Goal: Information Seeking & Learning: Learn about a topic

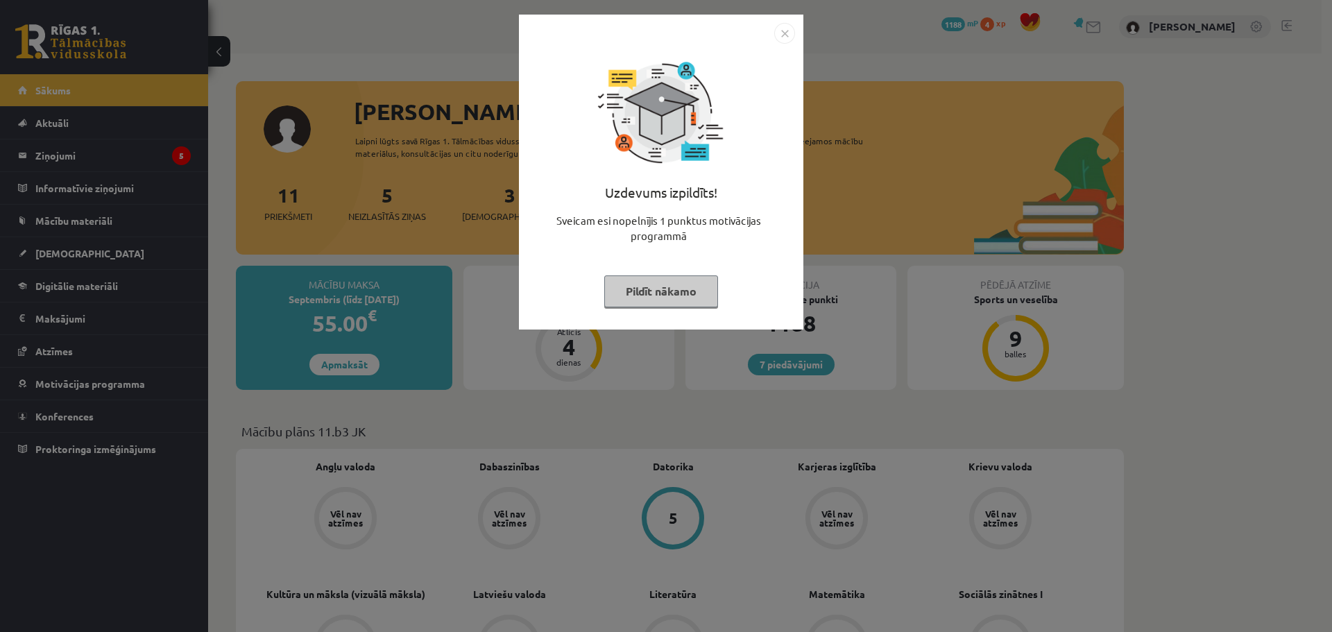
click at [654, 302] on button "Pildīt nākamo" at bounding box center [661, 292] width 114 height 32
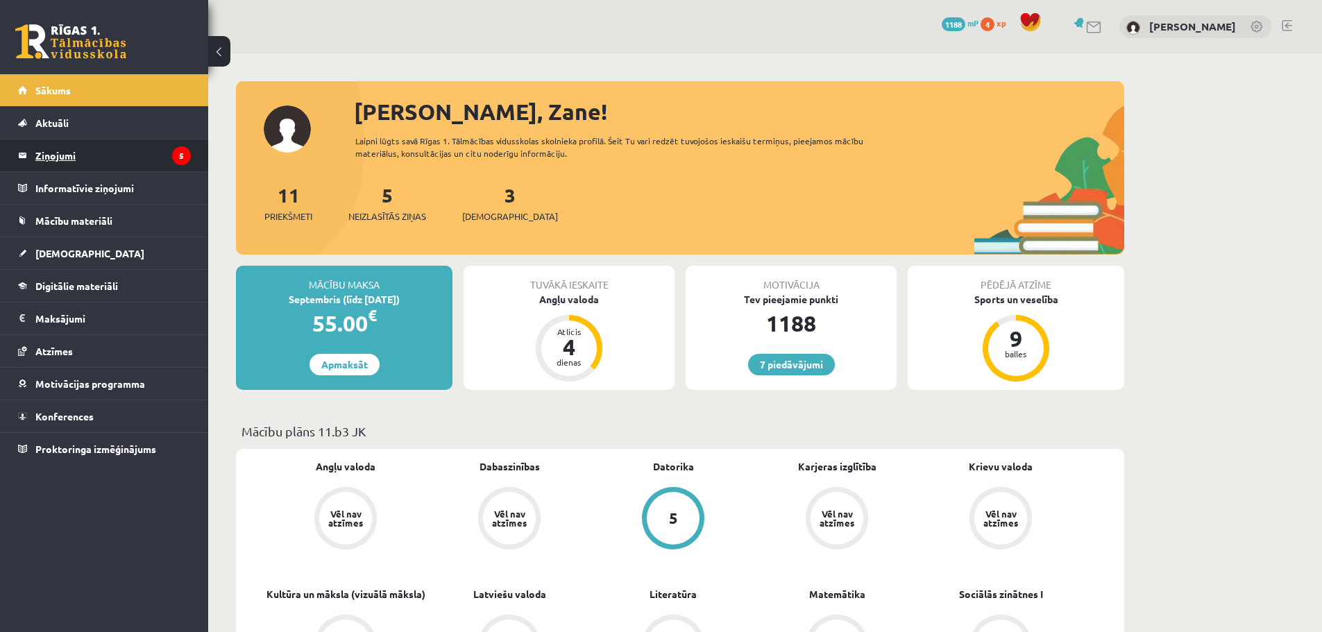
click at [173, 163] on legend "Ziņojumi 5" at bounding box center [112, 155] width 155 height 32
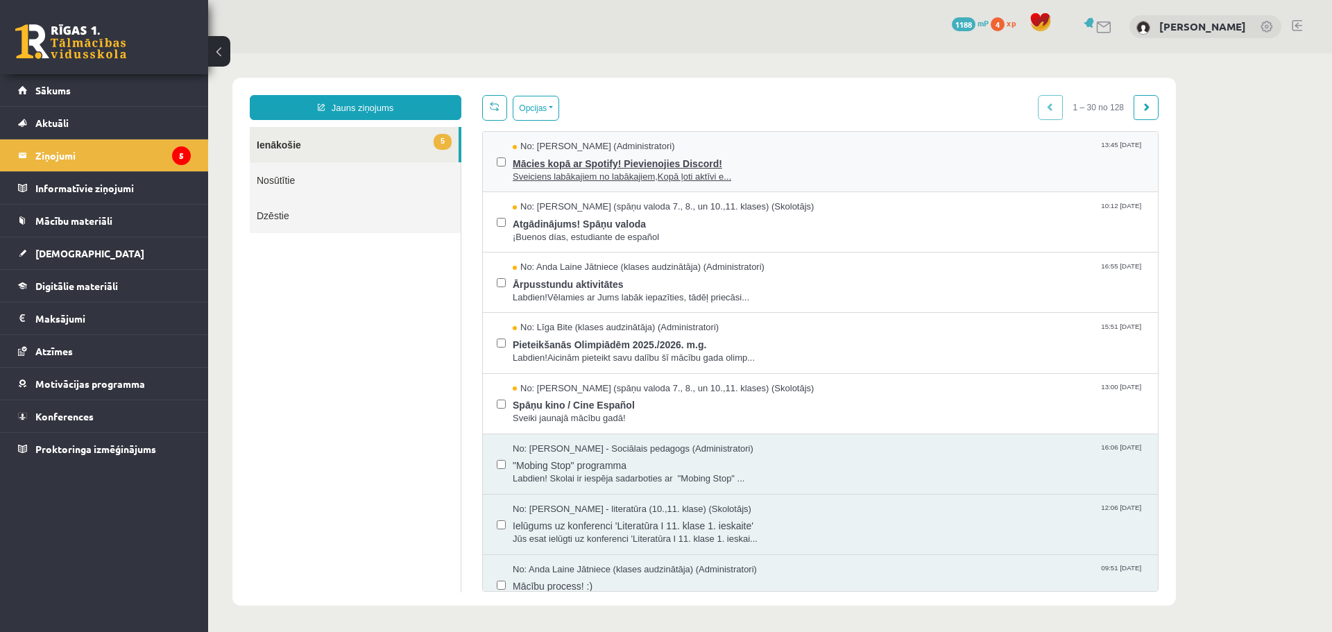
click at [557, 180] on span "Sveiciens labākajiem no labākajiem,Kopā ļoti aktīvi e..." at bounding box center [829, 177] width 632 height 13
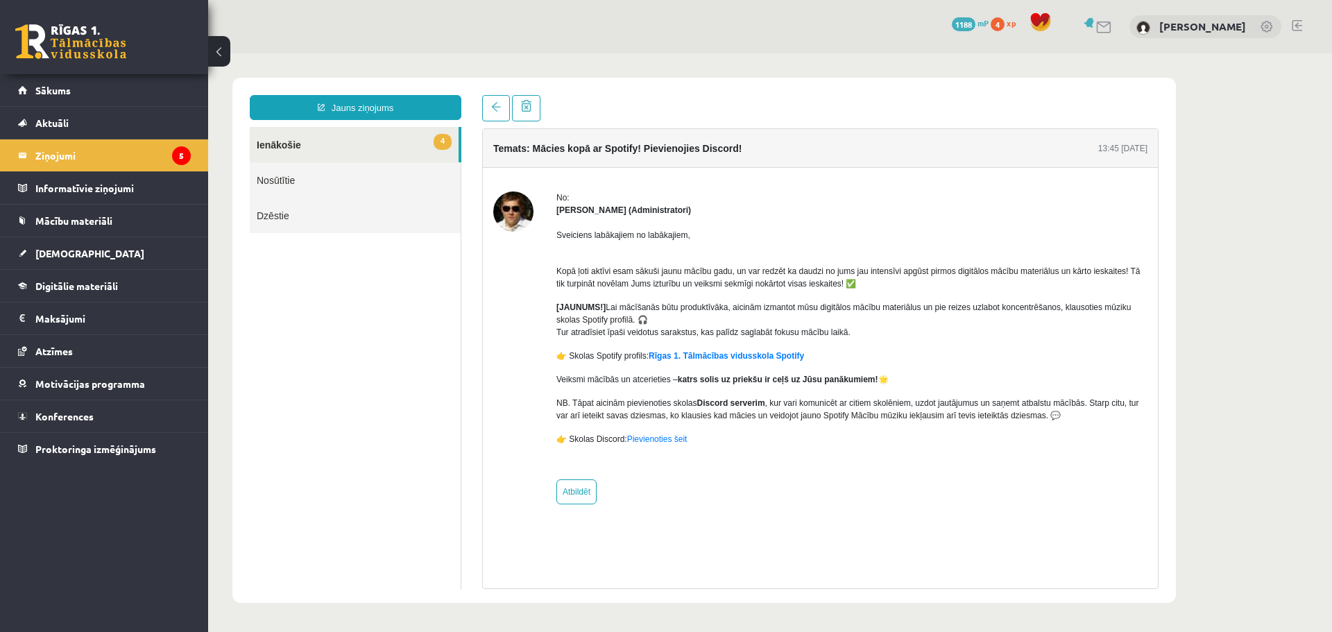
drag, startPoint x: 611, startPoint y: 309, endPoint x: 660, endPoint y: 319, distance: 50.4
click at [660, 319] on p "[JAUNUMS!] Lai mācīšanās būtu produktīvāka, aicinām izmantot mūsu digitālos māc…" at bounding box center [852, 319] width 591 height 37
click at [623, 341] on div "Sveiciens labākajiem no labākajiem, Kopā ļoti aktīvi esam sākuši jaunu mācību g…" at bounding box center [852, 343] width 591 height 253
drag, startPoint x: 568, startPoint y: 339, endPoint x: 632, endPoint y: 339, distance: 63.8
click at [632, 339] on div "Sveiciens labākajiem no labākajiem, Kopā ļoti aktīvi esam sākuši jaunu mācību g…" at bounding box center [852, 343] width 591 height 253
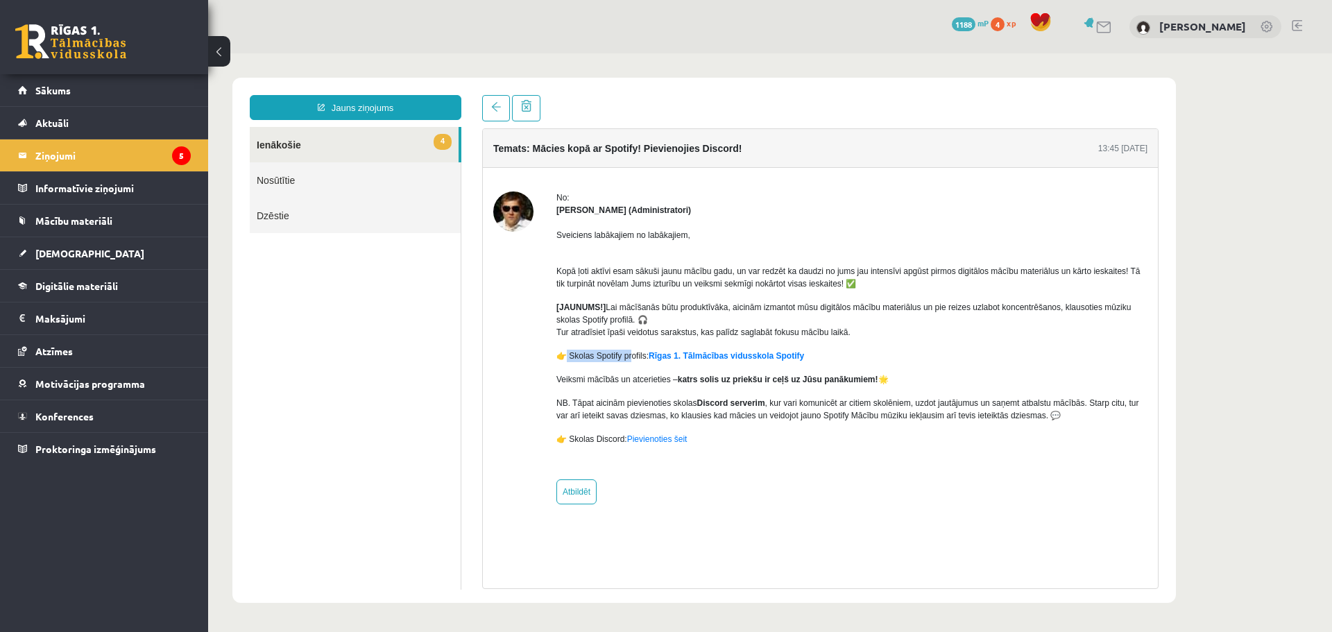
click at [627, 339] on div "Sveiciens labākajiem no labākajiem, Kopā ļoti aktīvi esam sākuši jaunu mācību g…" at bounding box center [852, 343] width 591 height 253
click at [55, 92] on span "Sākums" at bounding box center [52, 90] width 35 height 12
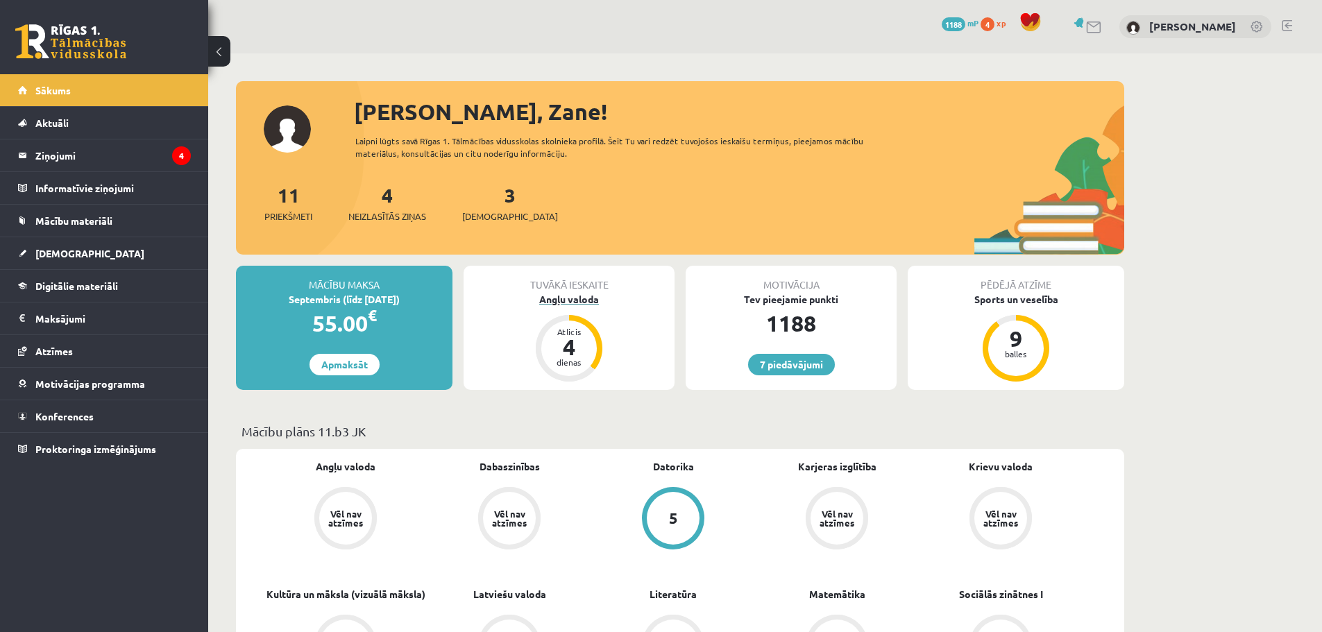
click at [589, 294] on div "Angļu valoda" at bounding box center [569, 299] width 211 height 15
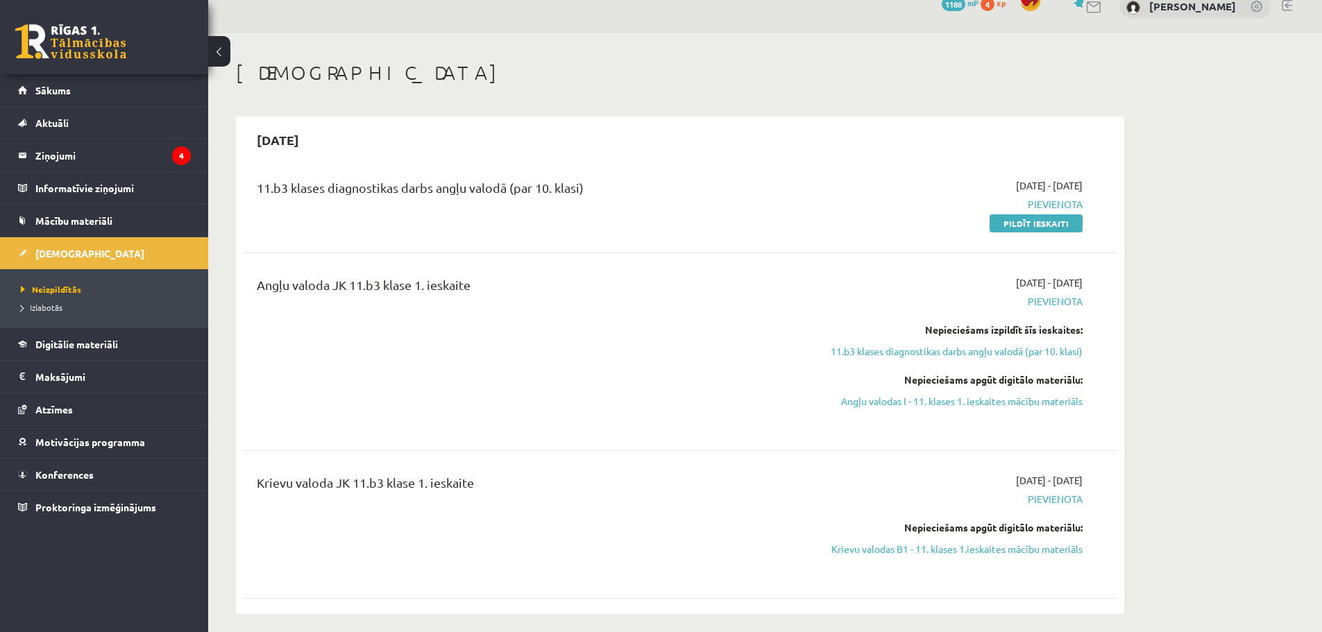
scroll to position [46, 0]
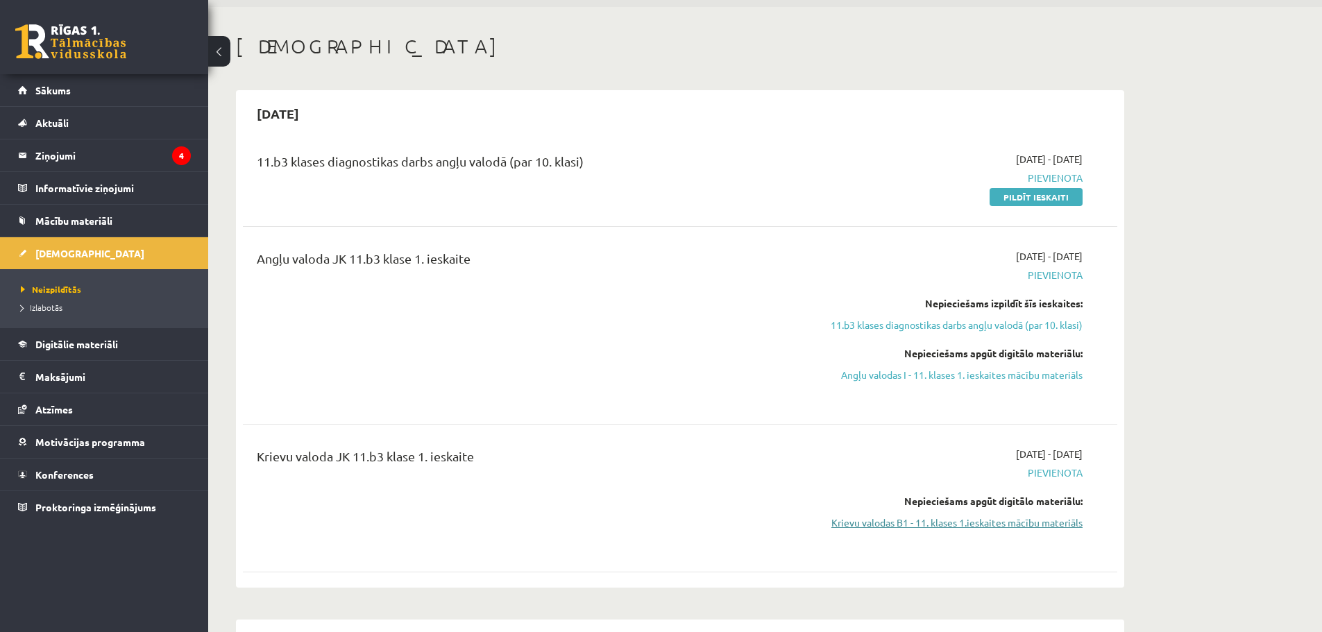
click at [907, 527] on link "Krievu valodas B1 - 11. klases 1.ieskaites mācību materiāls" at bounding box center [952, 523] width 262 height 15
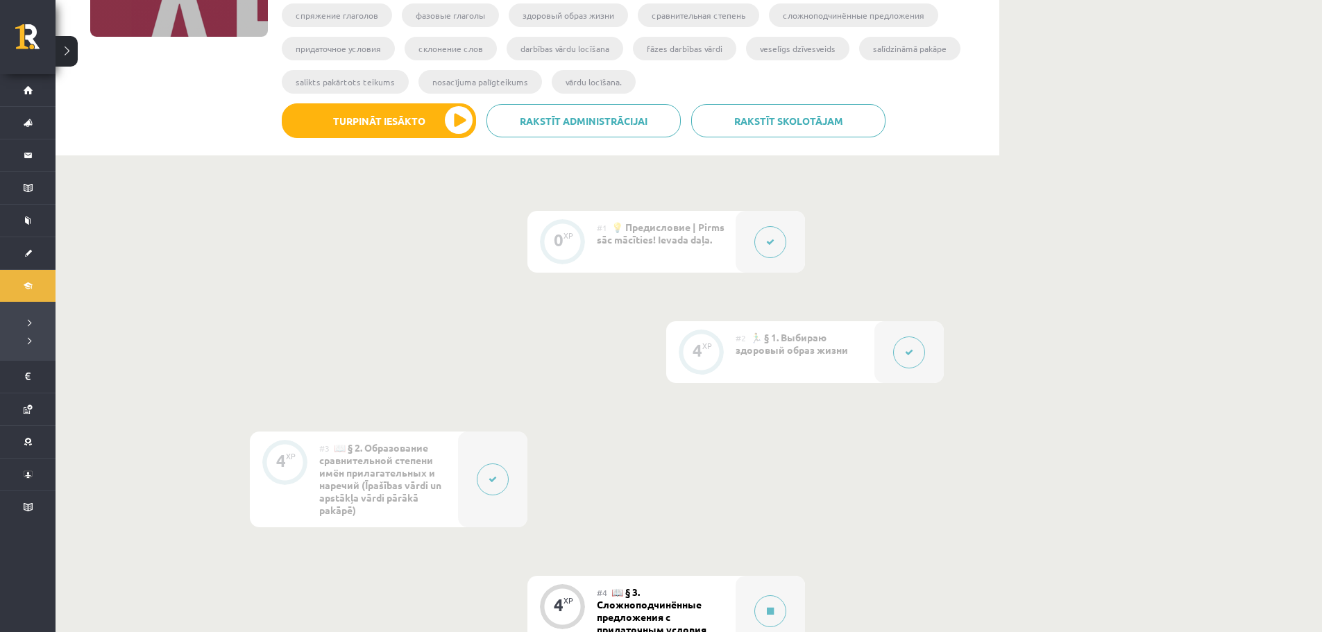
scroll to position [255, 0]
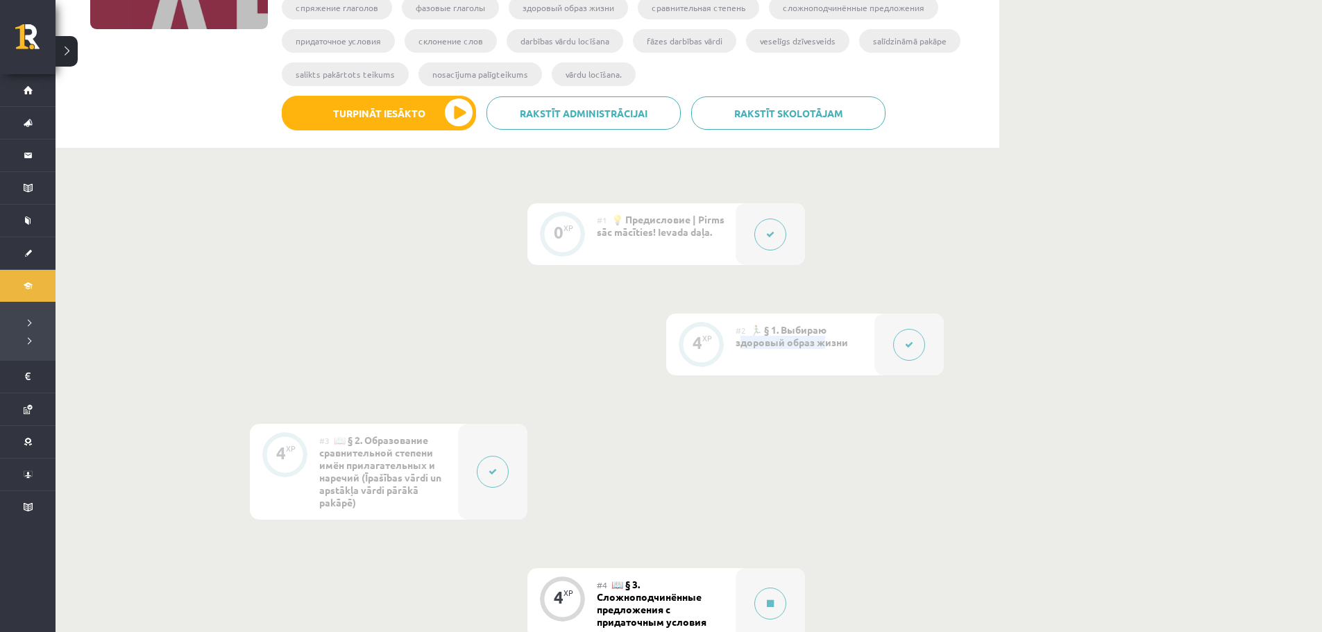
drag, startPoint x: 742, startPoint y: 343, endPoint x: 823, endPoint y: 352, distance: 81.7
click at [823, 352] on div "#2 🏃‍♂️ § 1. Выбираю здоровый образ жизни" at bounding box center [805, 345] width 139 height 62
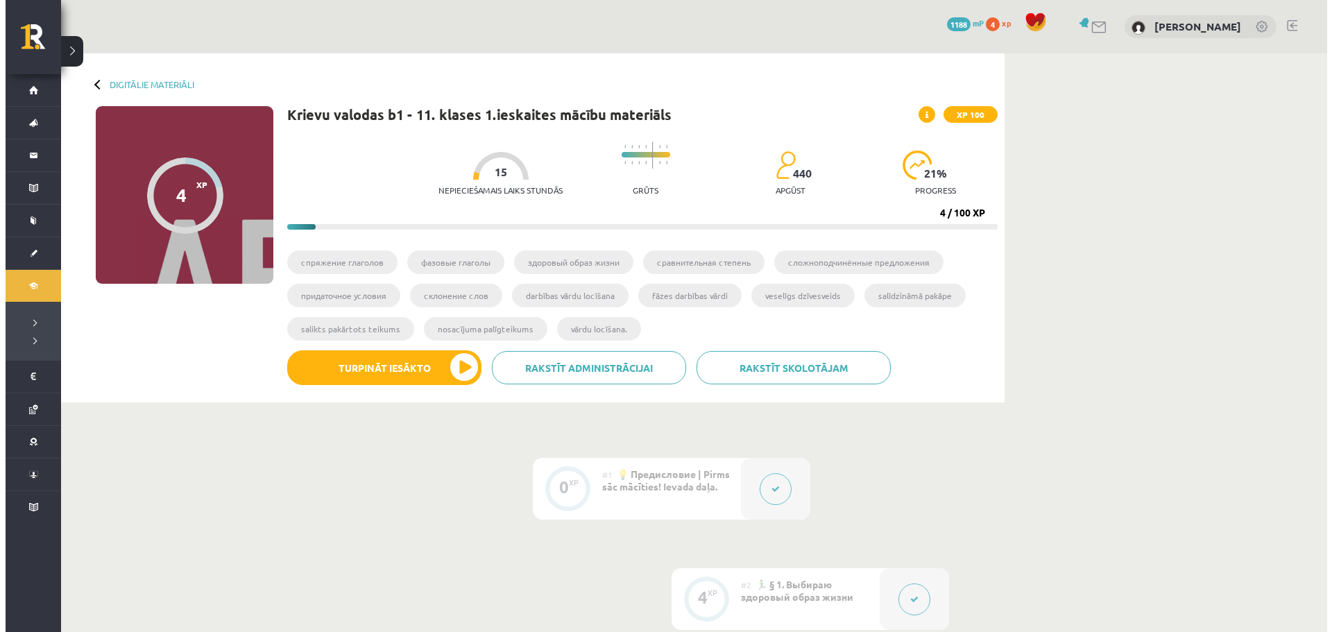
scroll to position [92, 0]
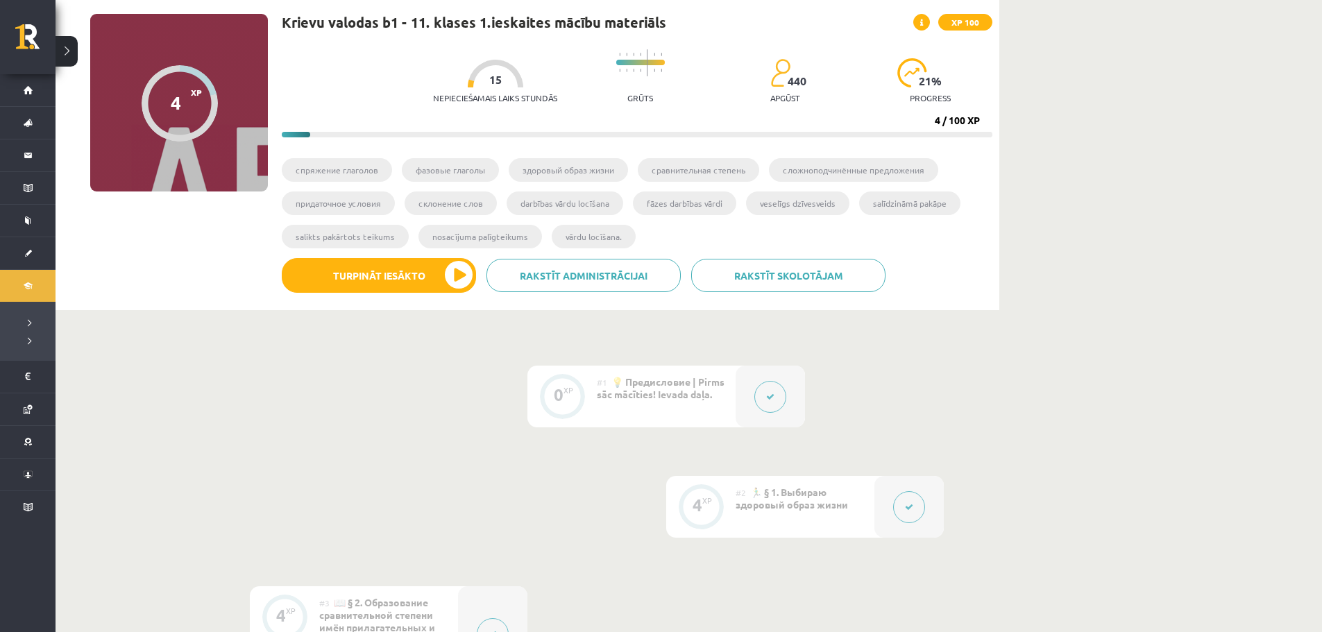
click at [893, 509] on button at bounding box center [909, 507] width 32 height 32
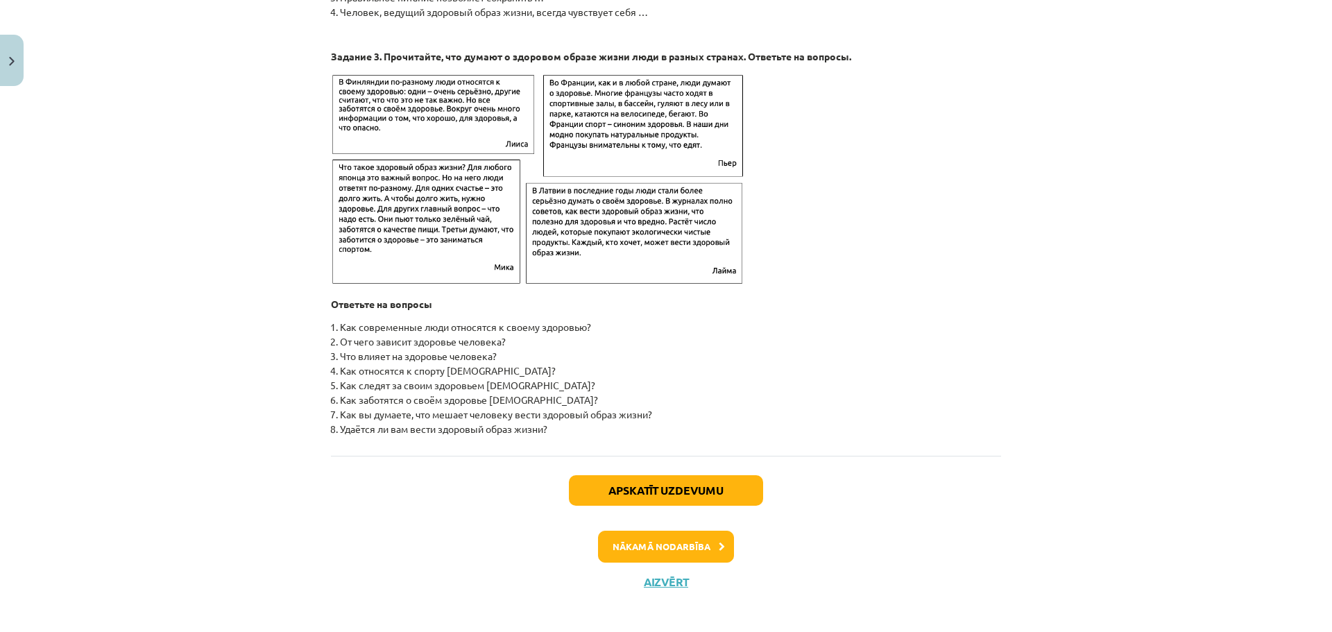
scroll to position [2149, 0]
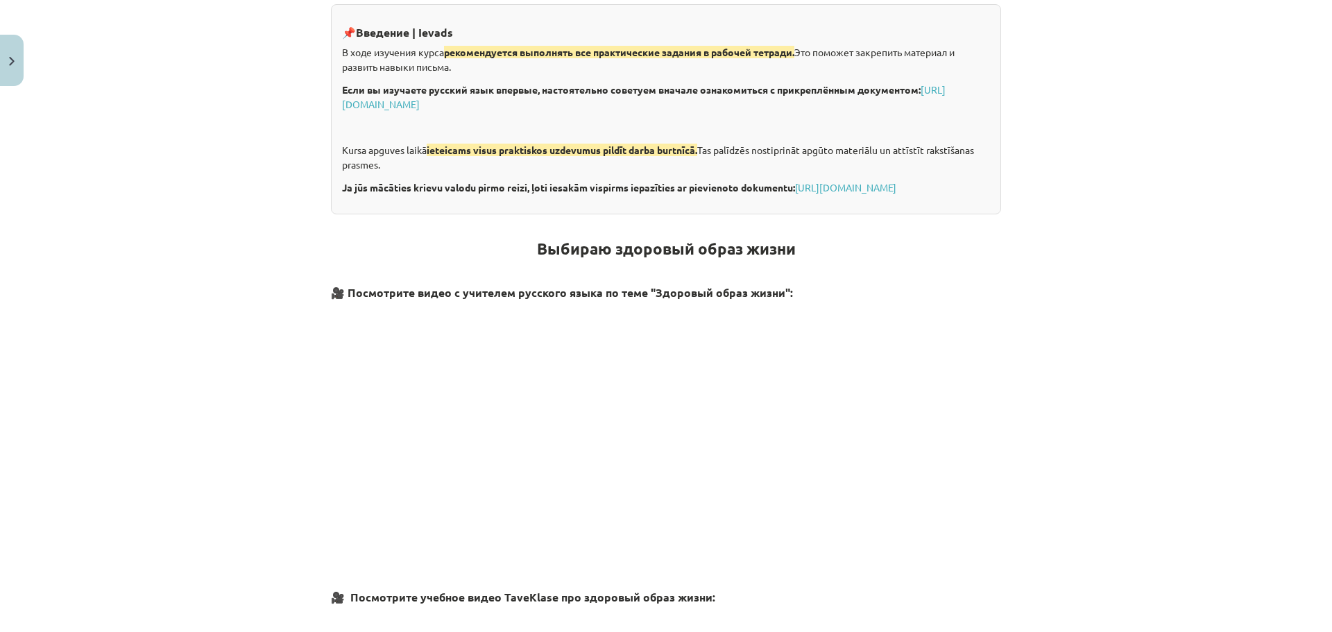
drag, startPoint x: 711, startPoint y: 323, endPoint x: 663, endPoint y: 130, distance: 199.5
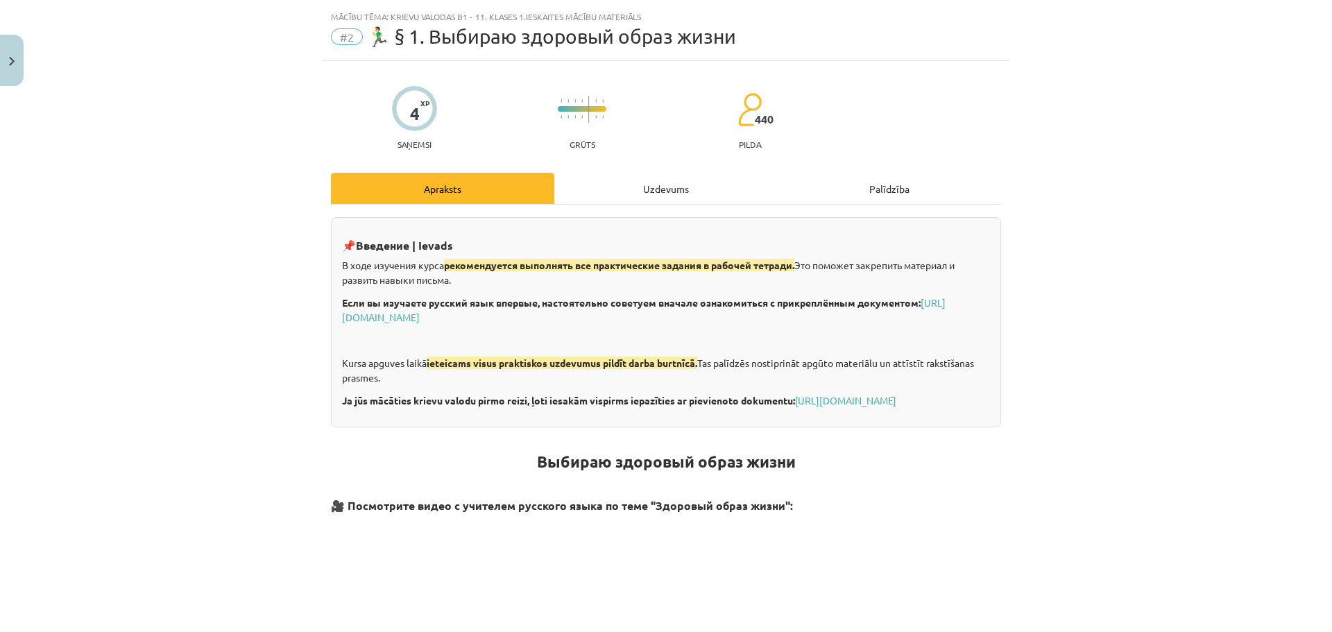
drag, startPoint x: 456, startPoint y: 105, endPoint x: 450, endPoint y: 41, distance: 64.2
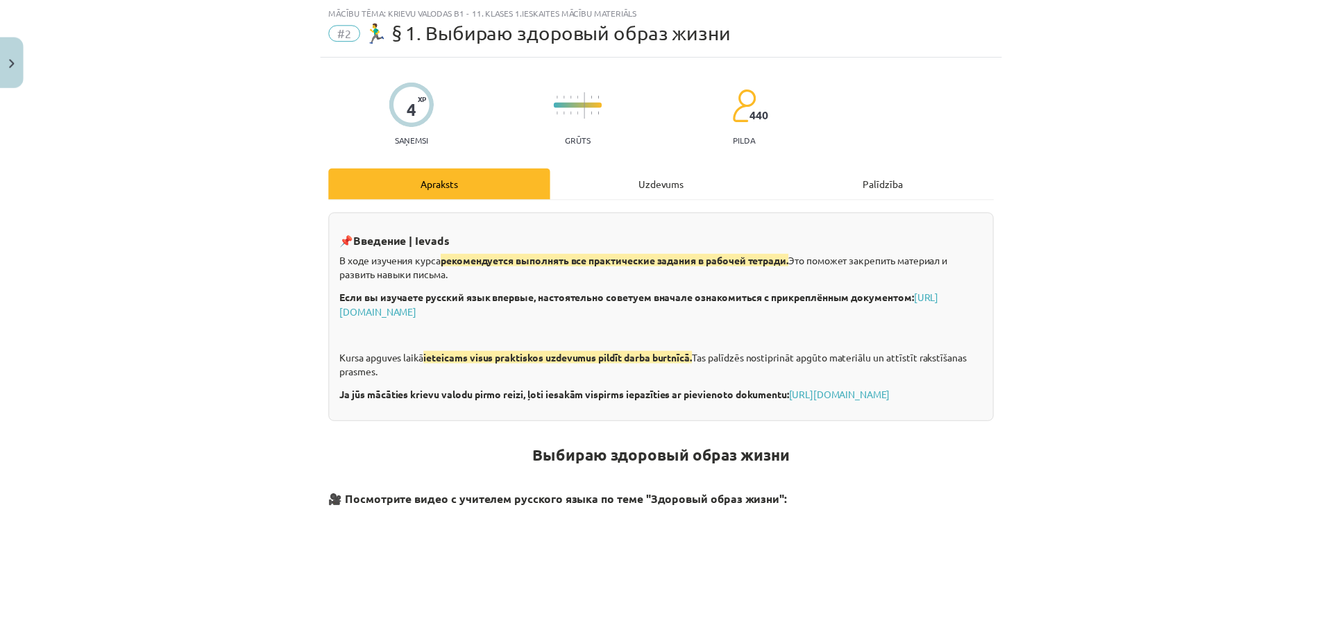
scroll to position [45, 0]
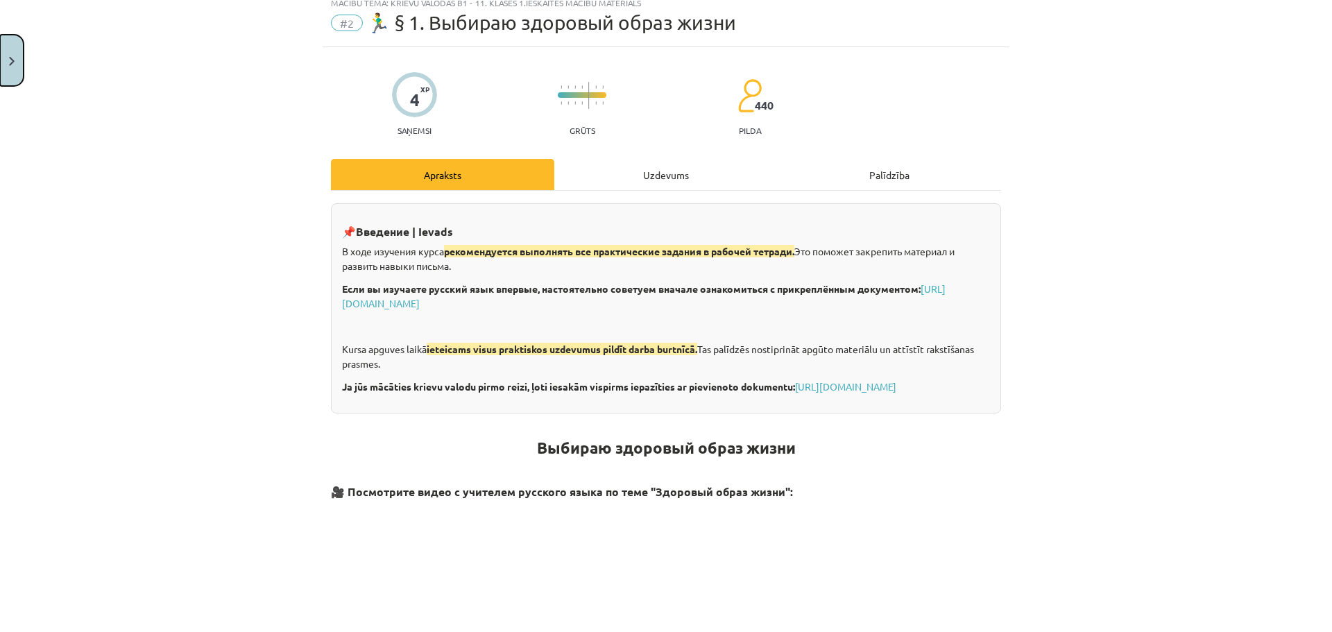
click at [13, 42] on button "Close" at bounding box center [12, 60] width 24 height 51
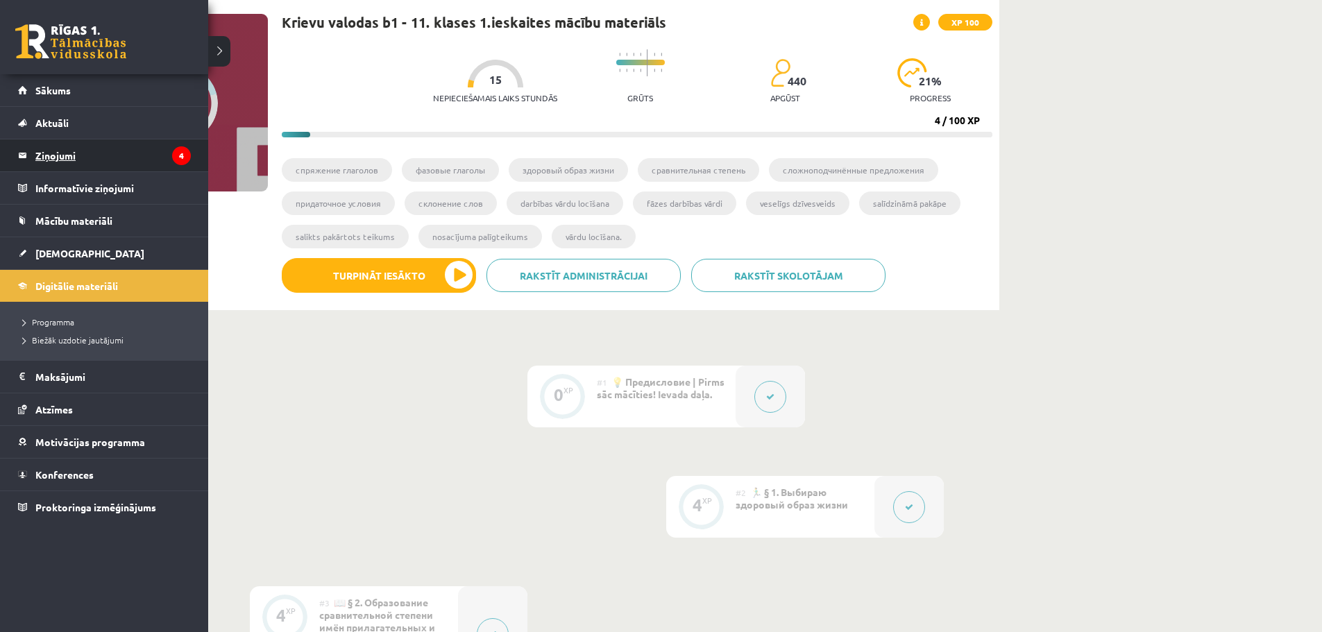
click at [51, 148] on legend "Ziņojumi 4" at bounding box center [112, 155] width 155 height 32
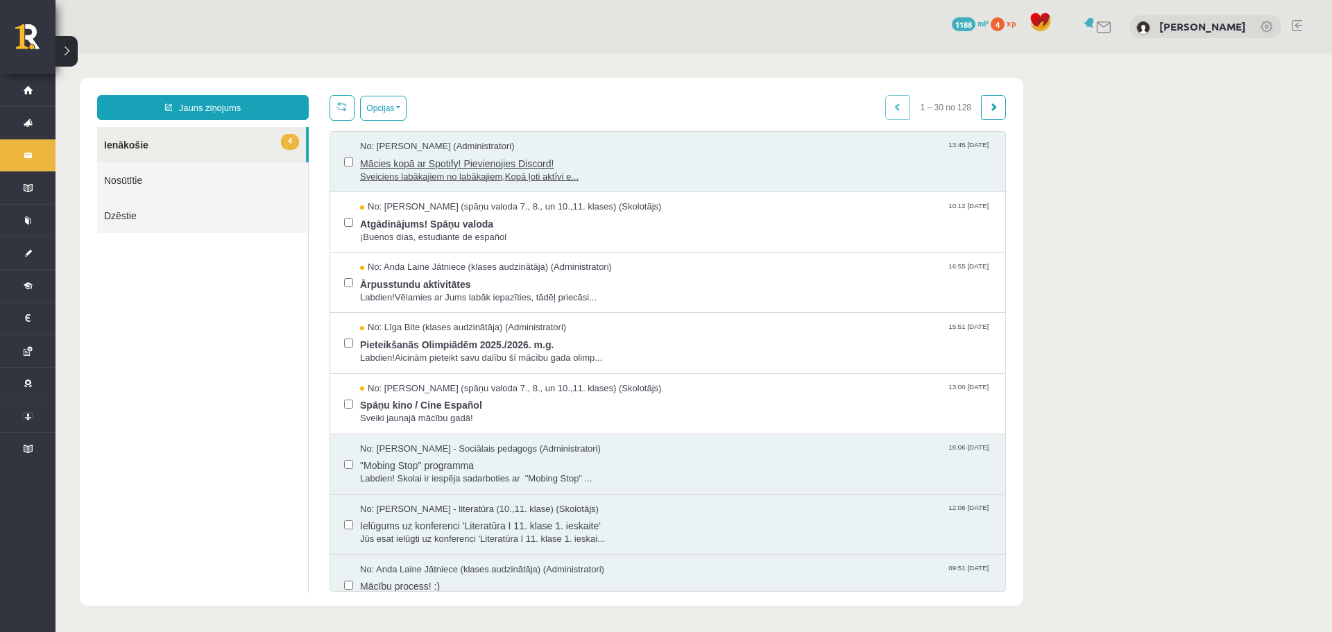
click at [471, 171] on span "Sveiciens labākajiem no labākajiem,Kopā ļoti aktīvi e..." at bounding box center [676, 177] width 632 height 13
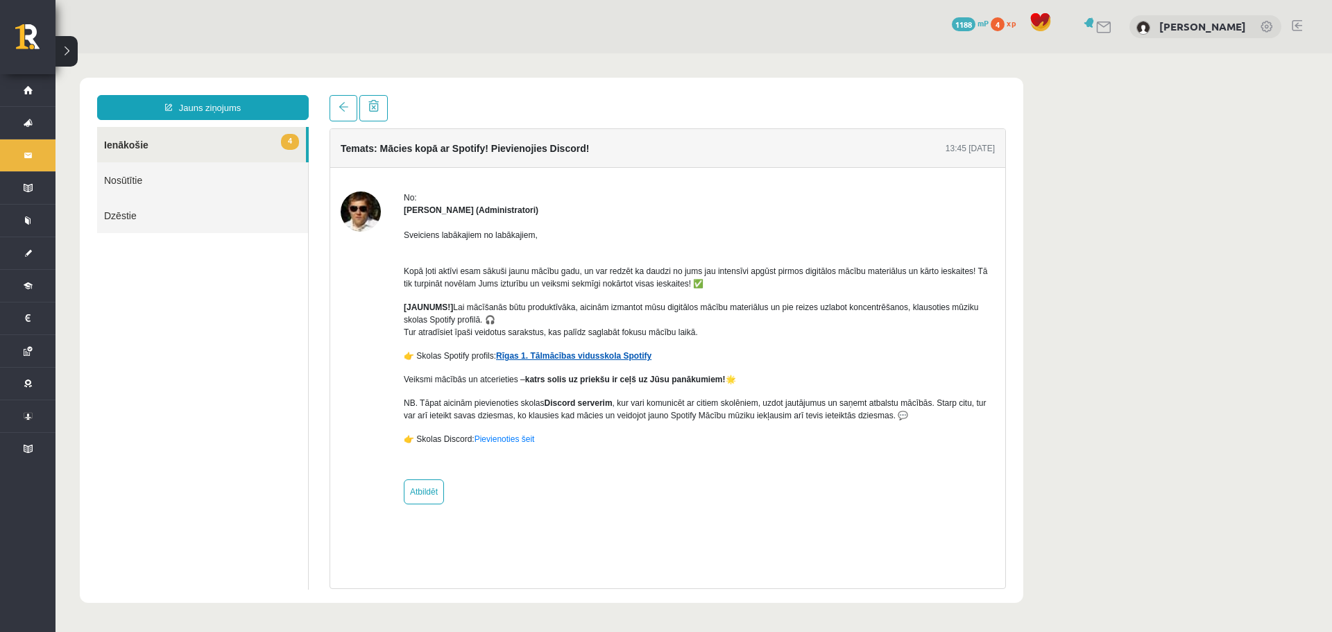
click at [567, 355] on link "Rīgas 1. Tālmācības vidusskola Spotify" at bounding box center [573, 356] width 155 height 10
click at [500, 443] on link "Pievienoties šeit" at bounding box center [505, 439] width 60 height 10
click at [518, 440] on link "Pievienoties šeit" at bounding box center [505, 439] width 60 height 10
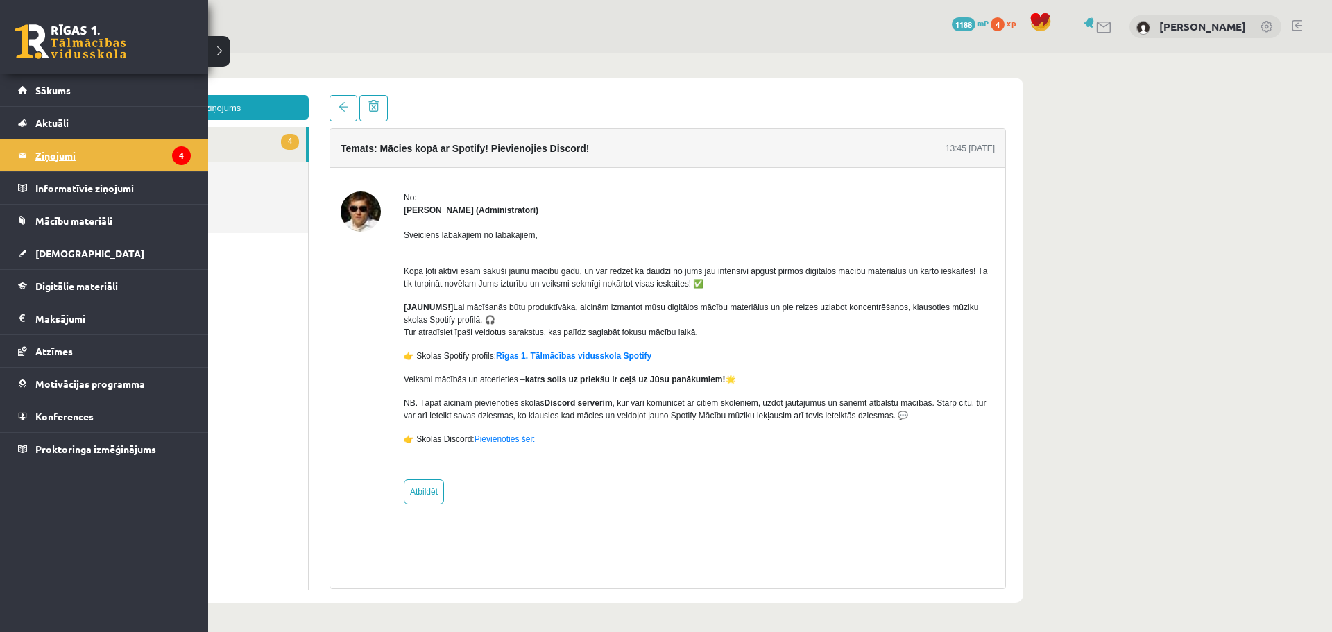
click at [74, 154] on legend "Ziņojumi 4" at bounding box center [112, 155] width 155 height 32
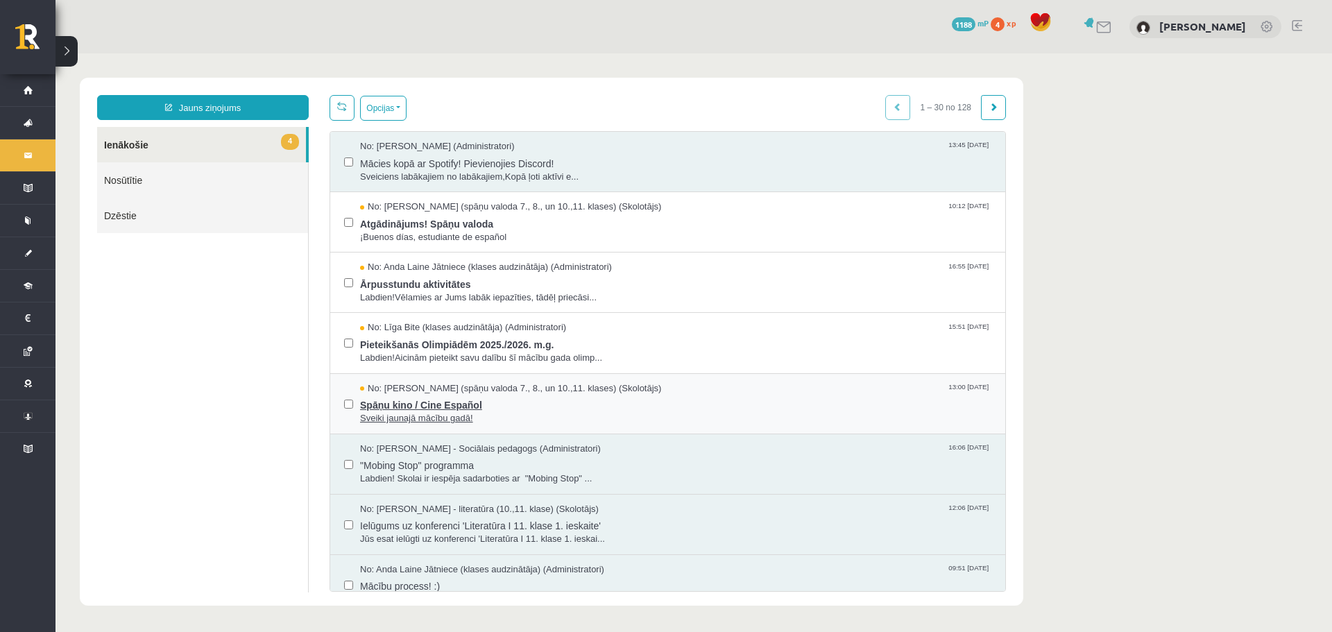
click at [443, 397] on span "Spāņu kino / Cine Español" at bounding box center [676, 403] width 632 height 17
click at [450, 353] on span "Labdien!Aicinām pieteikt savu dalību šī mācību gada olimp..." at bounding box center [676, 358] width 632 height 13
click at [462, 227] on span "Atgādinājums! Spāņu valoda" at bounding box center [676, 222] width 632 height 17
click at [441, 280] on span "Ārpusstundu aktivitātes" at bounding box center [676, 282] width 632 height 17
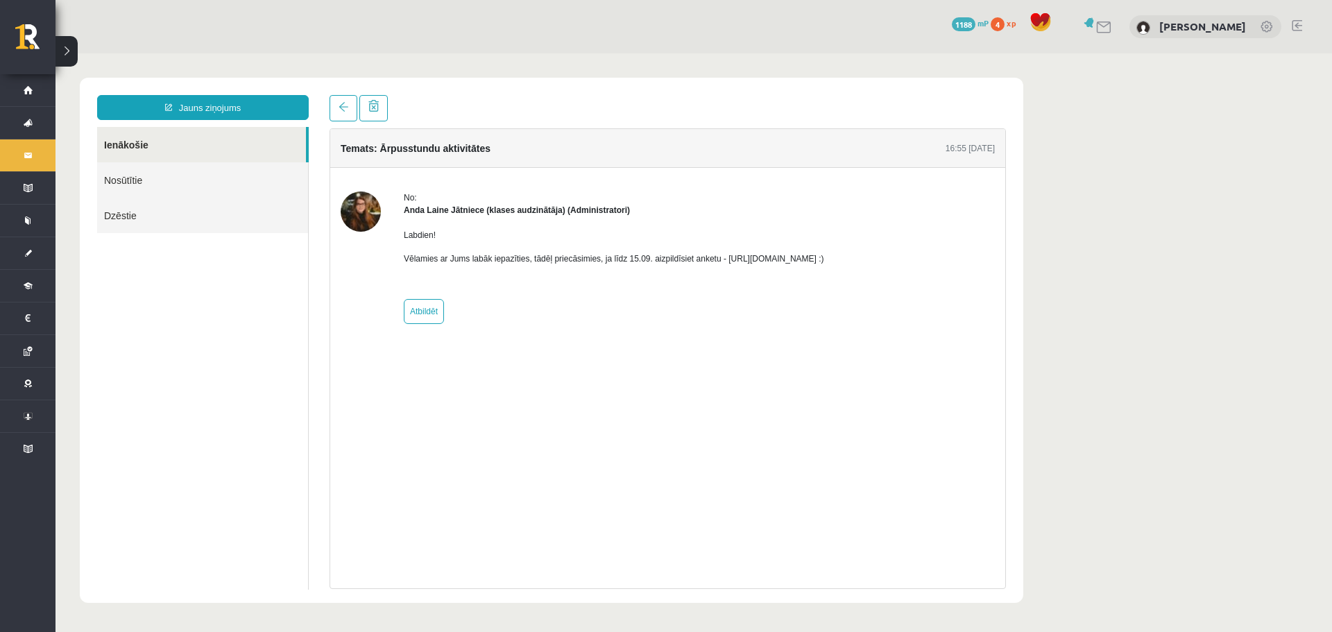
drag, startPoint x: 447, startPoint y: 267, endPoint x: 498, endPoint y: 224, distance: 67.0
click at [498, 224] on div "Labdien! Vēlamies ar Jums labāk iepazīties, tādēļ priecāsimies, ja līdz 15.09. …" at bounding box center [614, 253] width 421 height 72
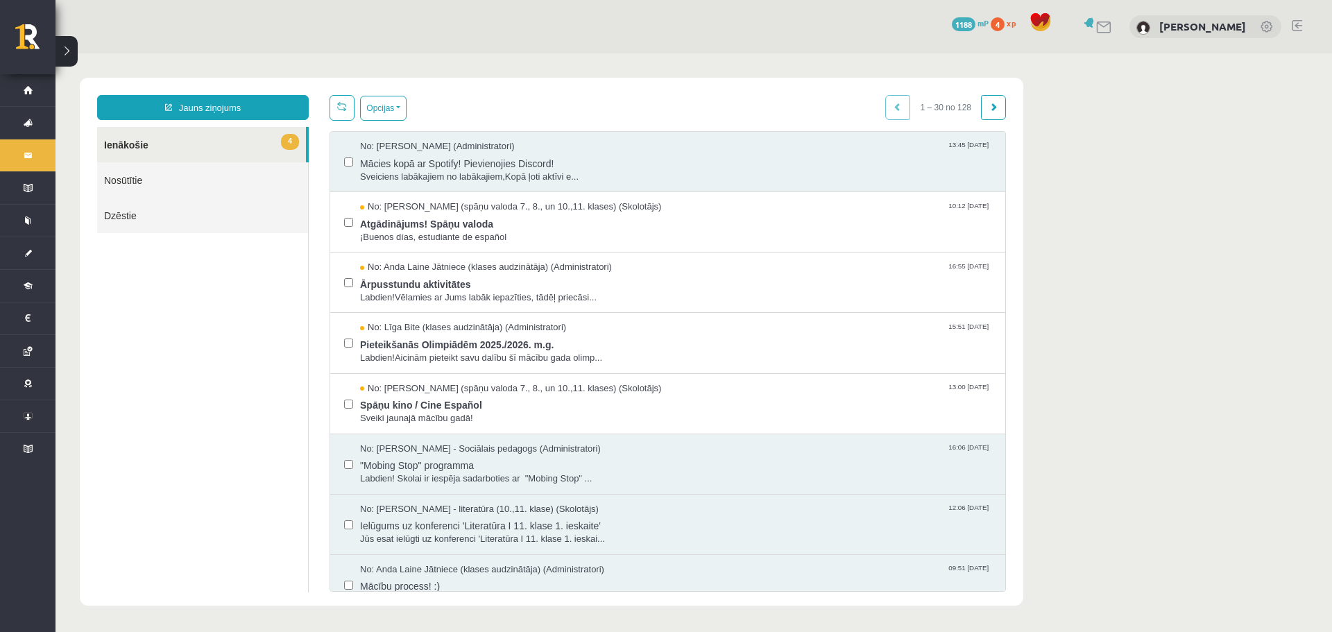
click at [151, 137] on link "4 Ienākošie" at bounding box center [201, 144] width 209 height 35
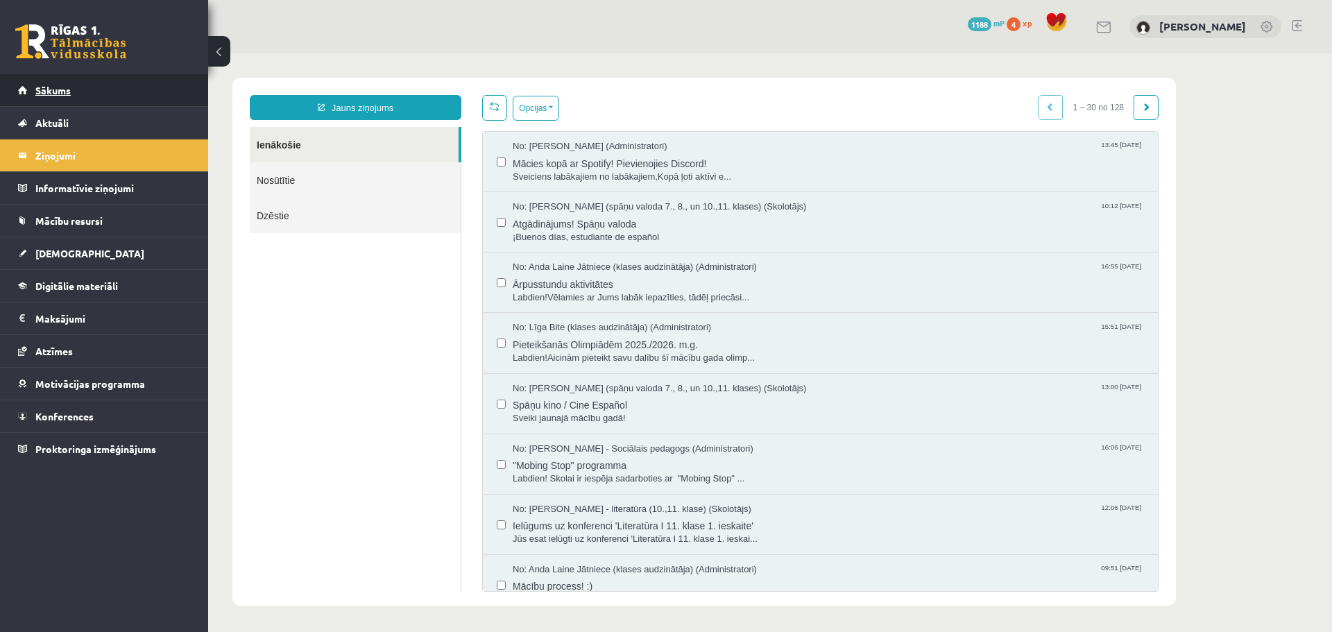
click at [142, 84] on link "Sākums" at bounding box center [104, 90] width 173 height 32
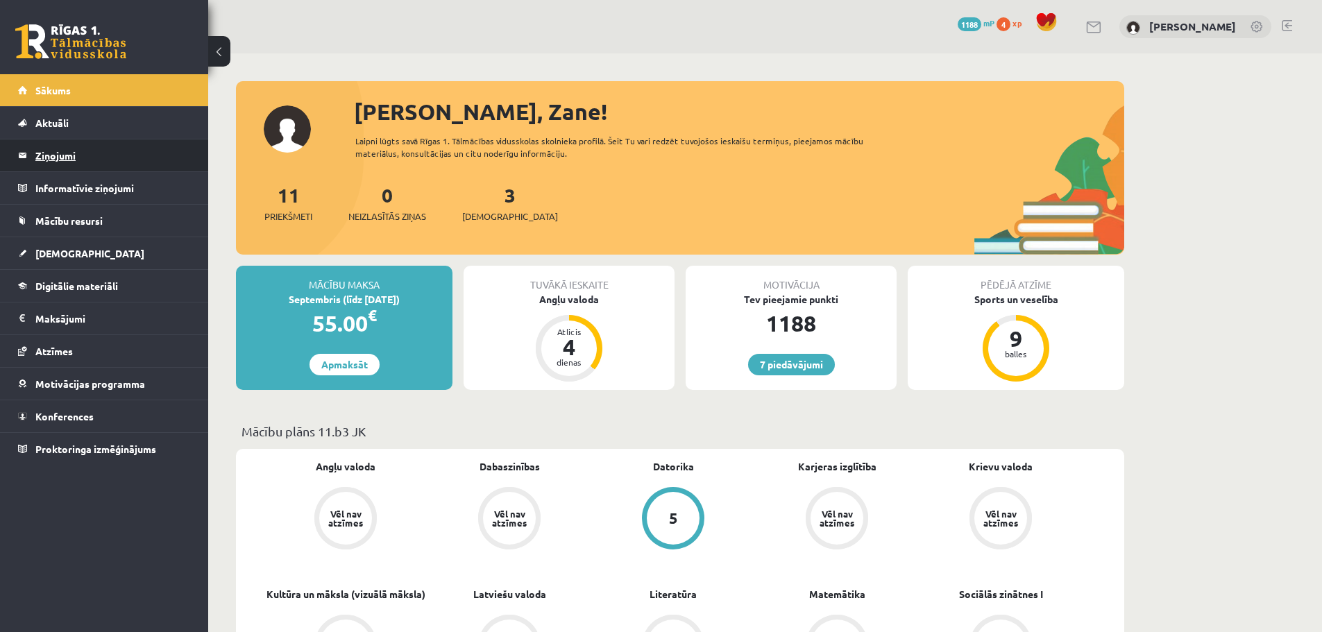
click at [135, 164] on legend "Ziņojumi 0" at bounding box center [112, 155] width 155 height 32
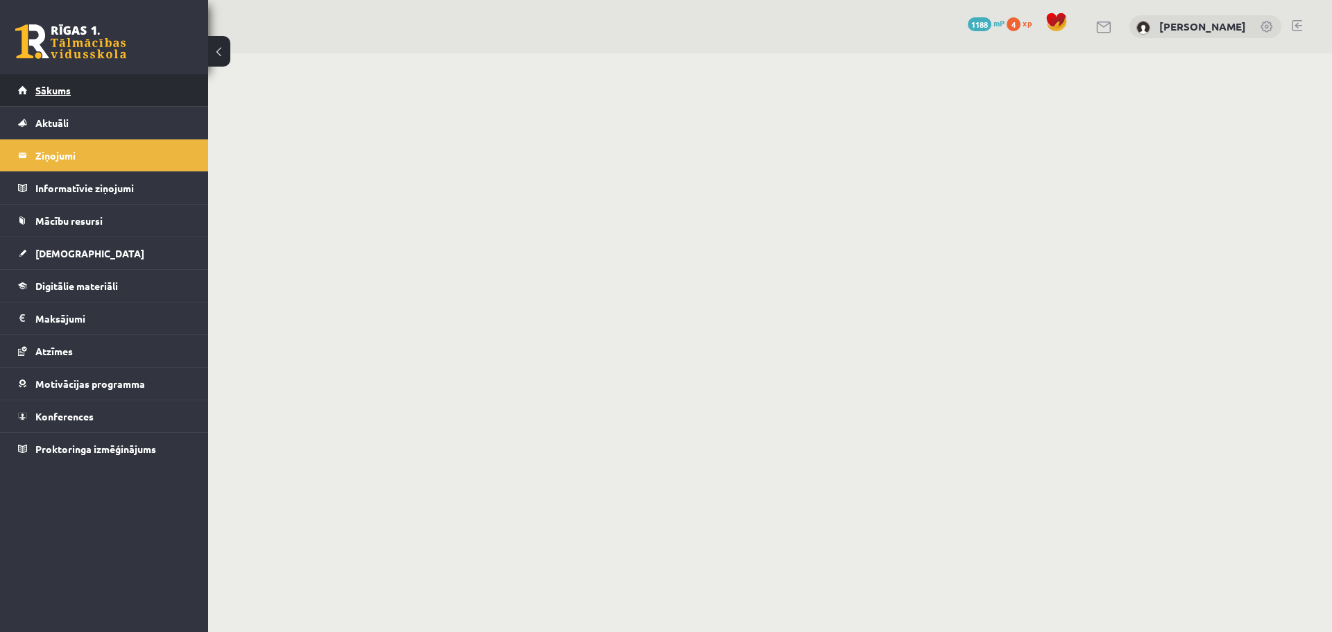
click at [86, 88] on link "Sākums" at bounding box center [104, 90] width 173 height 32
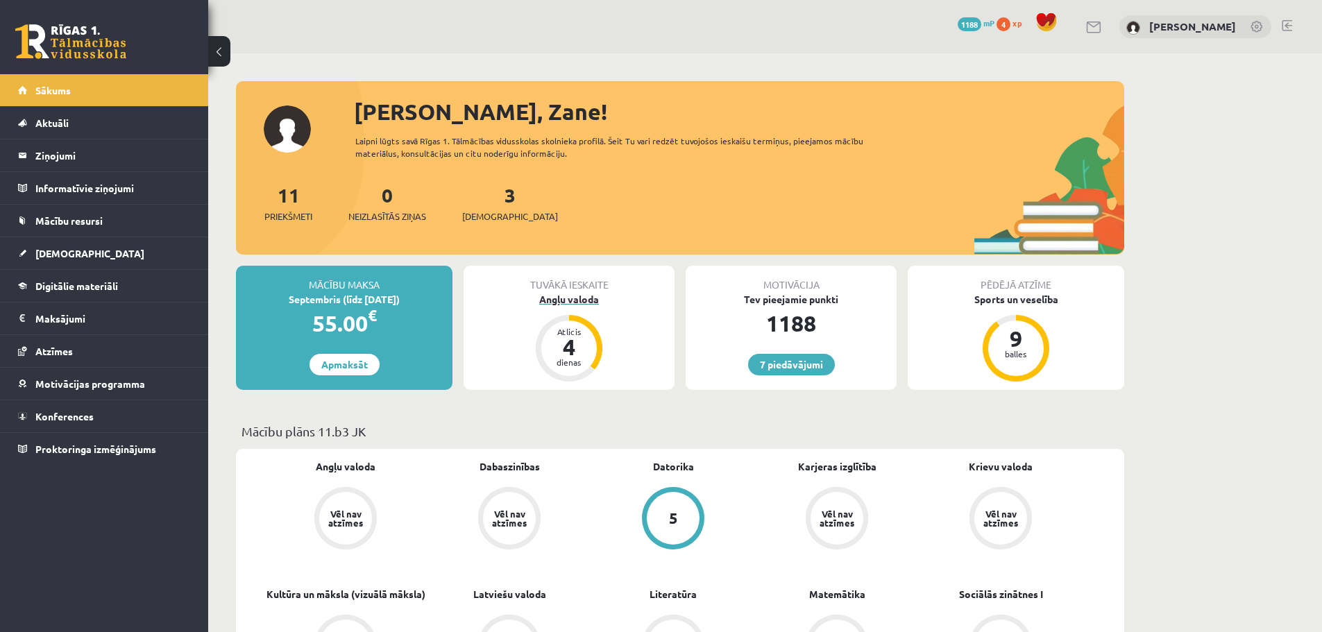
click at [570, 297] on div "Angļu valoda" at bounding box center [569, 299] width 211 height 15
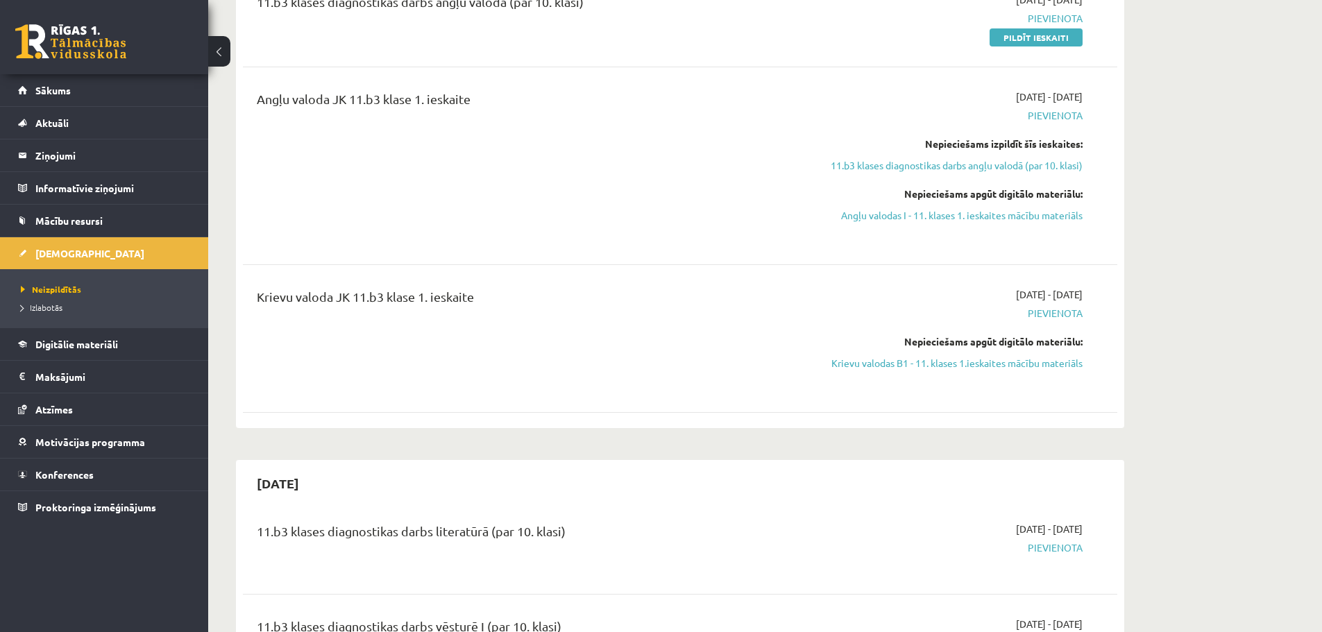
scroll to position [185, 0]
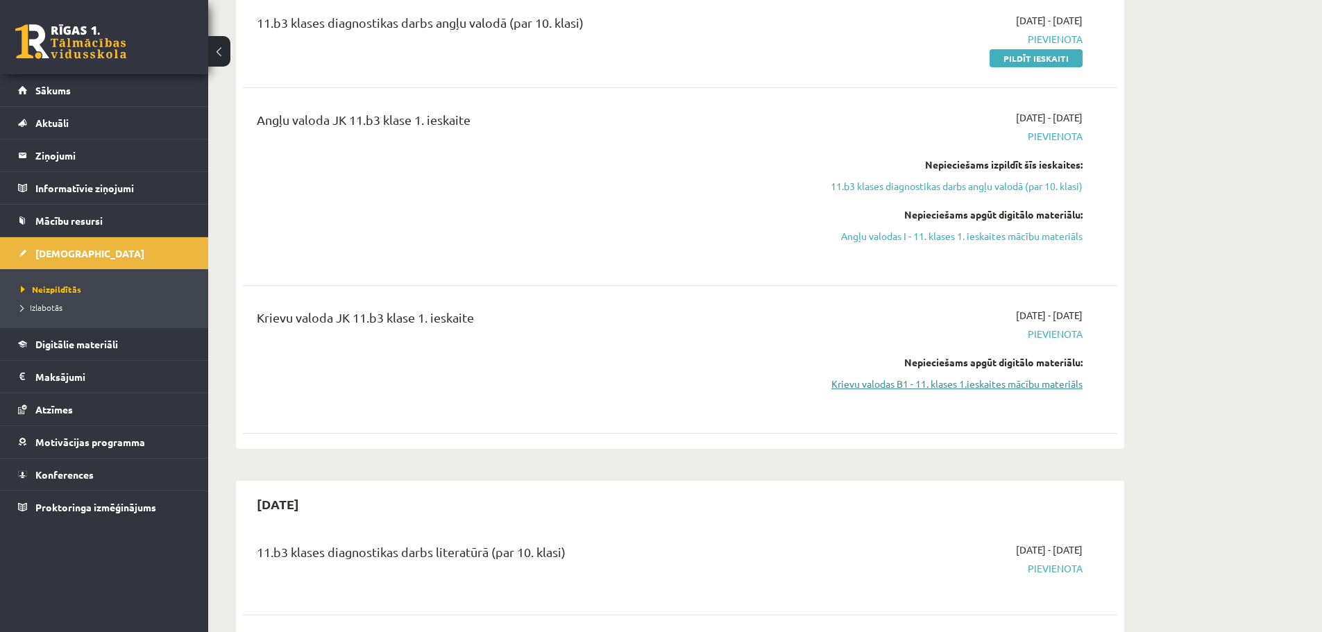
click at [879, 380] on link "Krievu valodas B1 - 11. klases 1.ieskaites mācību materiāls" at bounding box center [952, 384] width 262 height 15
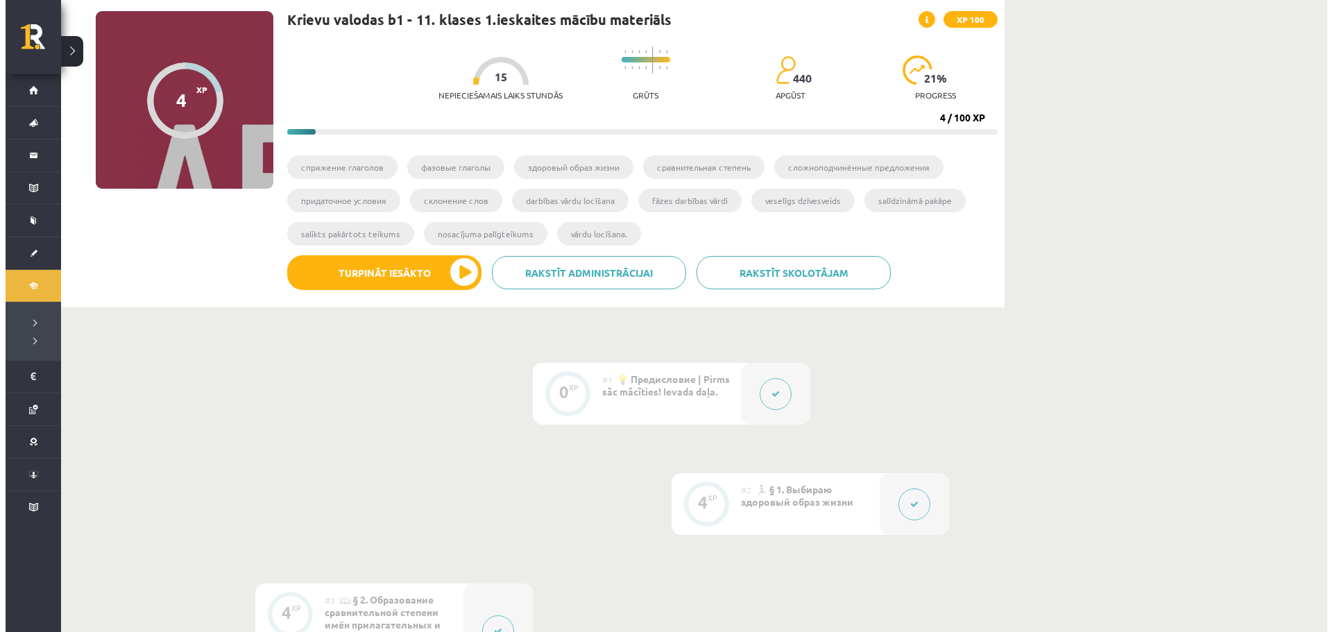
scroll to position [116, 0]
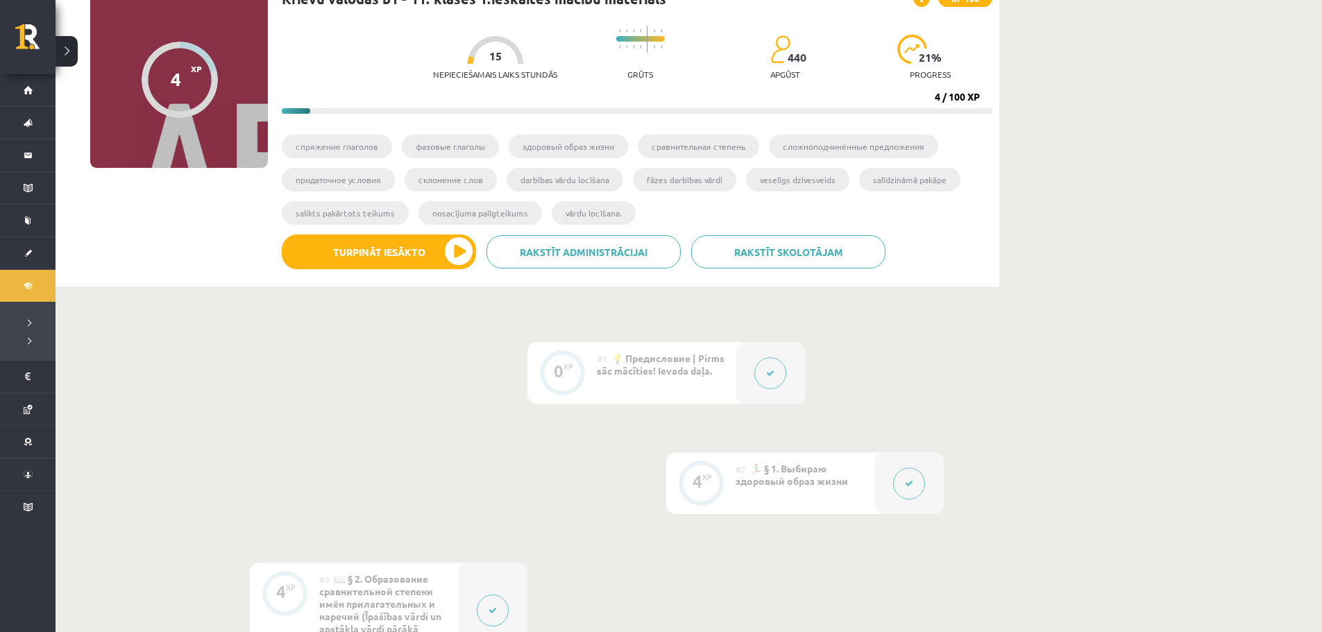
click at [904, 479] on button at bounding box center [909, 484] width 32 height 32
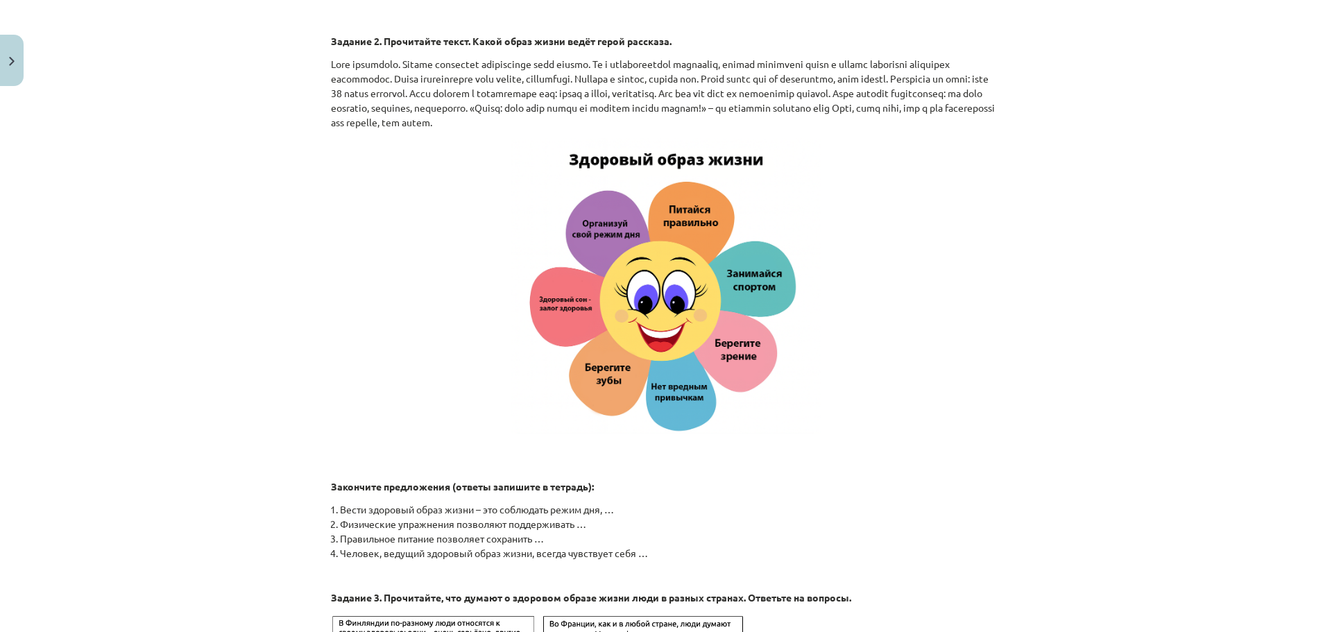
scroll to position [1596, 0]
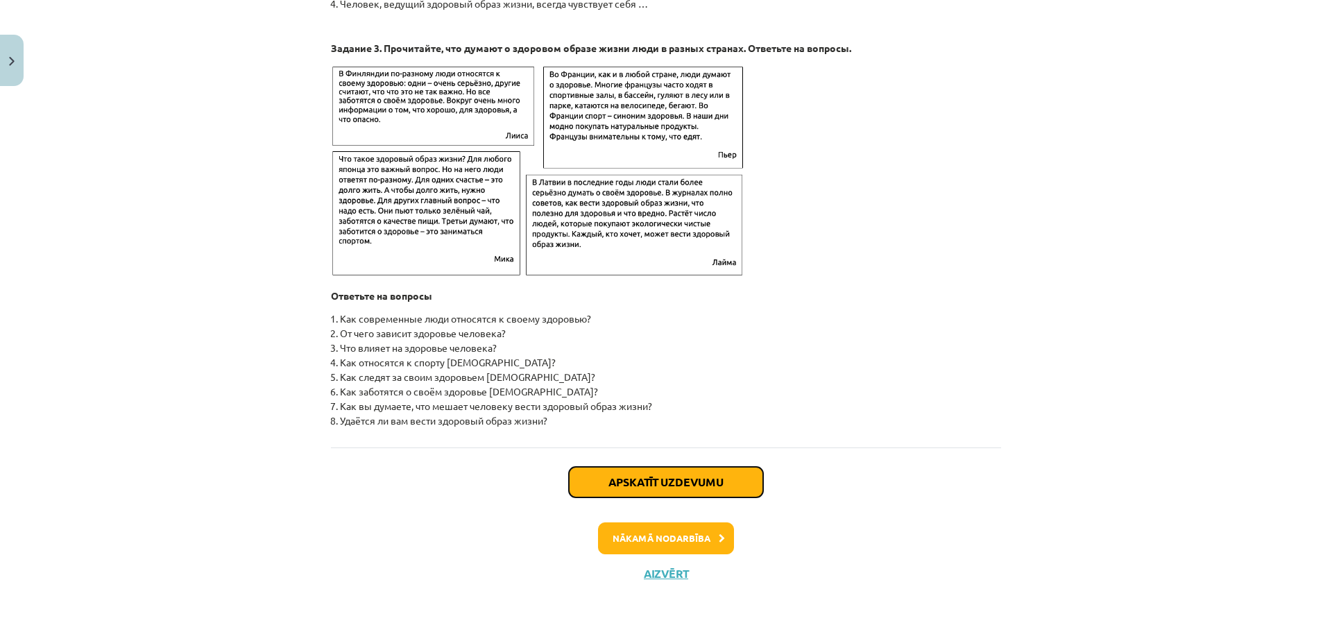
click at [663, 478] on button "Apskatīt uzdevumu" at bounding box center [666, 482] width 194 height 31
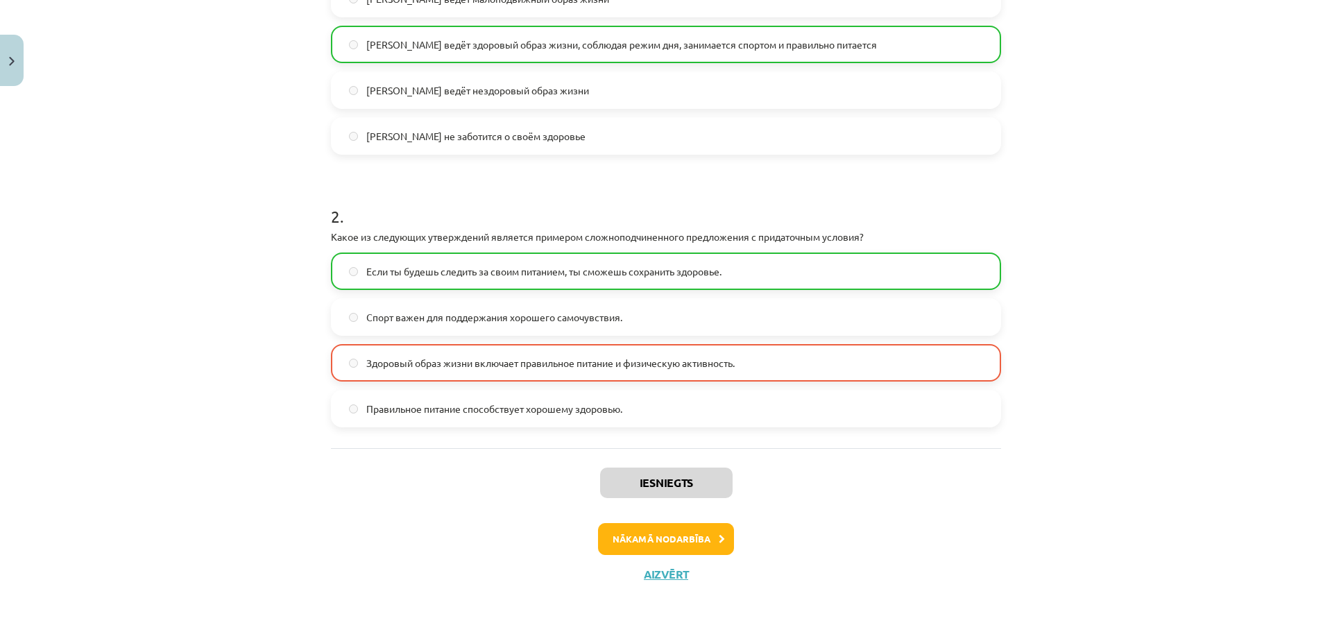
scroll to position [448, 0]
click at [706, 540] on button "Nākamā nodarbība" at bounding box center [666, 539] width 136 height 32
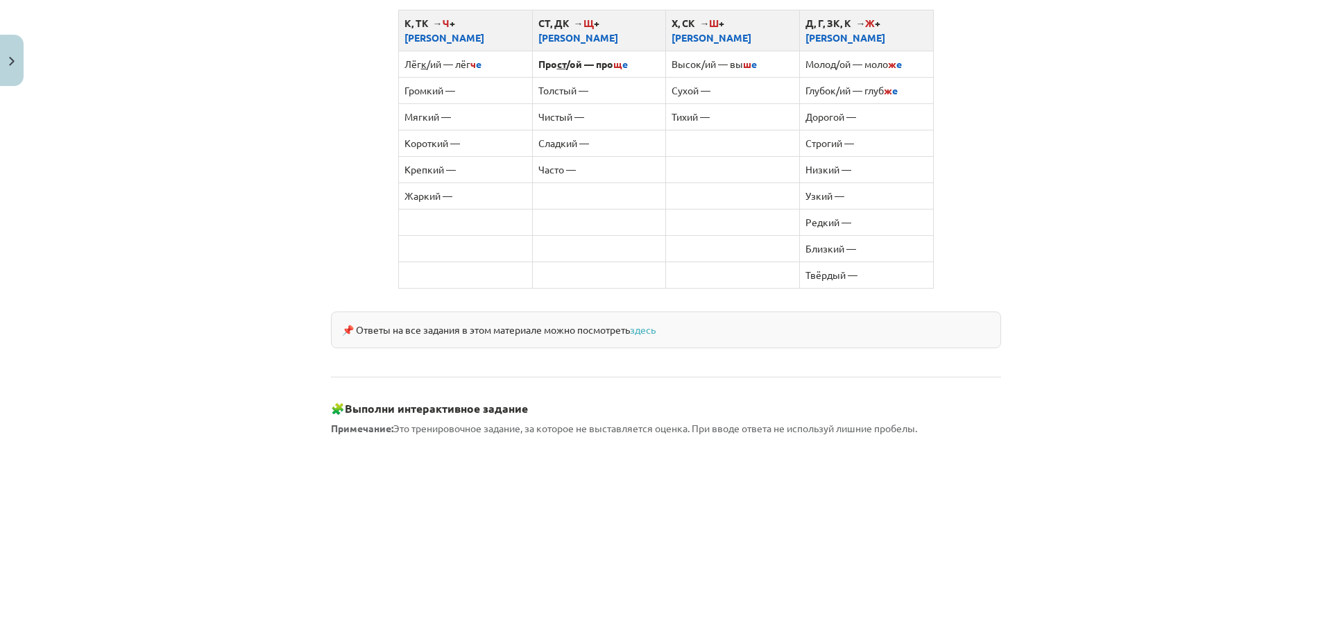
scroll to position [937, 0]
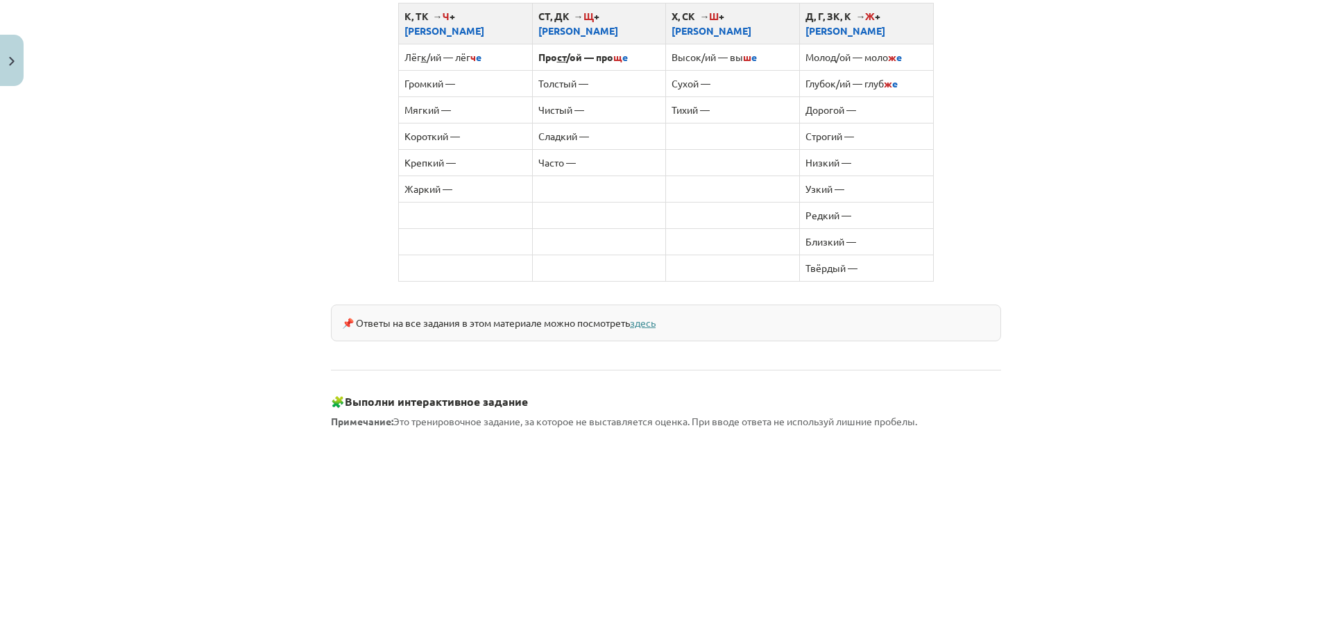
click at [656, 316] on link "здесь" at bounding box center [643, 322] width 26 height 12
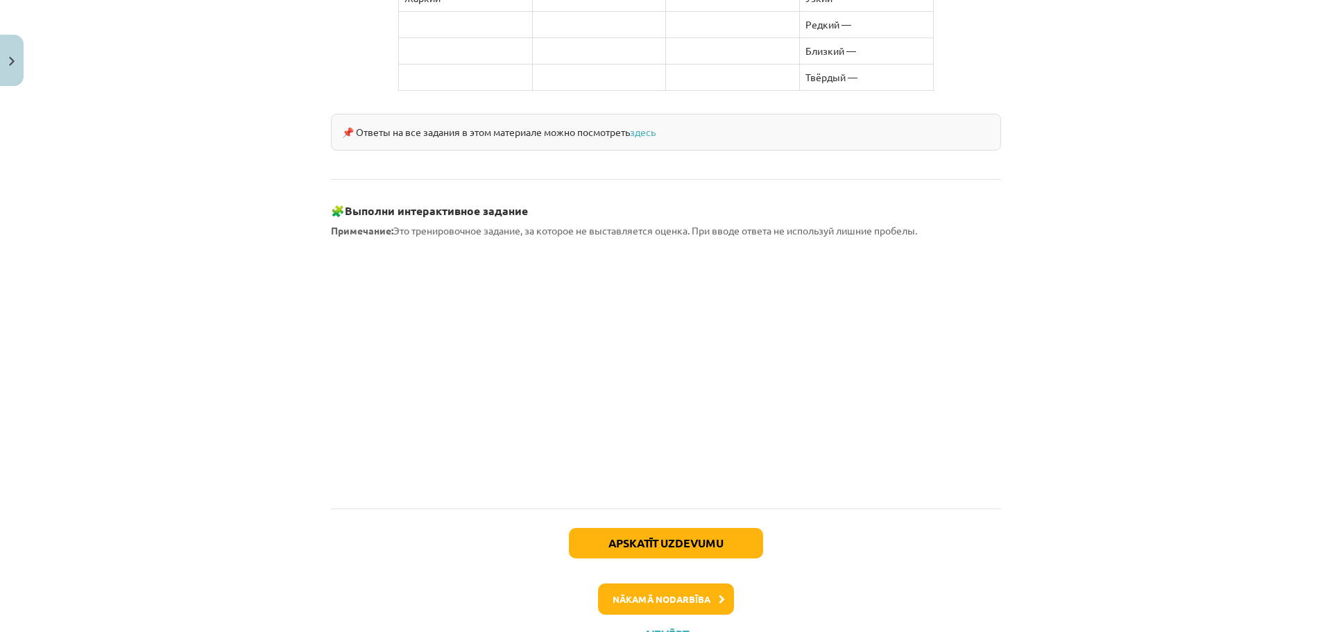
scroll to position [1168, 0]
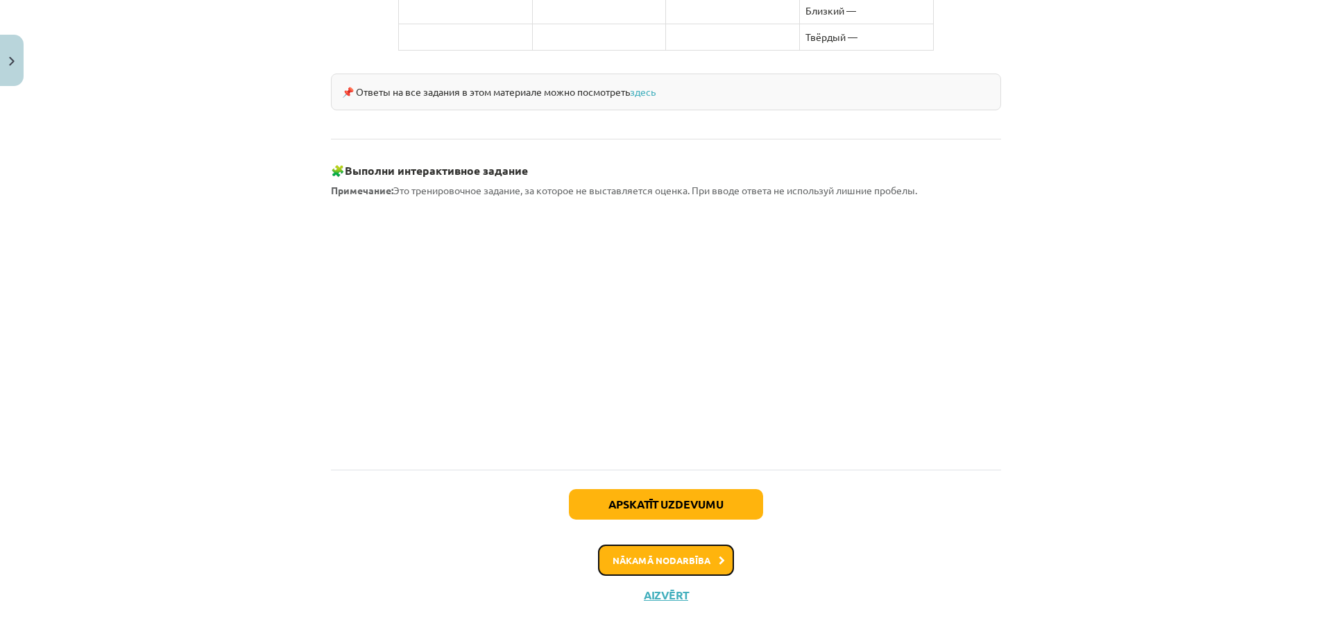
click at [693, 545] on button "Nākamā nodarbība" at bounding box center [666, 561] width 136 height 32
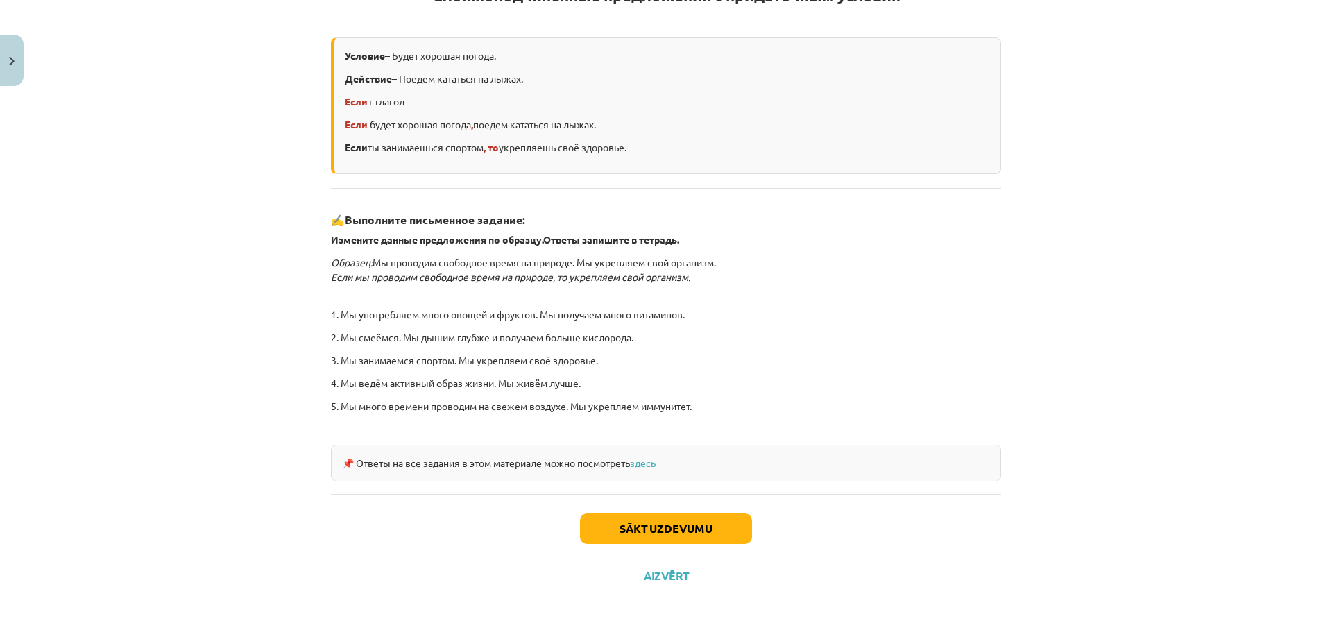
scroll to position [288, 0]
click at [657, 529] on button "Sākt uzdevumu" at bounding box center [666, 528] width 172 height 31
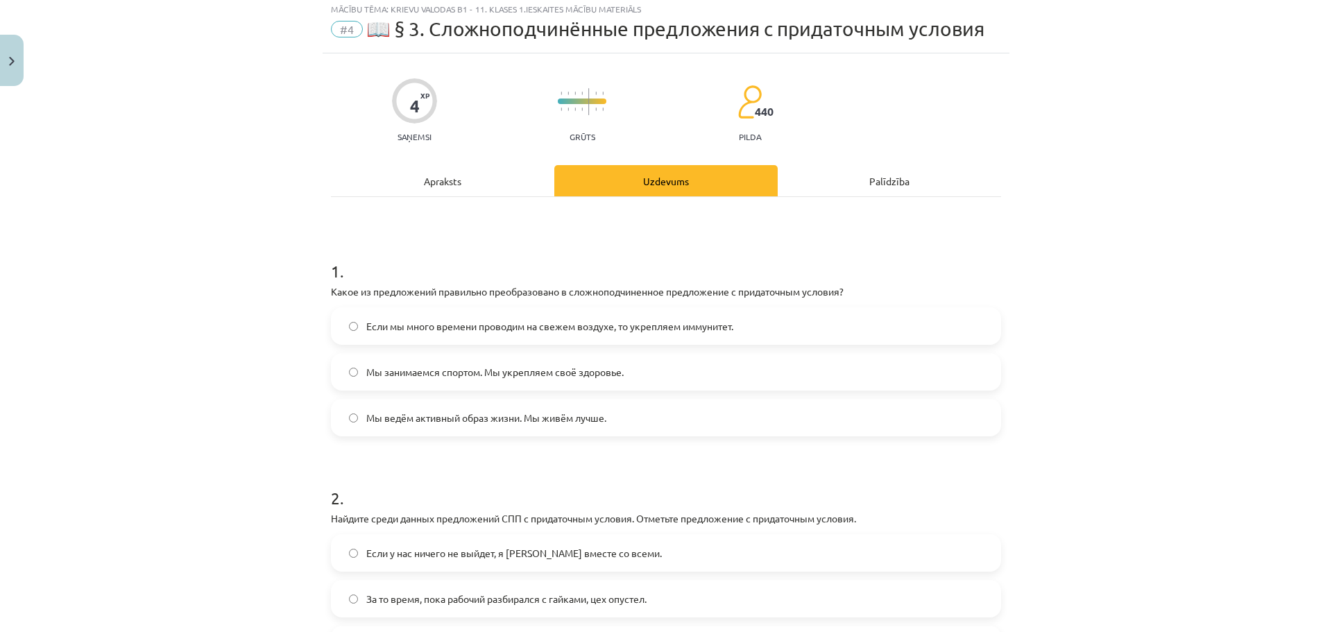
scroll to position [35, 0]
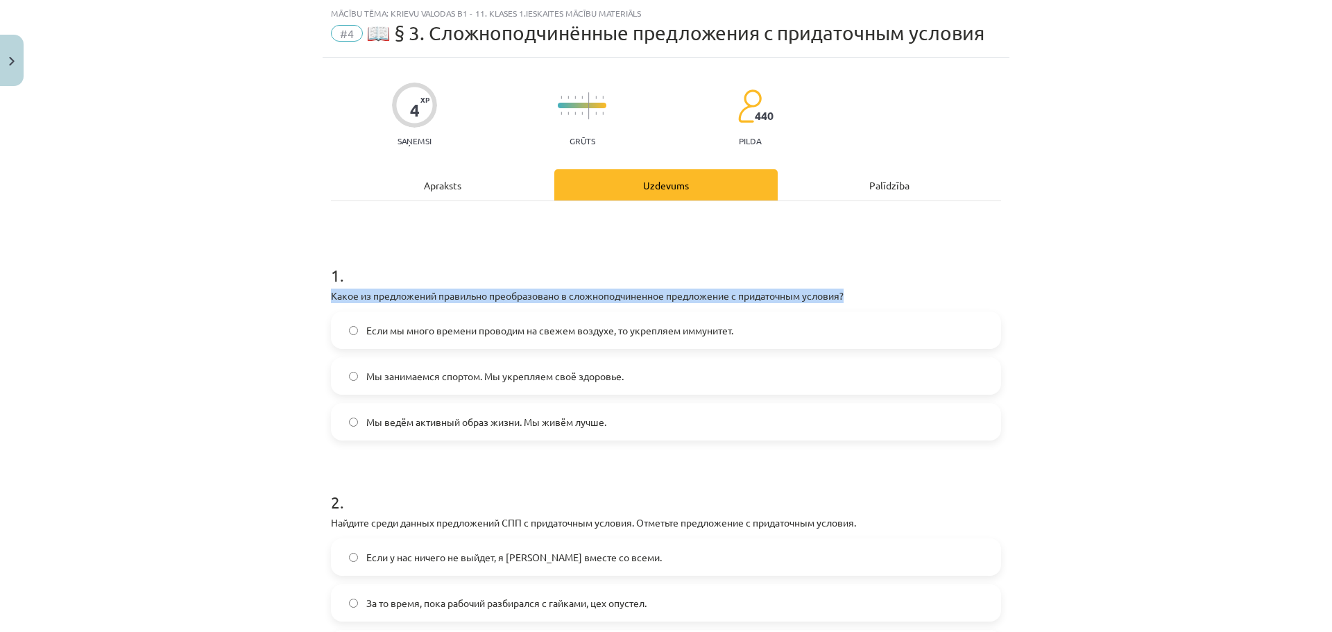
drag, startPoint x: 328, startPoint y: 293, endPoint x: 877, endPoint y: 300, distance: 548.3
click at [877, 300] on p "Какое из предложений правильно преобразовано в сложноподчиненное предложение с …" at bounding box center [666, 296] width 670 height 15
click at [970, 293] on p "Какое из предложений правильно преобразовано в сложноподчиненное предложение с …" at bounding box center [666, 296] width 670 height 15
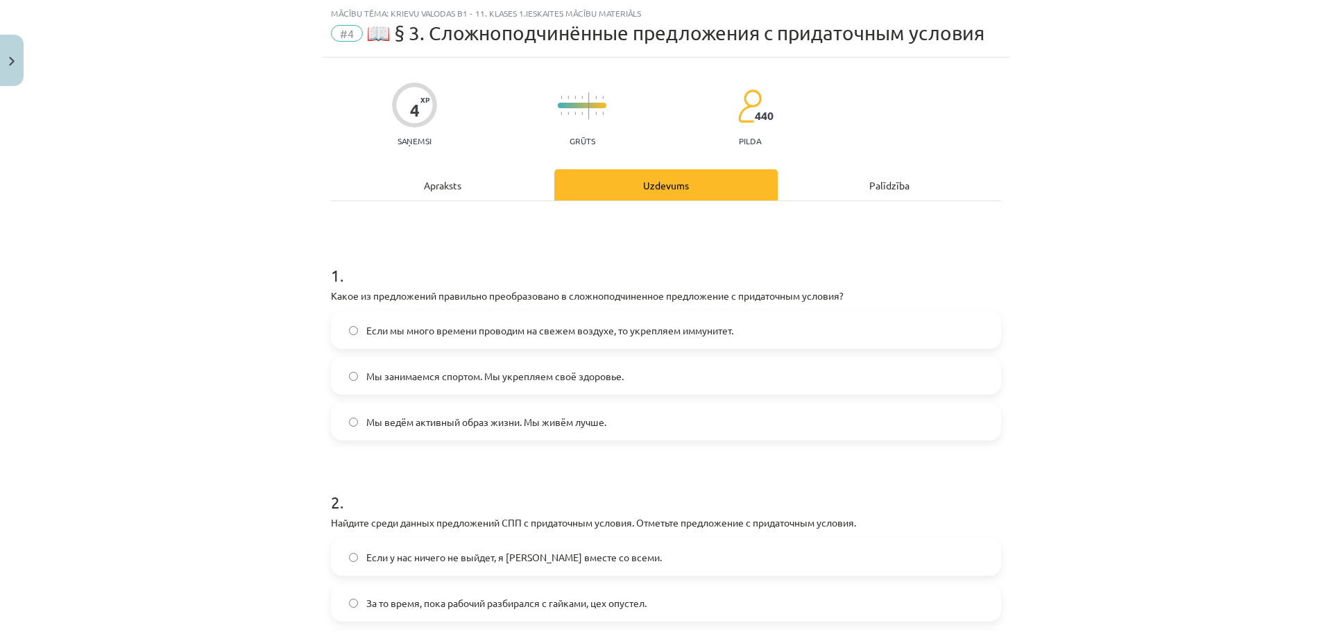
click at [685, 333] on span "Если мы много времени проводим на свежем воздухе, то укрепляем иммунитет." at bounding box center [549, 330] width 367 height 15
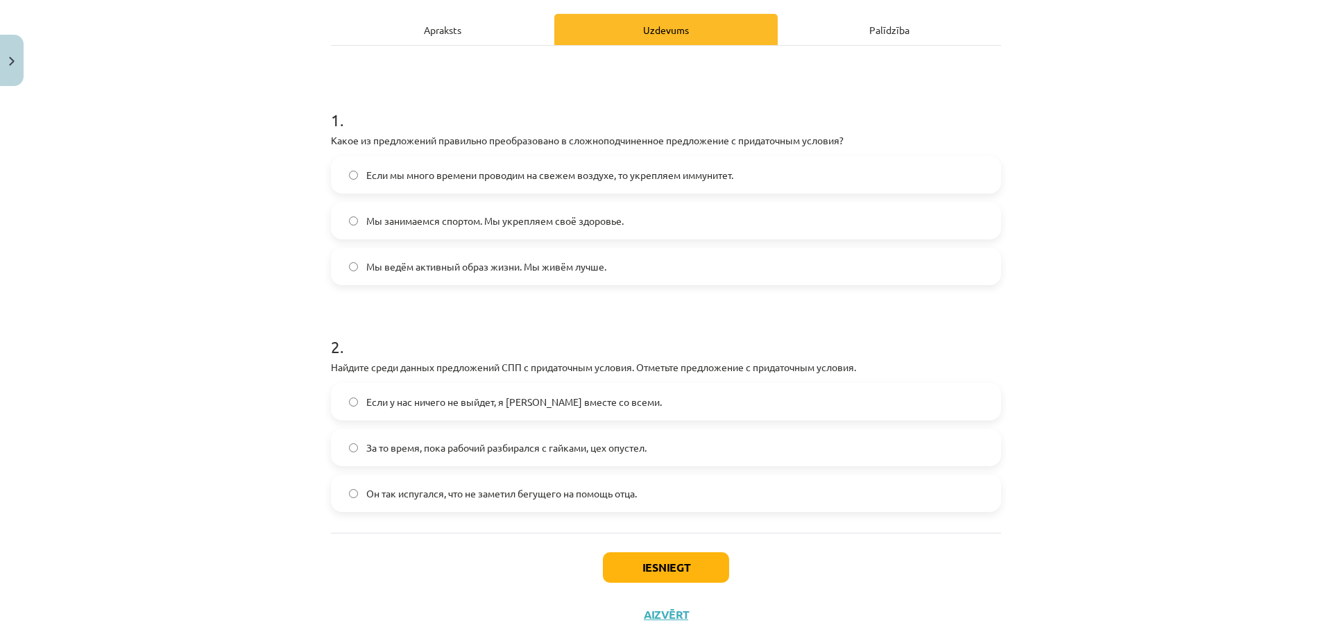
scroll to position [196, 0]
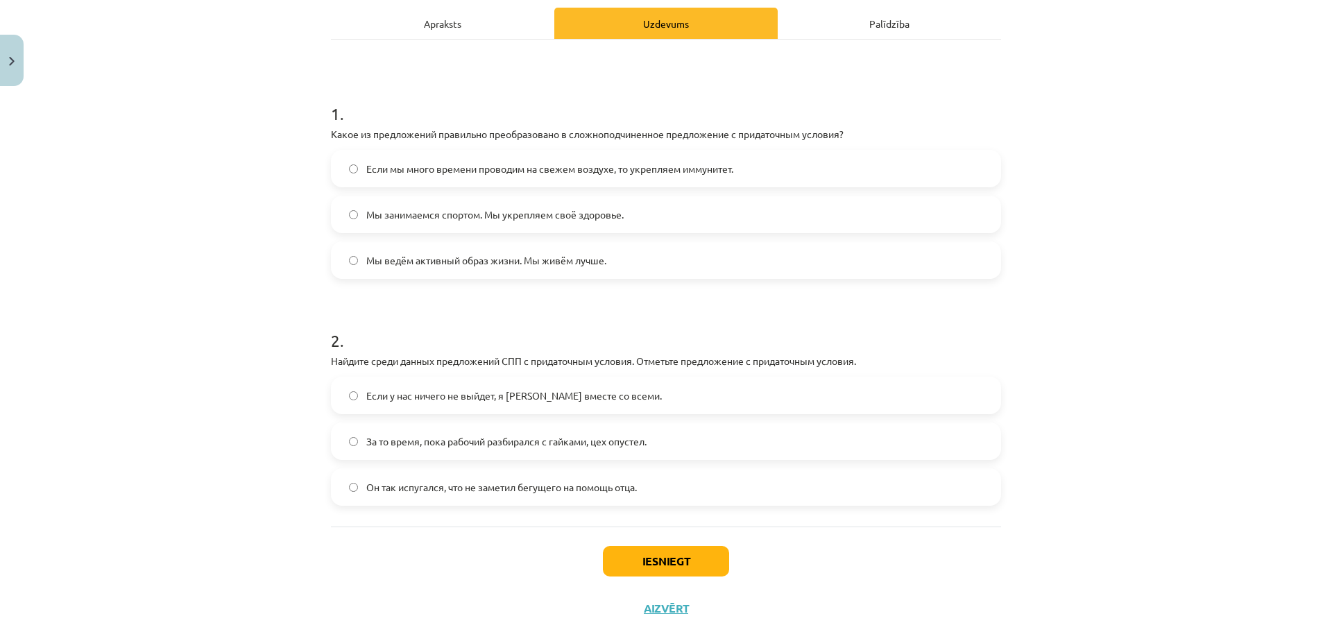
click at [492, 394] on span "Если у нас ничего не выйдет, я уеду вместе со всеми." at bounding box center [514, 396] width 296 height 15
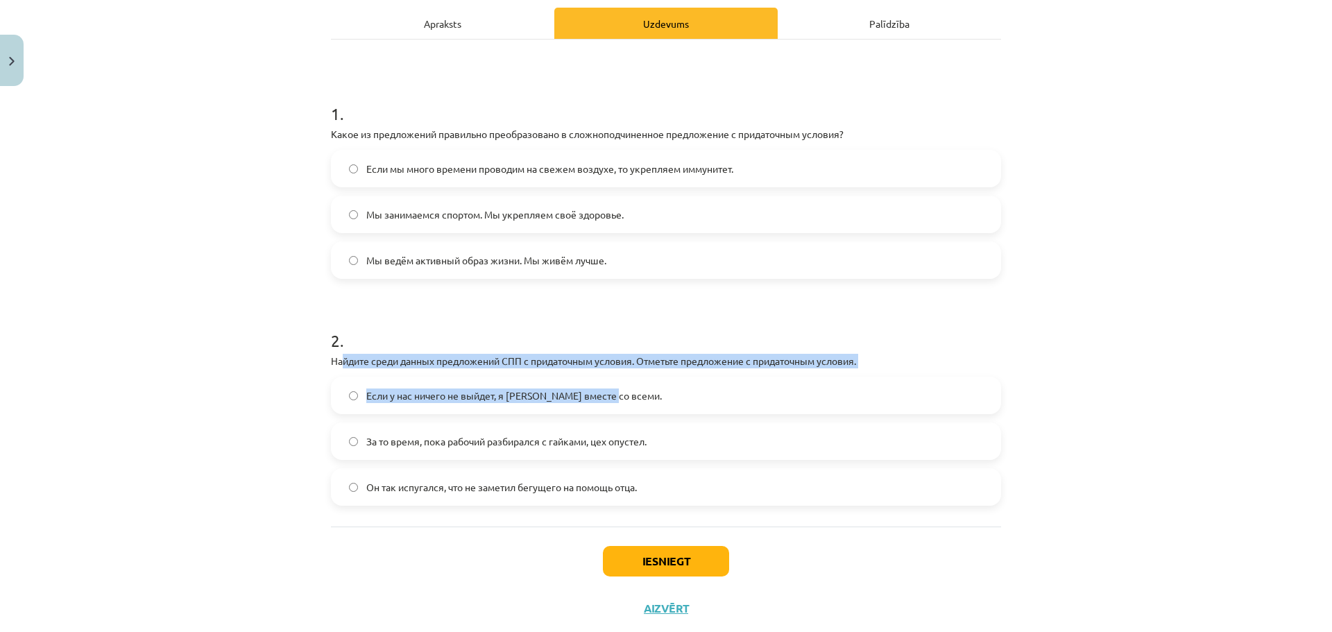
drag, startPoint x: 339, startPoint y: 363, endPoint x: 896, endPoint y: 363, distance: 557.3
click at [872, 369] on div "2 . Найдите среди данных предложений СПП с придаточным условия. Отметьте предло…" at bounding box center [666, 406] width 670 height 199
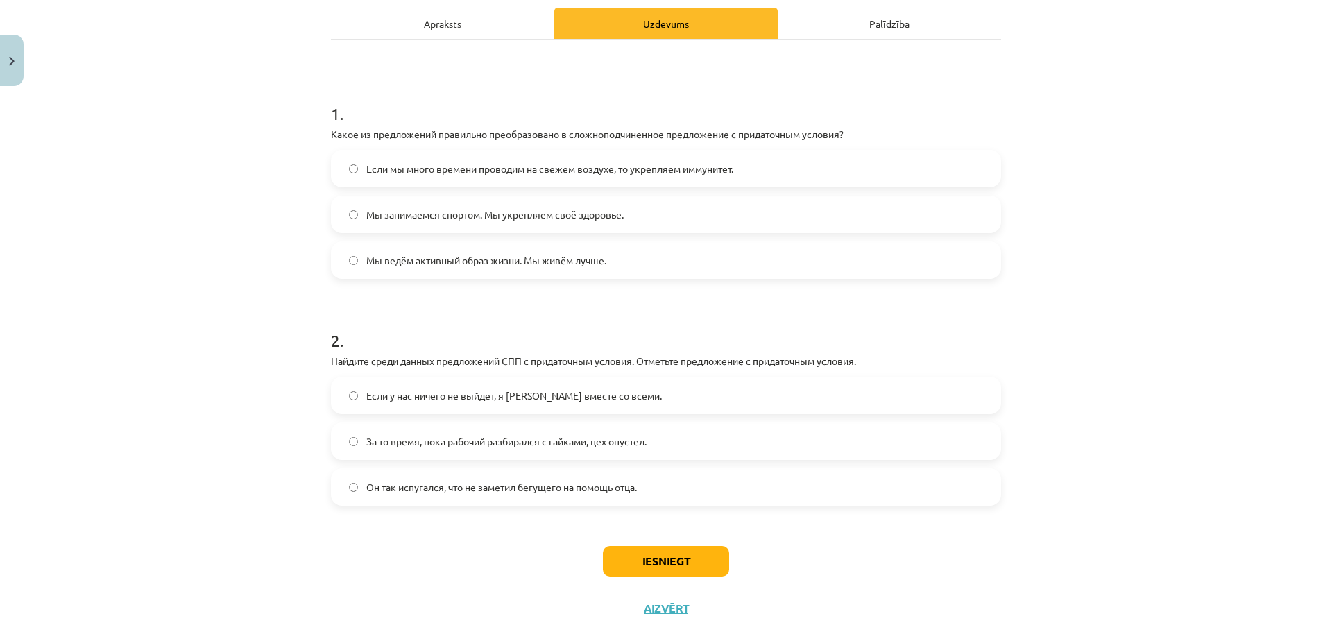
click at [945, 347] on h1 "2 ." at bounding box center [666, 328] width 670 height 43
click at [645, 556] on button "Iesniegt" at bounding box center [666, 561] width 126 height 31
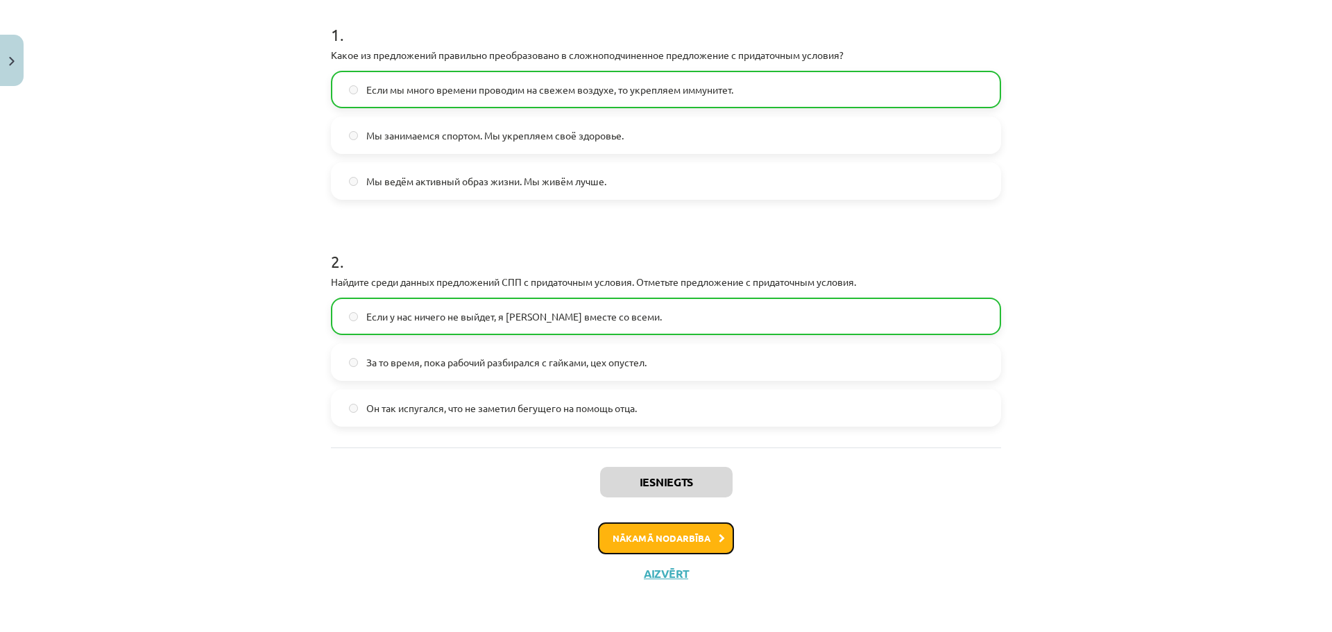
click at [709, 542] on button "Nākamā nodarbība" at bounding box center [666, 539] width 136 height 32
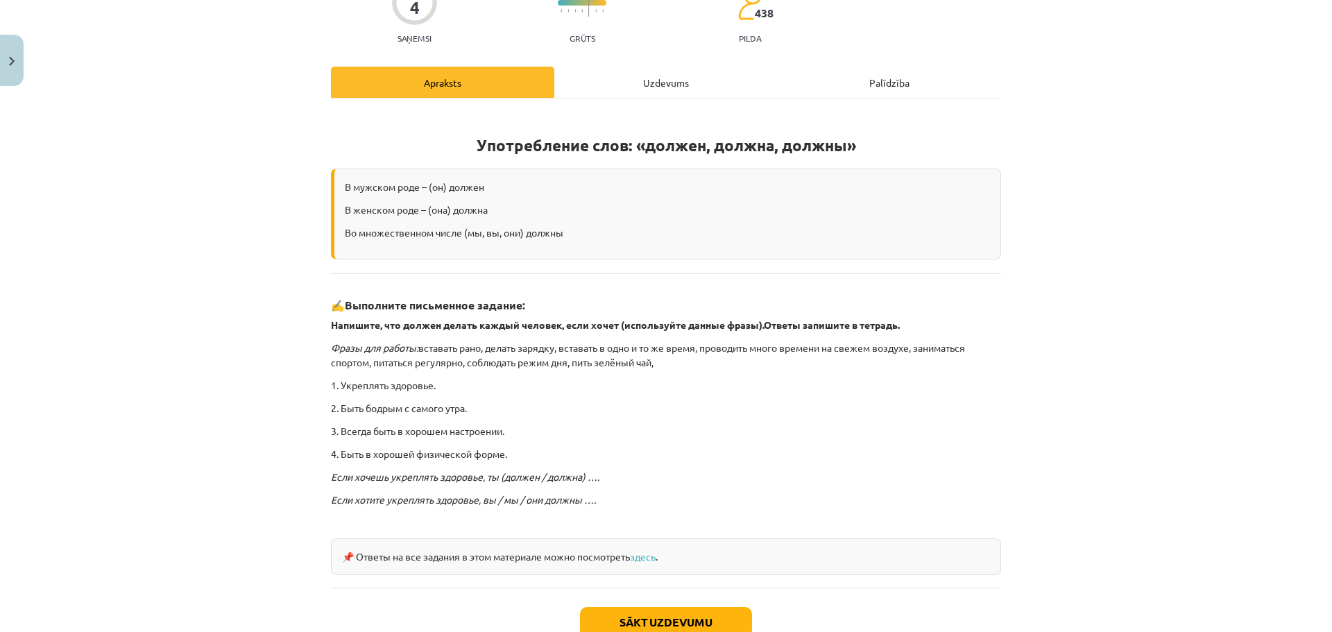
scroll to position [127, 0]
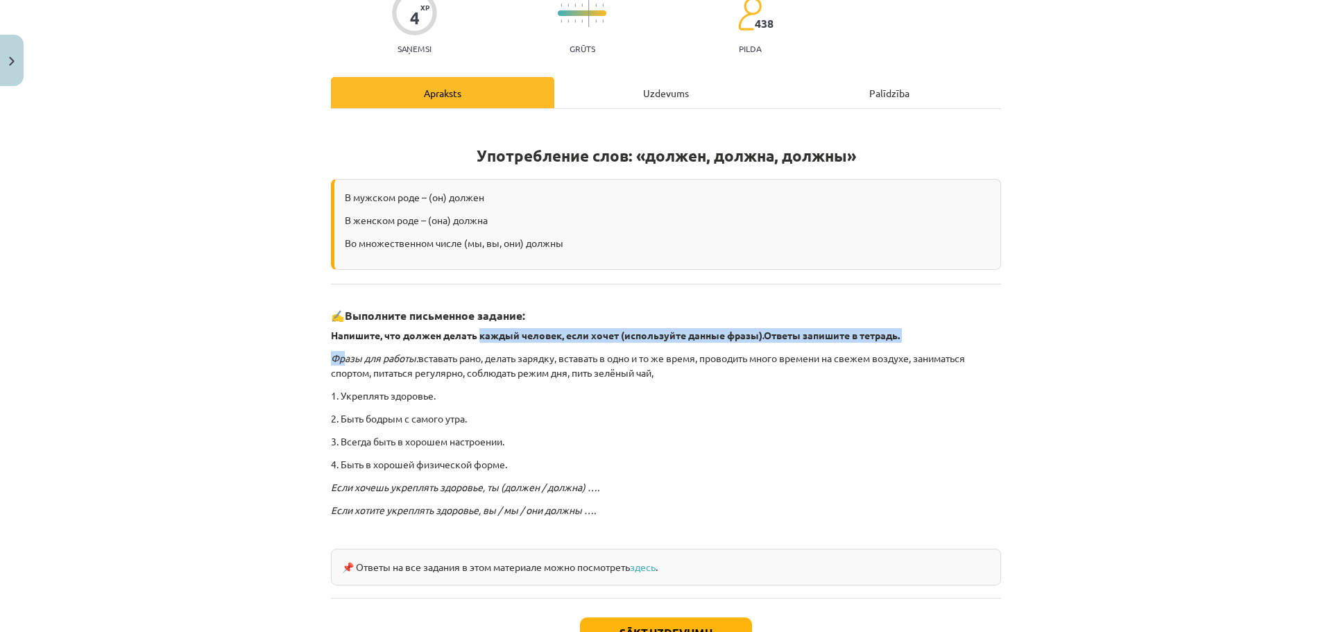
drag, startPoint x: 340, startPoint y: 343, endPoint x: 480, endPoint y: 331, distance: 140.0
click at [480, 331] on div "Употребление слов: «должен, должна, должны» В мужском роде – (он) должен В женс…" at bounding box center [666, 353] width 670 height 464
click at [548, 344] on div "Употребление слов: «должен, должна, должны» В мужском роде – (он) должен В женс…" at bounding box center [666, 353] width 670 height 464
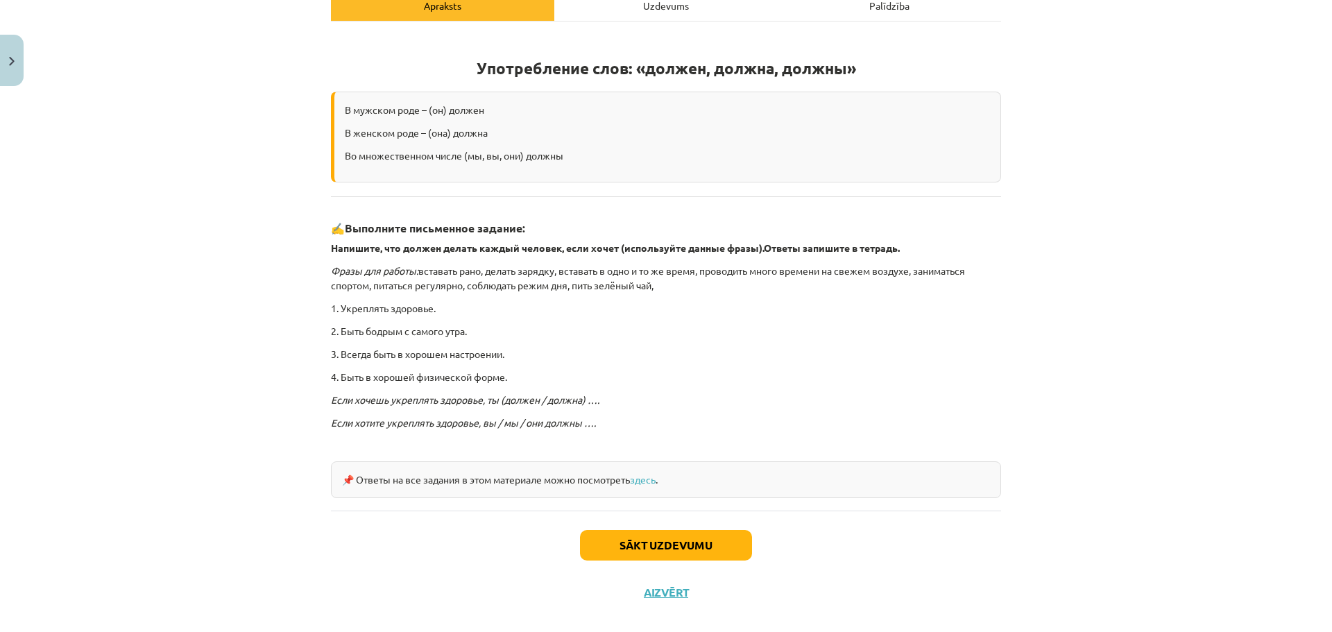
scroll to position [220, 0]
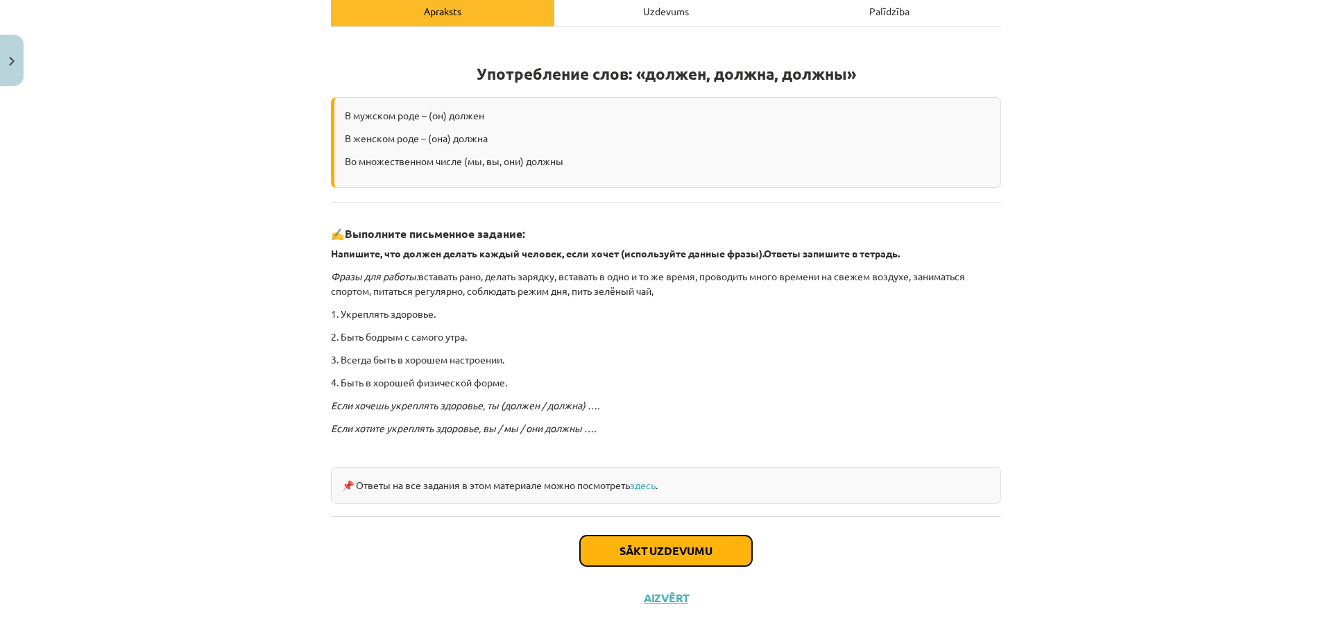
click at [680, 543] on button "Sākt uzdevumu" at bounding box center [666, 551] width 172 height 31
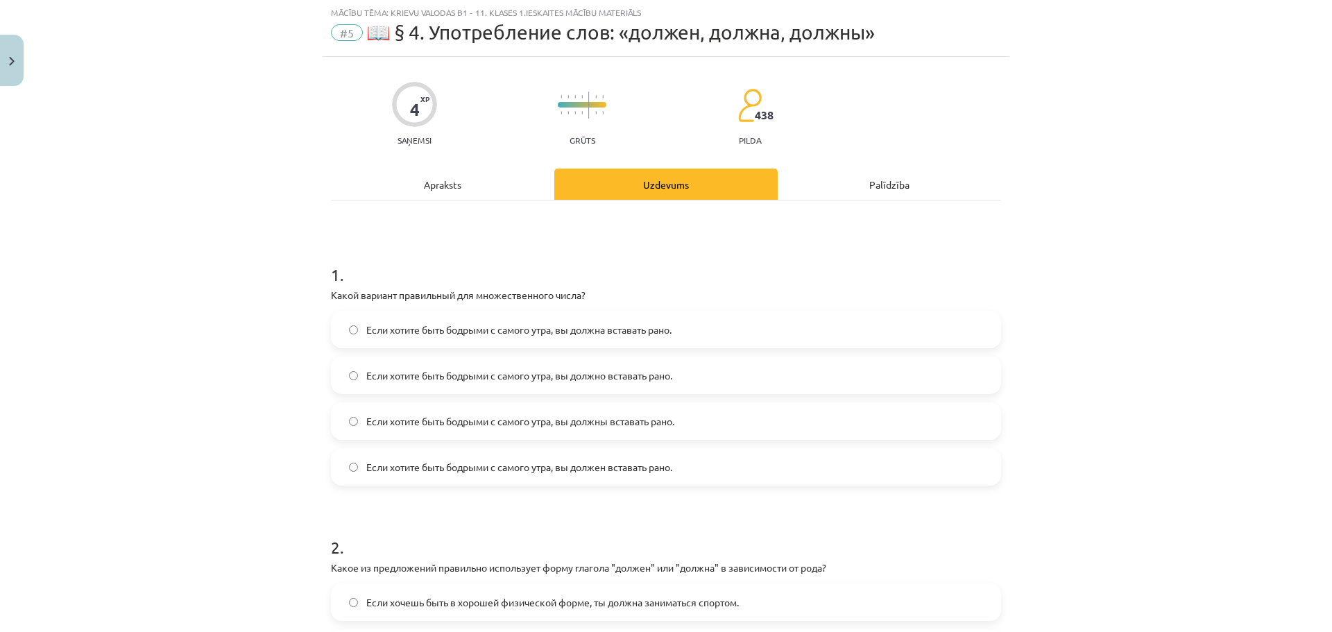
scroll to position [35, 0]
click at [776, 416] on label "Если хотите быть бодрыми с самого утра, вы должны вставать рано." at bounding box center [666, 422] width 668 height 35
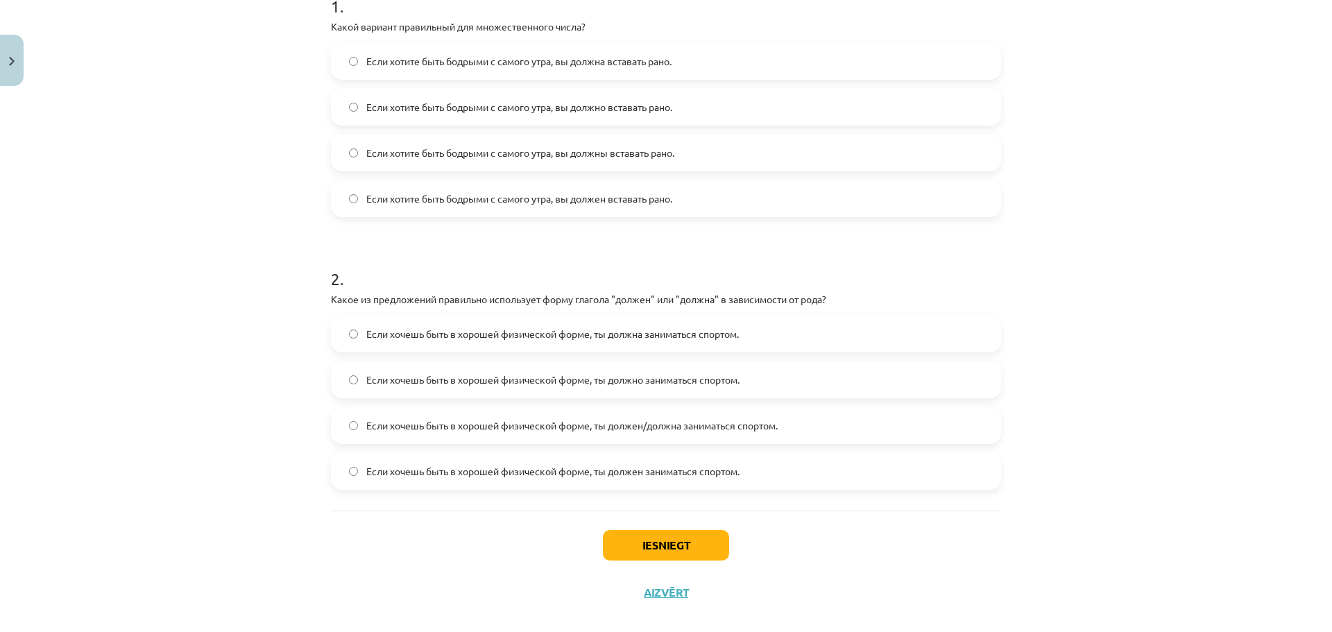
scroll to position [312, 0]
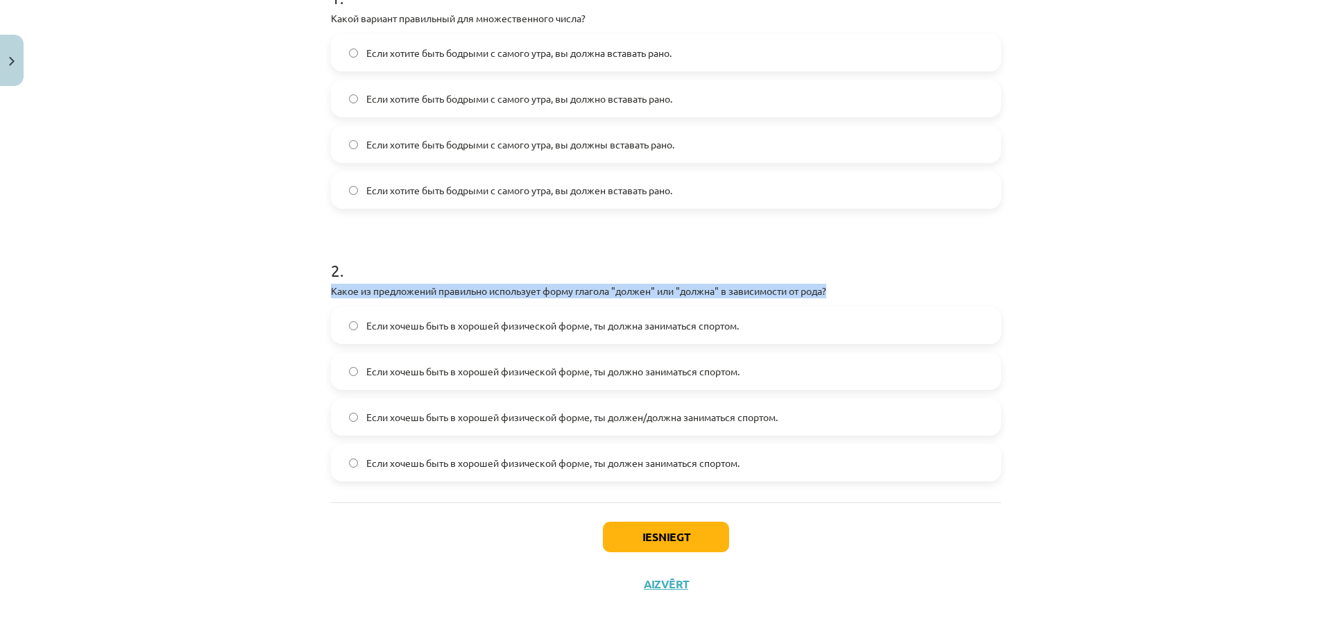
drag, startPoint x: 325, startPoint y: 289, endPoint x: 831, endPoint y: 285, distance: 506.6
click at [831, 285] on div "4 XP Saņemsi Grūts 438 pilda Apraksts Uzdevums Palīdzība 1 . Какой вариант прав…" at bounding box center [666, 194] width 687 height 828
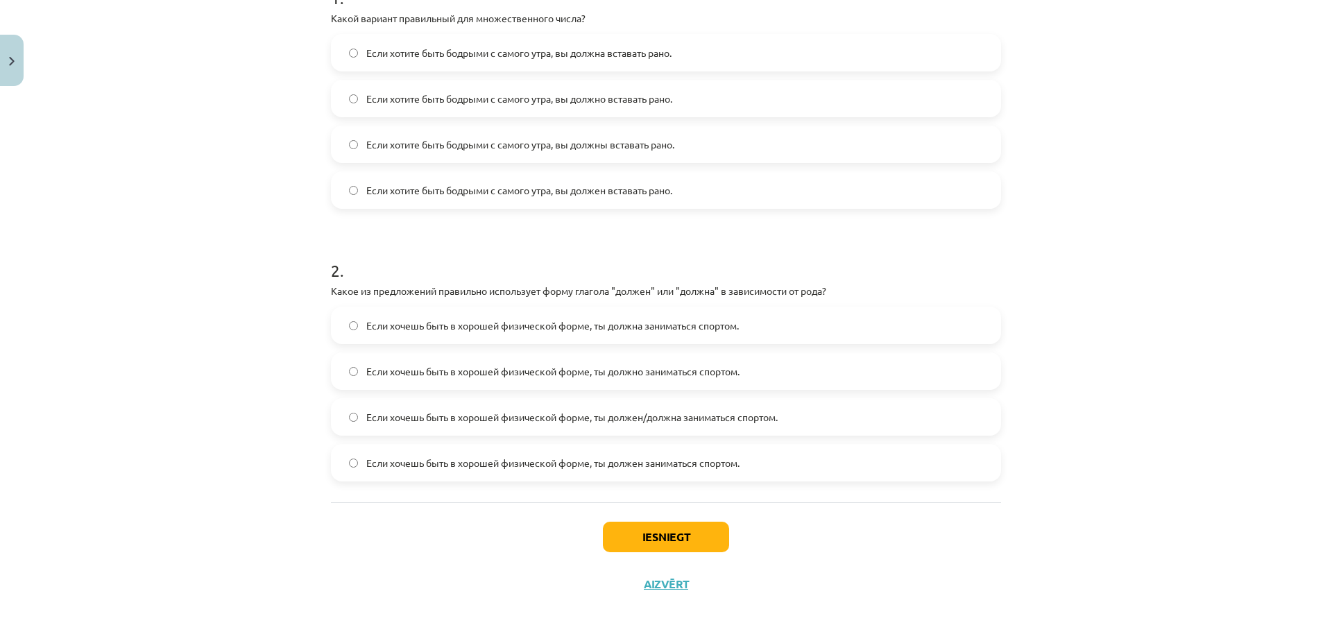
click at [933, 252] on h1 "2 ." at bounding box center [666, 258] width 670 height 43
click at [697, 425] on label "Если хочешь быть в хорошей физической форме, ты должен/должна заниматься спорто…" at bounding box center [666, 417] width 668 height 35
click at [647, 518] on div "Iesniegt Aizvērt" at bounding box center [666, 550] width 670 height 97
click at [652, 541] on button "Iesniegt" at bounding box center [666, 537] width 126 height 31
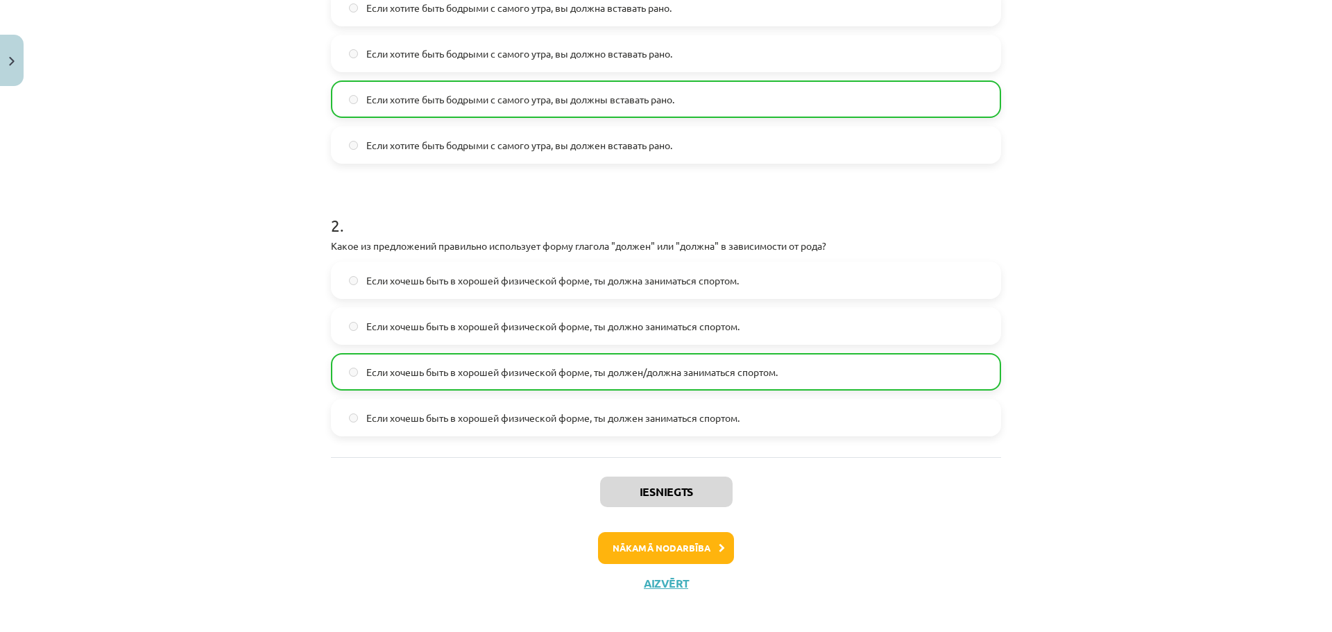
scroll to position [359, 0]
click at [701, 546] on button "Nākamā nodarbība" at bounding box center [666, 547] width 136 height 32
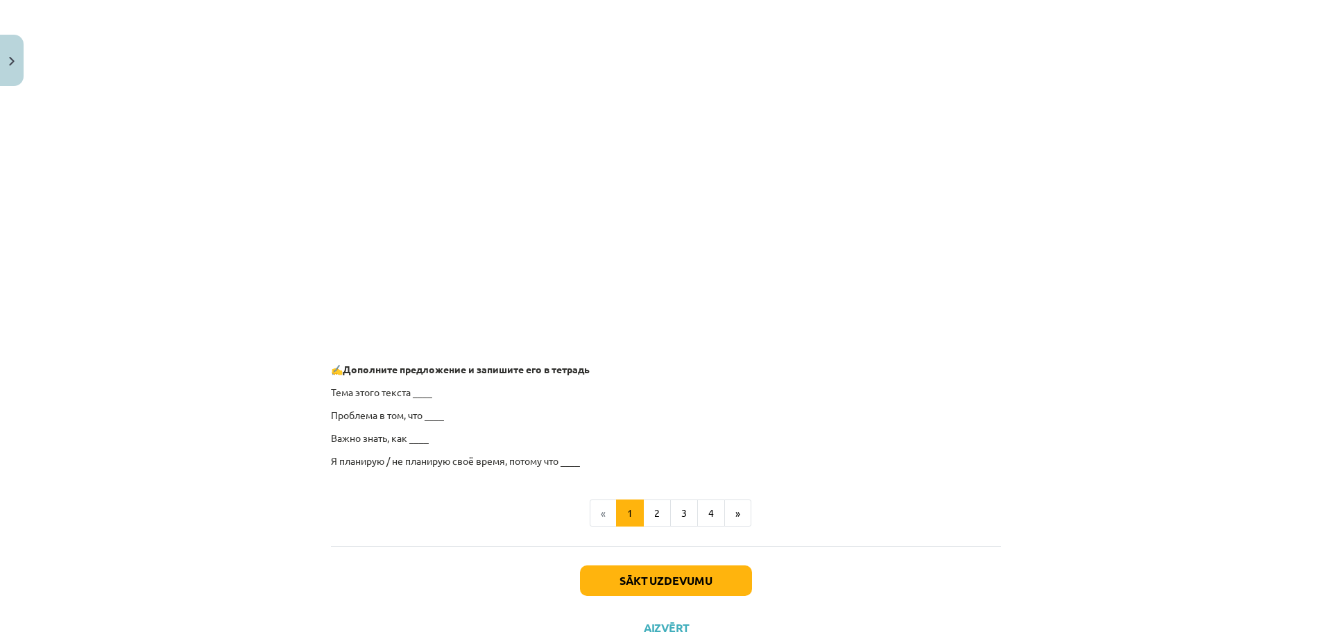
scroll to position [967, 0]
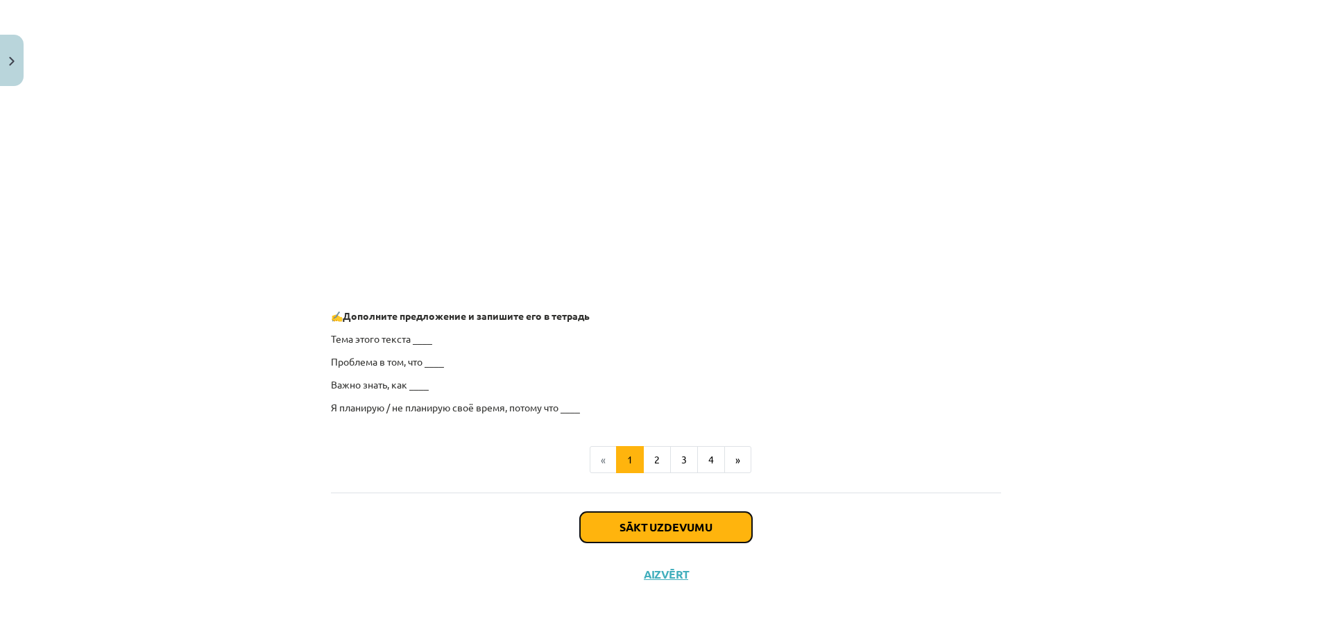
click at [684, 513] on button "Sākt uzdevumu" at bounding box center [666, 527] width 172 height 31
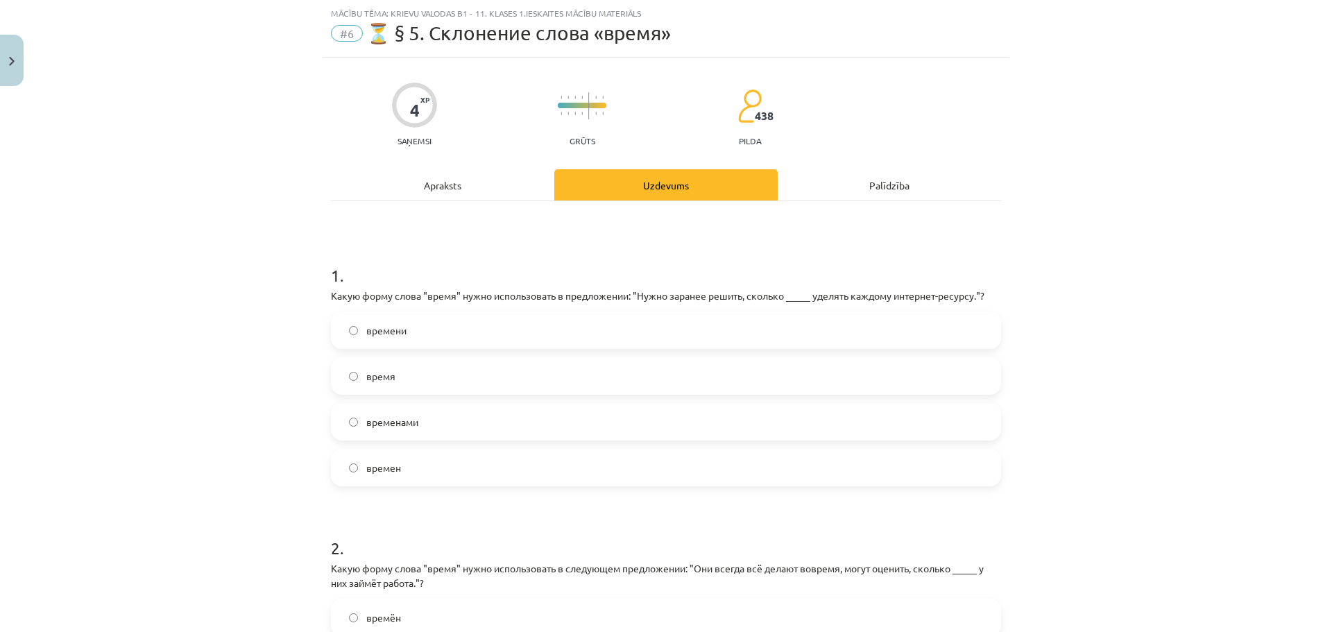
scroll to position [58, 0]
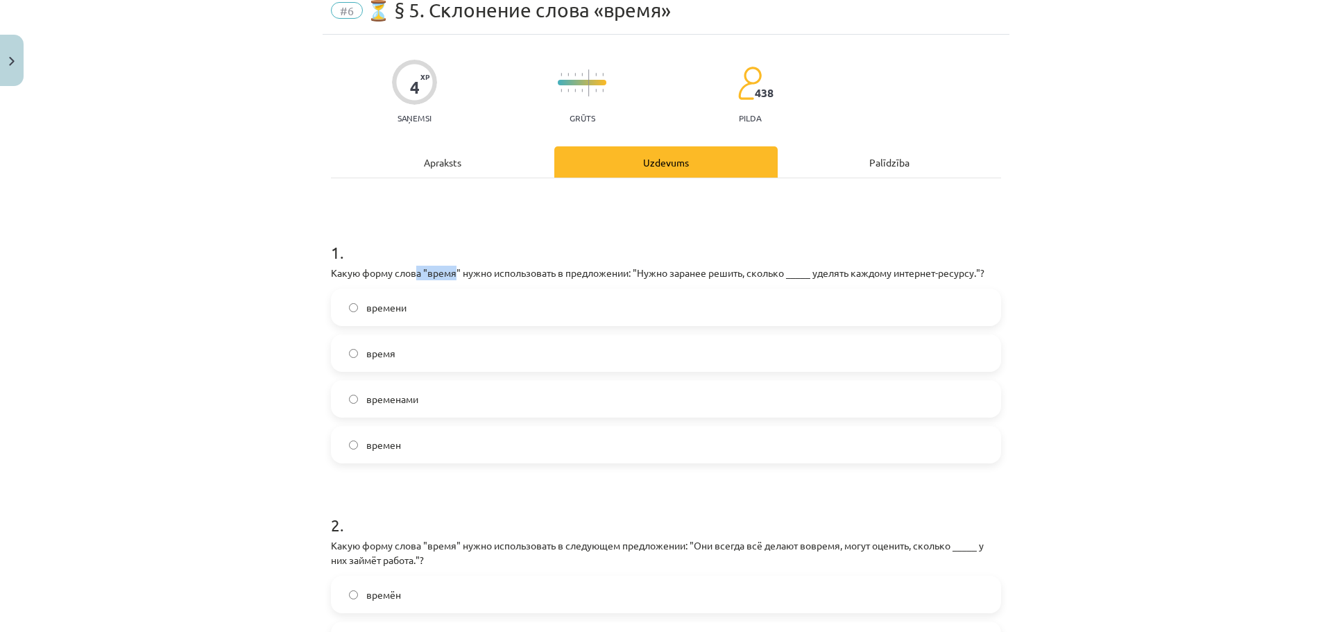
drag, startPoint x: 416, startPoint y: 269, endPoint x: 454, endPoint y: 271, distance: 37.5
click at [454, 271] on p "Какую форму слова "время" нужно использовать в предложении: "Нужно заранее реши…" at bounding box center [666, 273] width 670 height 15
drag, startPoint x: 474, startPoint y: 277, endPoint x: 734, endPoint y: 267, distance: 260.4
click at [734, 267] on p "Какую форму слова "время" нужно использовать в предложении: "Нужно заранее реши…" at bounding box center [666, 273] width 670 height 15
drag, startPoint x: 761, startPoint y: 235, endPoint x: 739, endPoint y: 248, distance: 25.5
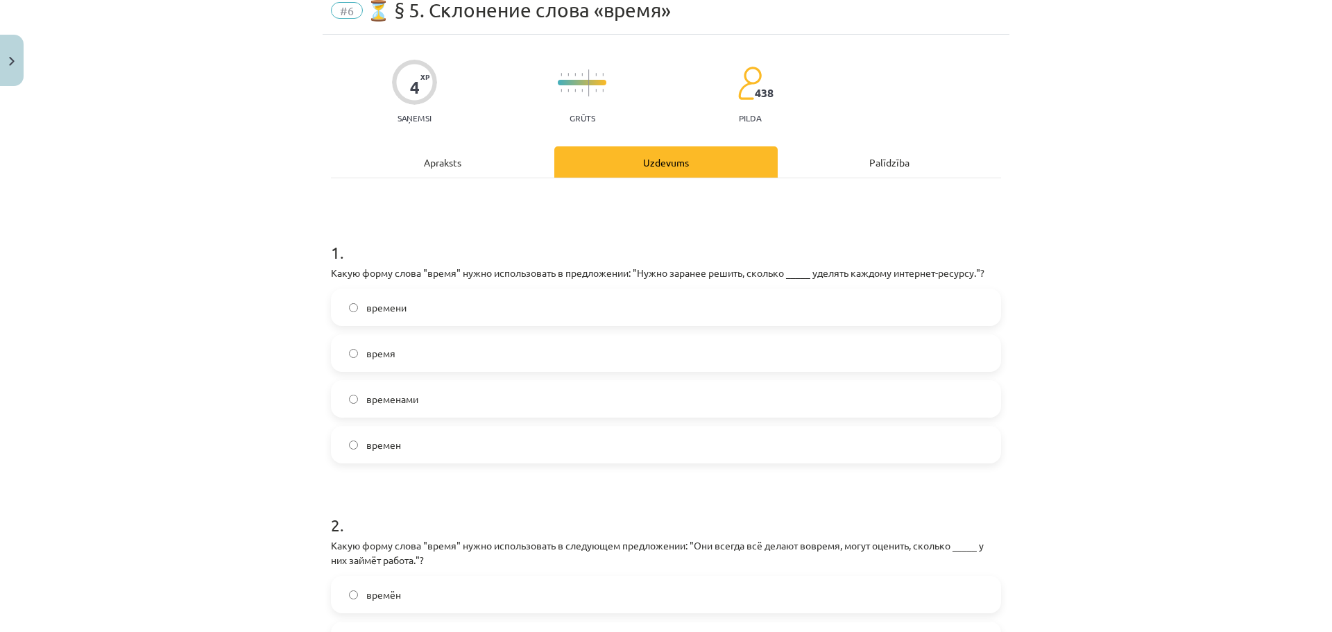
click at [741, 248] on h1 "1 ." at bounding box center [666, 240] width 670 height 43
click at [406, 307] on label "времени" at bounding box center [666, 307] width 668 height 35
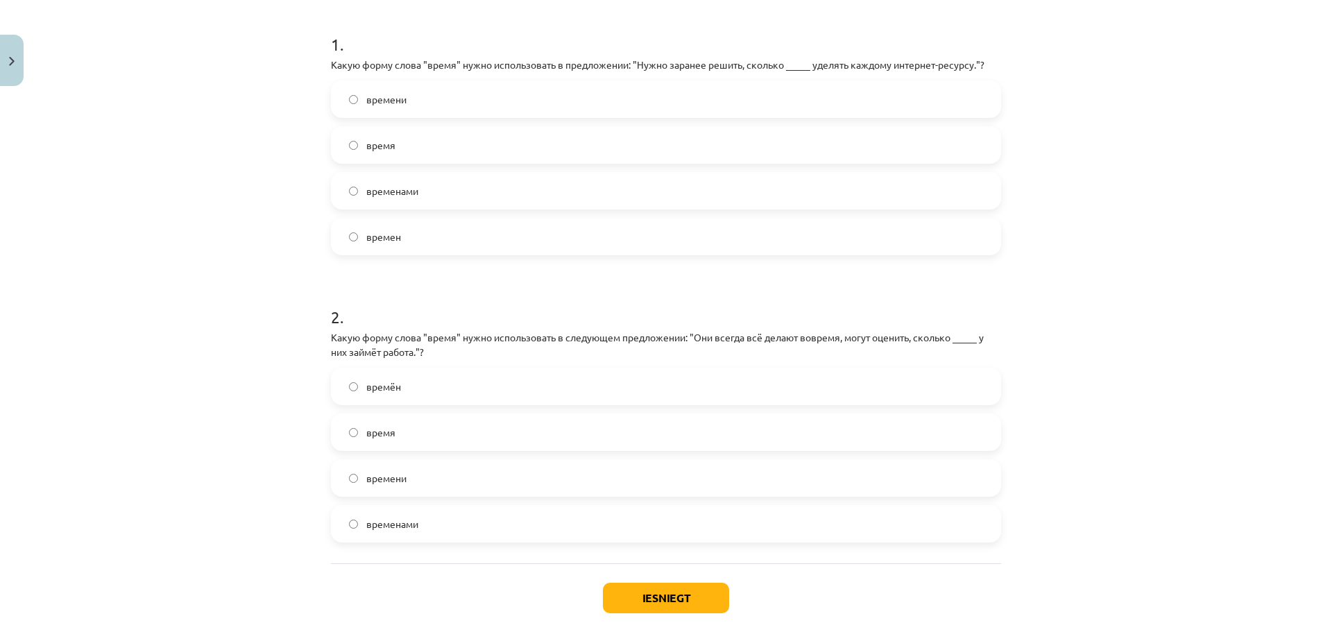
scroll to position [335, 0]
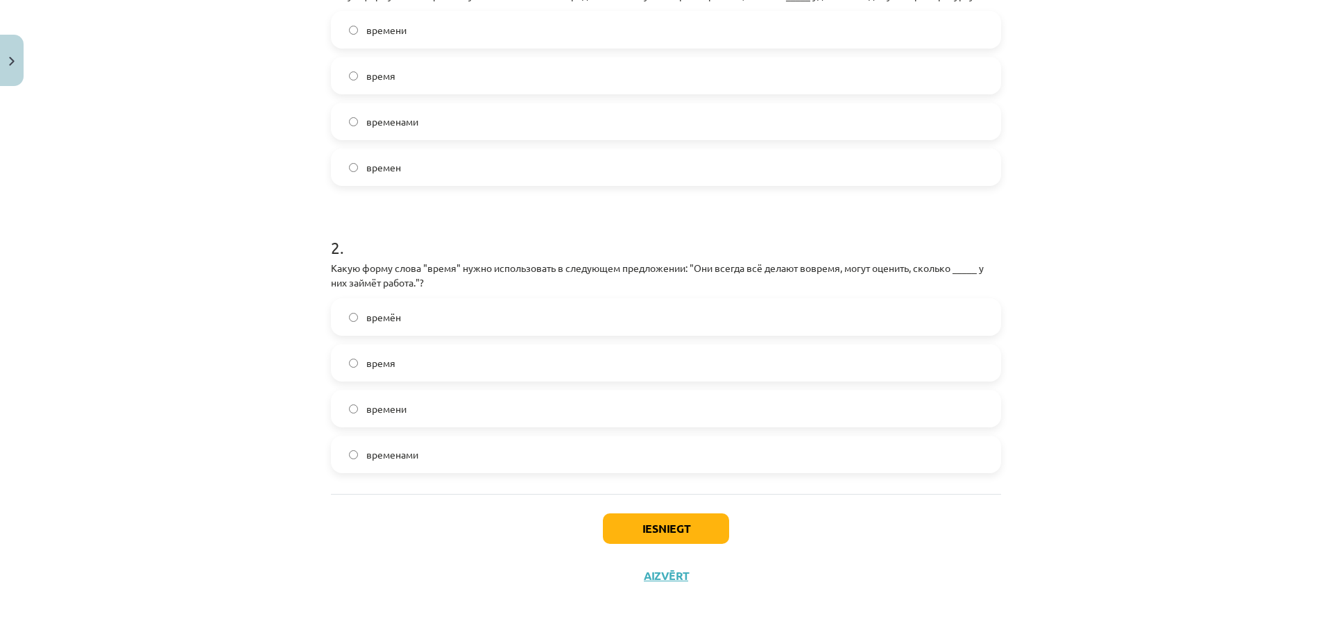
click at [418, 422] on label "времени" at bounding box center [666, 408] width 668 height 35
click at [708, 524] on button "Iesniegt" at bounding box center [666, 529] width 126 height 31
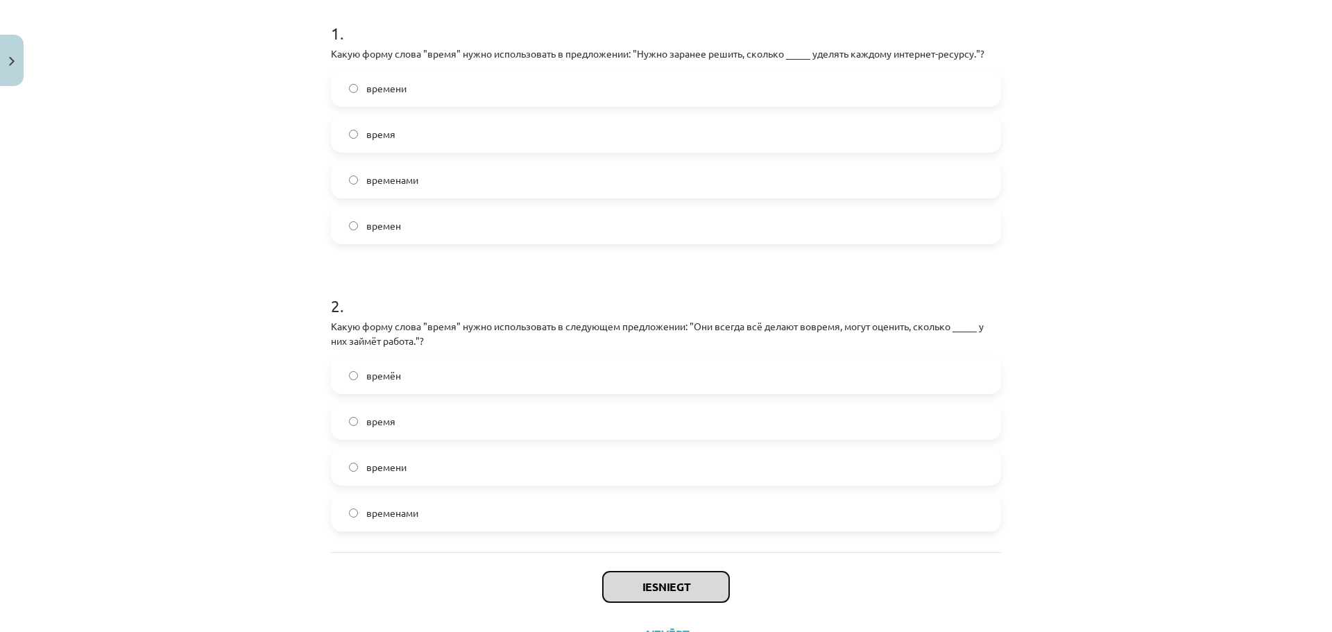
scroll to position [289, 0]
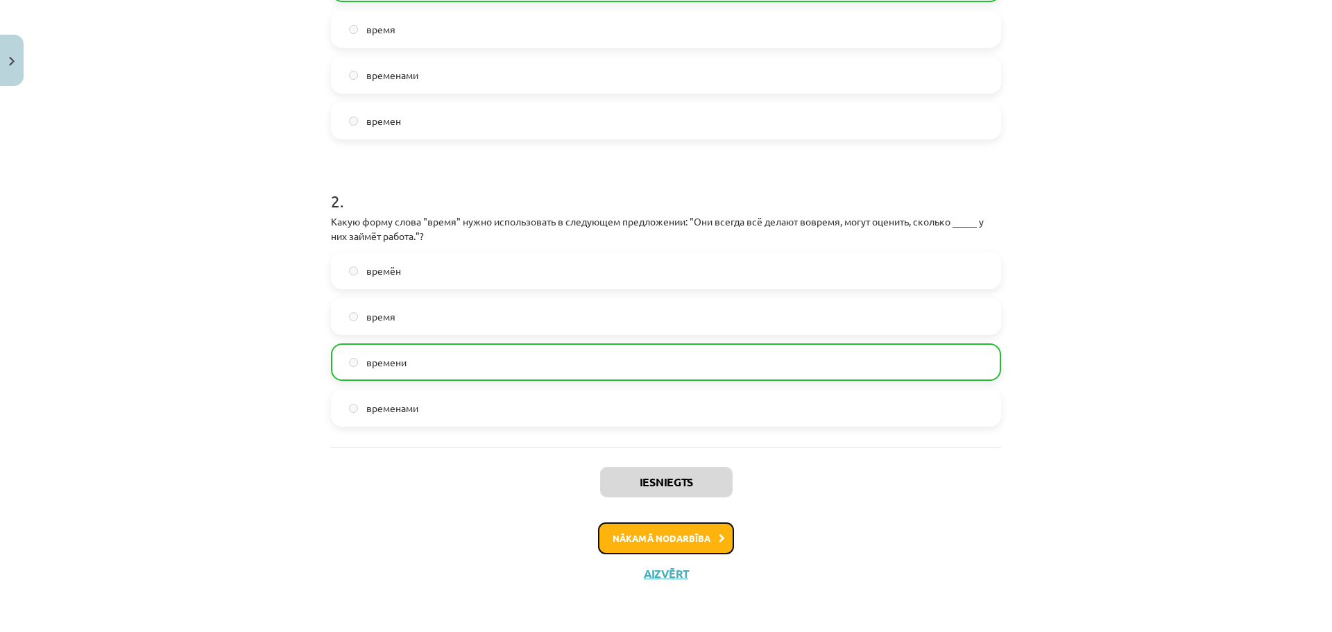
click at [670, 548] on button "Nākamā nodarbība" at bounding box center [666, 539] width 136 height 32
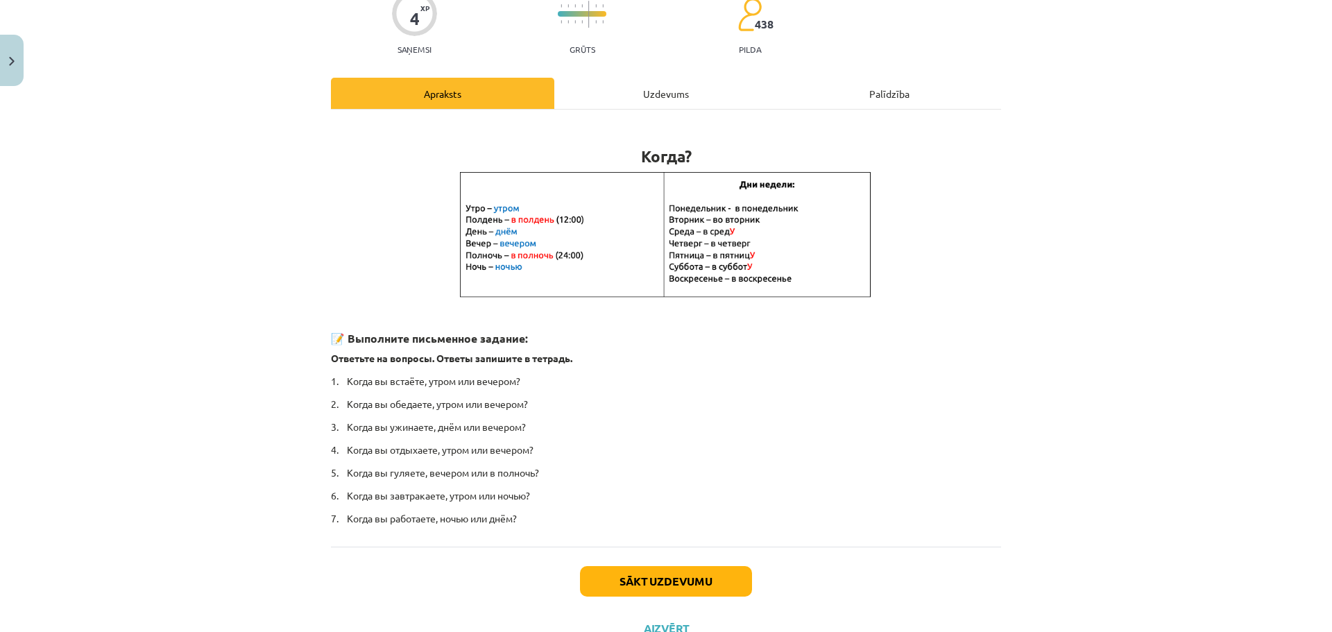
scroll to position [151, 0]
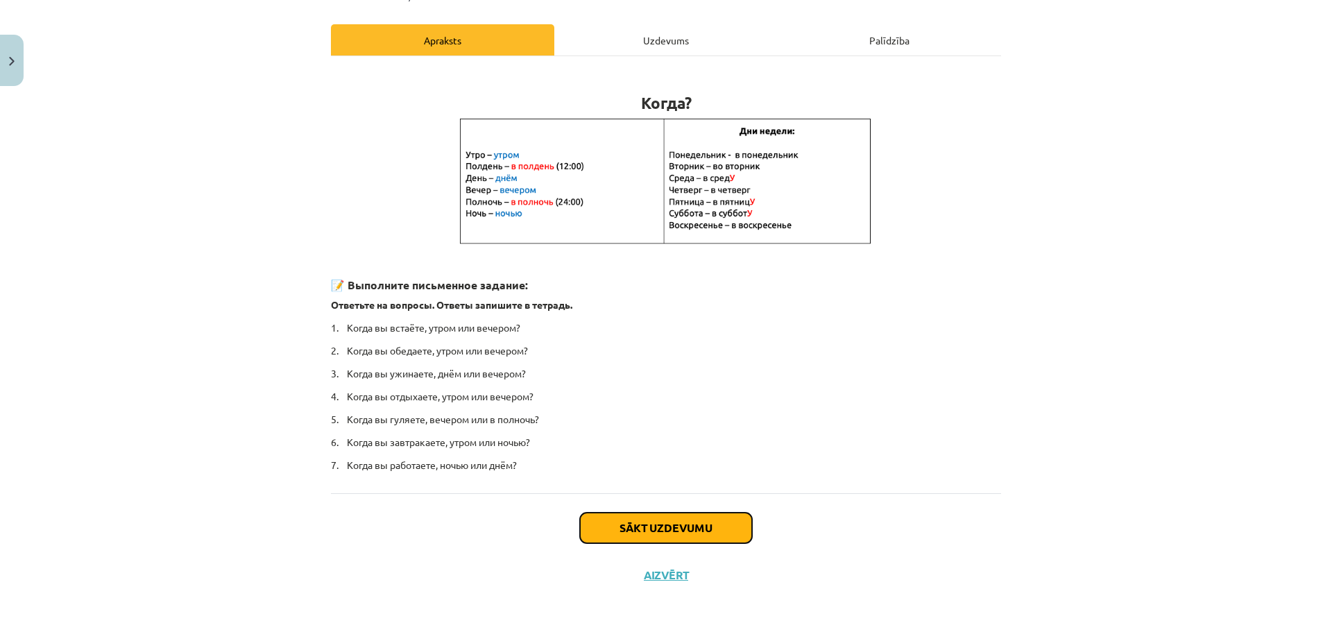
click at [691, 516] on button "Sākt uzdevumu" at bounding box center [666, 528] width 172 height 31
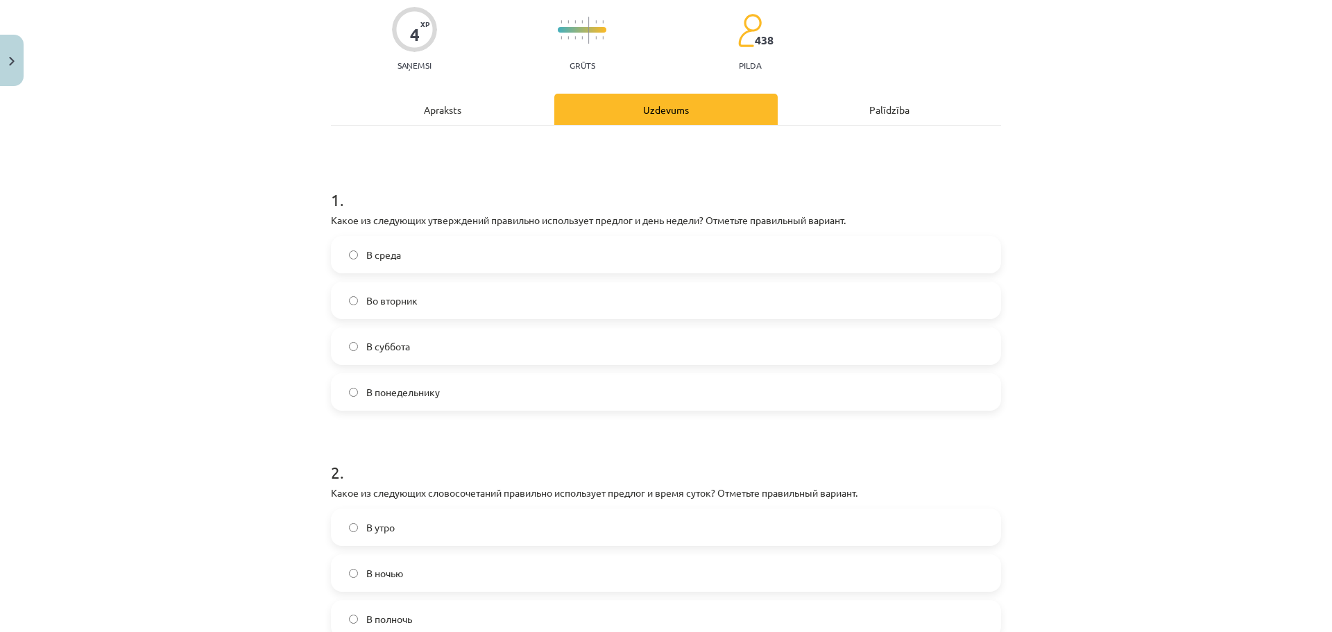
scroll to position [127, 0]
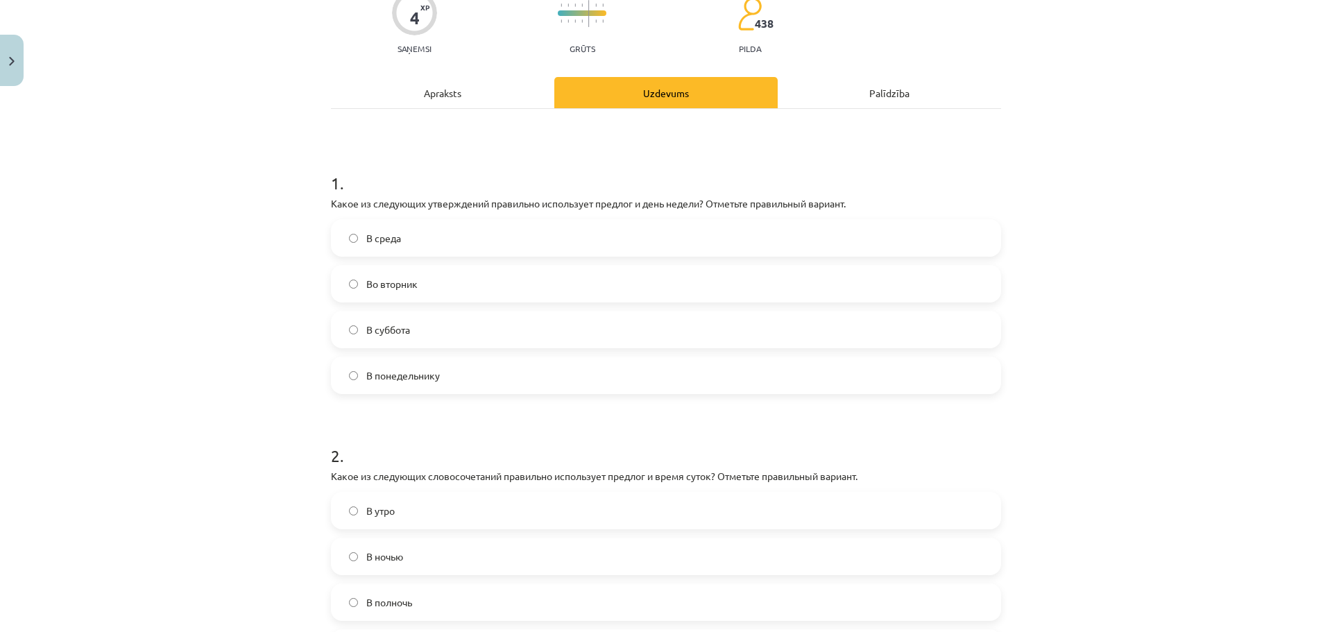
click at [439, 285] on label "Во вторник" at bounding box center [666, 283] width 668 height 35
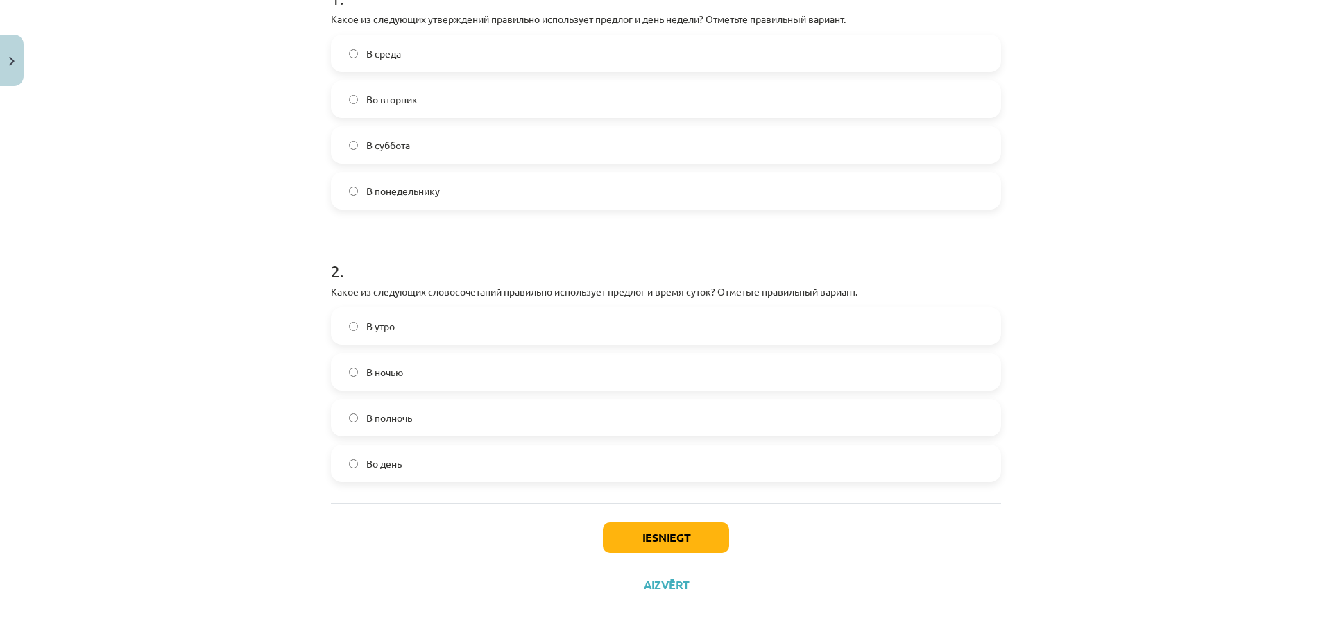
scroll to position [312, 0]
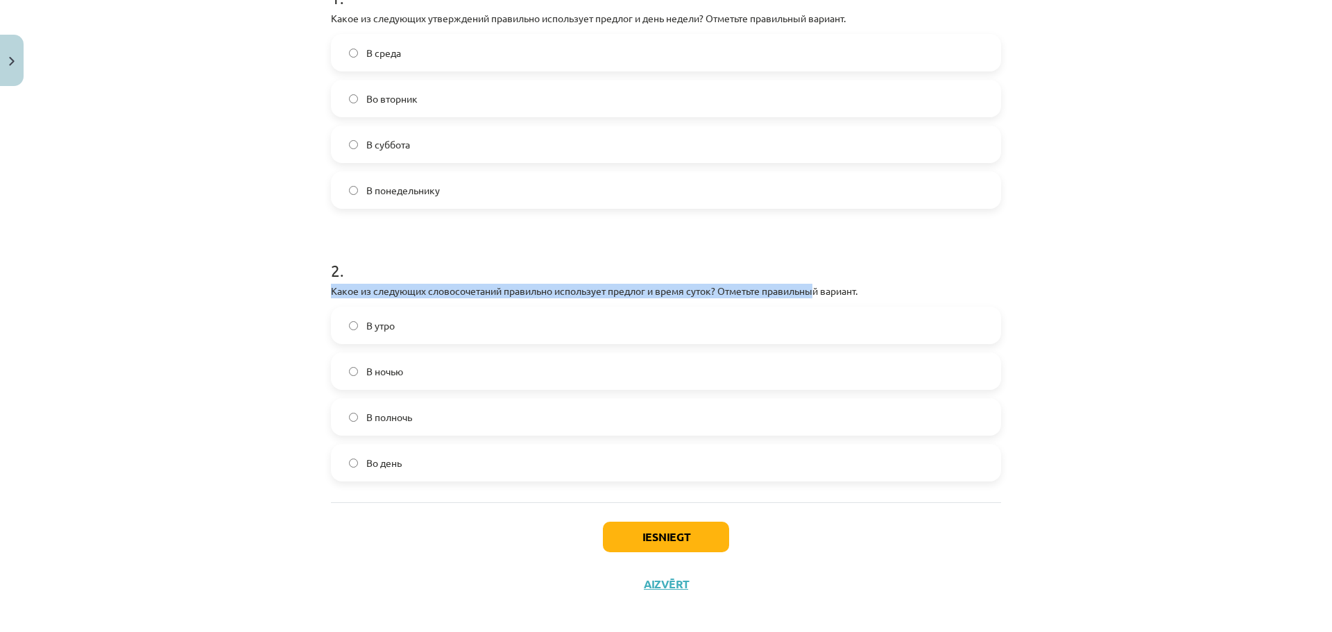
drag, startPoint x: 325, startPoint y: 286, endPoint x: 815, endPoint y: 283, distance: 490.0
click at [815, 283] on div "4 XP Saņemsi Grūts 438 pilda Apraksts Uzdevums Palīdzība 1 . Какое из следующих…" at bounding box center [666, 194] width 687 height 828
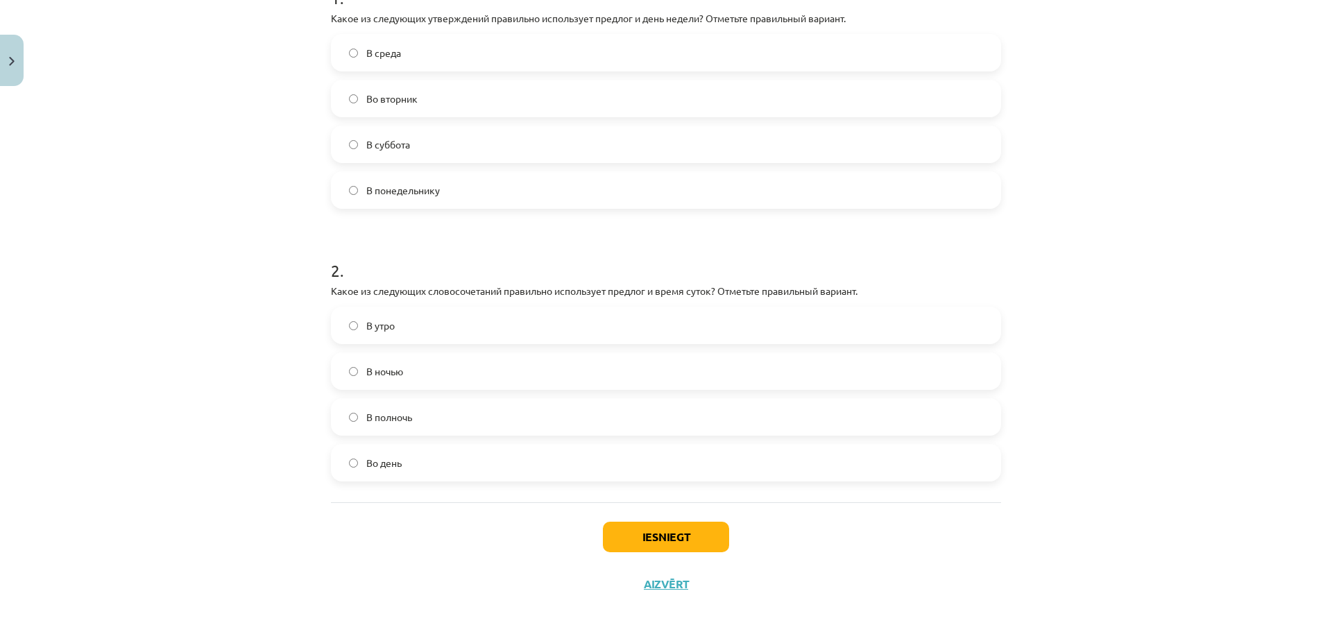
click at [878, 251] on h1 "2 ." at bounding box center [666, 258] width 670 height 43
drag, startPoint x: 416, startPoint y: 426, endPoint x: 425, endPoint y: 428, distance: 9.3
click at [417, 426] on label "В полночь" at bounding box center [666, 417] width 668 height 35
click at [633, 517] on div "Iesniegt Aizvērt" at bounding box center [666, 550] width 670 height 97
click at [634, 528] on button "Iesniegt" at bounding box center [666, 537] width 126 height 31
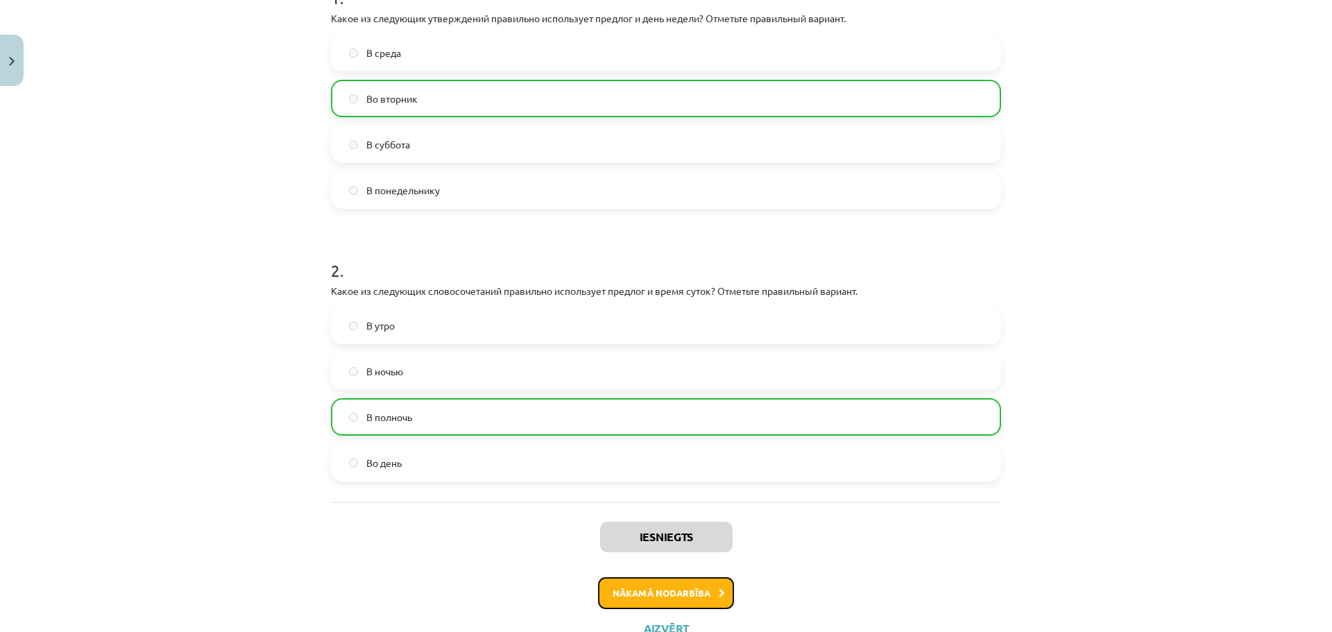
click at [681, 585] on button "Nākamā nodarbība" at bounding box center [666, 593] width 136 height 32
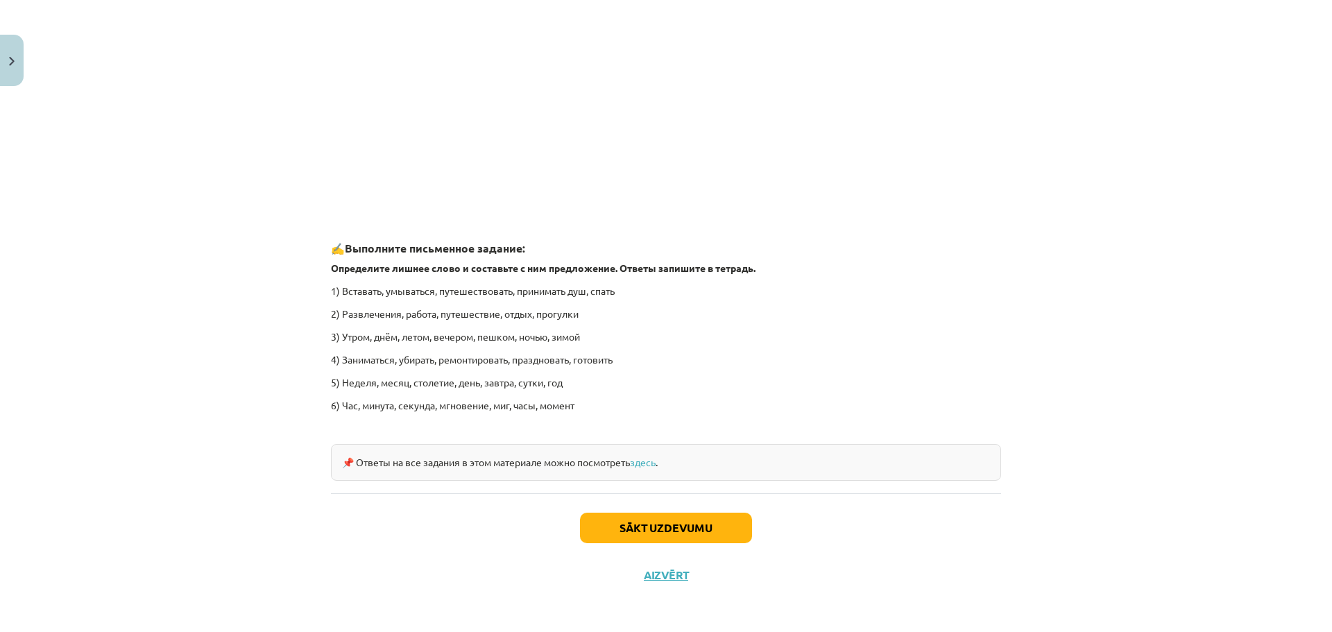
scroll to position [1959, 0]
click at [638, 524] on button "Sākt uzdevumu" at bounding box center [666, 526] width 172 height 31
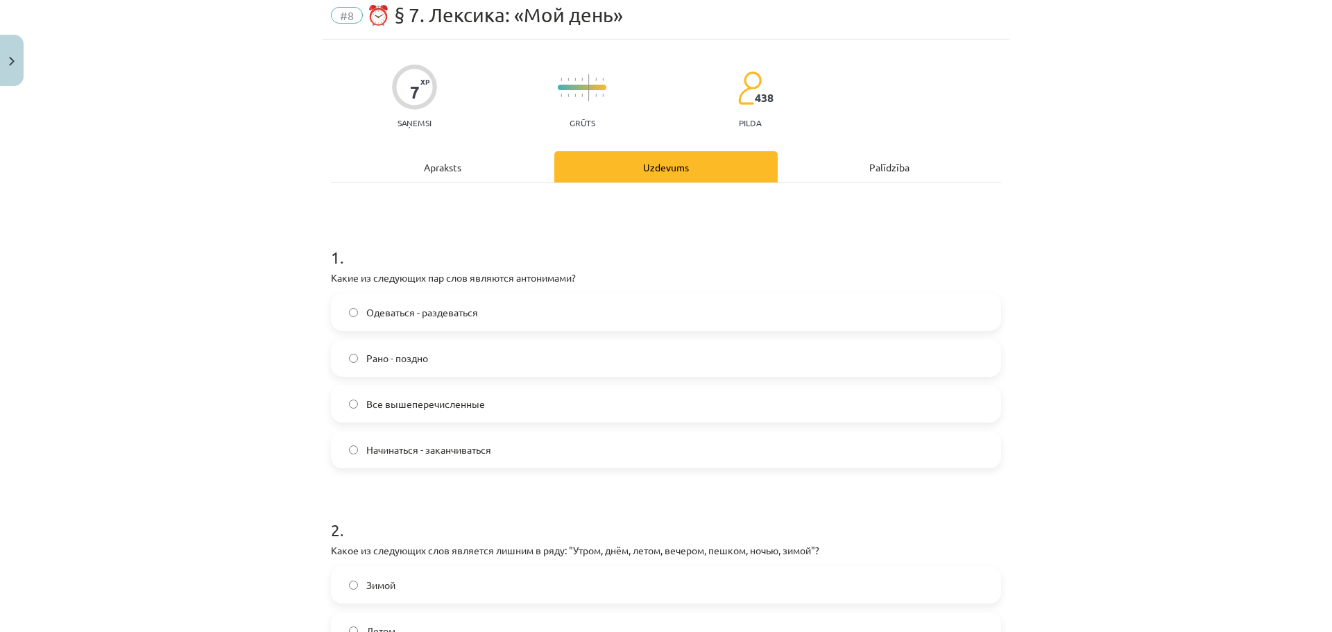
scroll to position [58, 0]
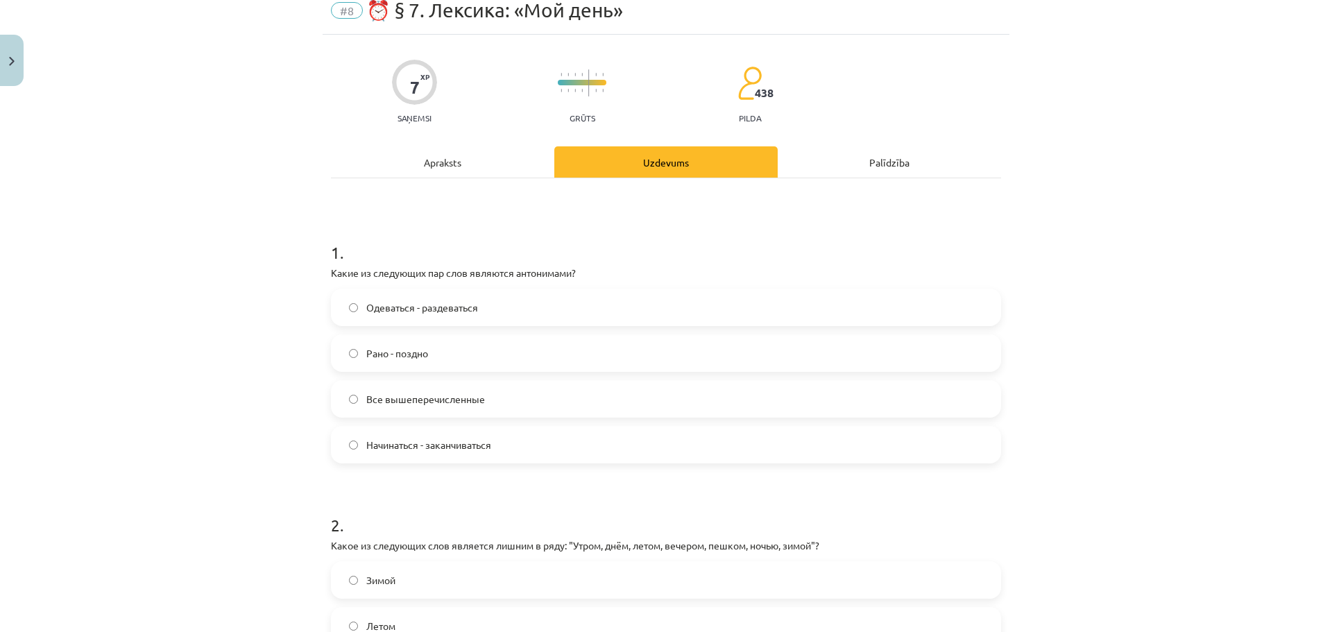
click at [459, 312] on span "Одеваться - раздеваться" at bounding box center [422, 307] width 112 height 15
click at [464, 371] on div "Рано - поздно" at bounding box center [666, 353] width 670 height 37
click at [416, 350] on span "Рано - поздно" at bounding box center [397, 353] width 62 height 15
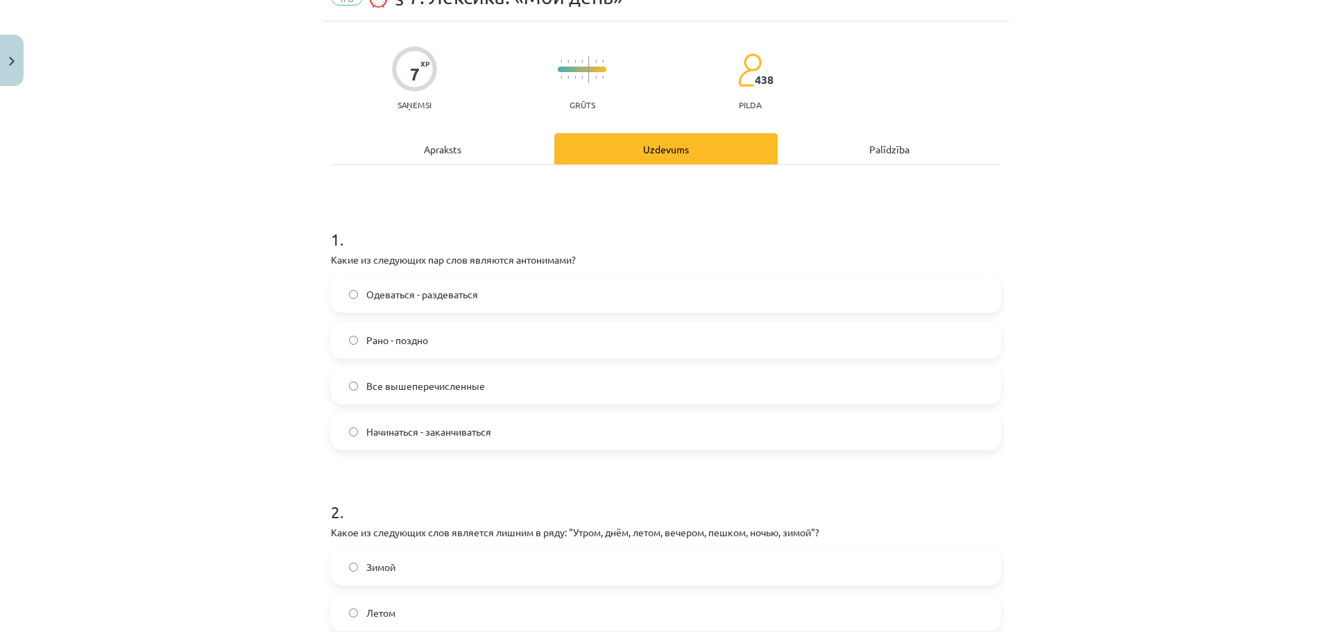
scroll to position [81, 0]
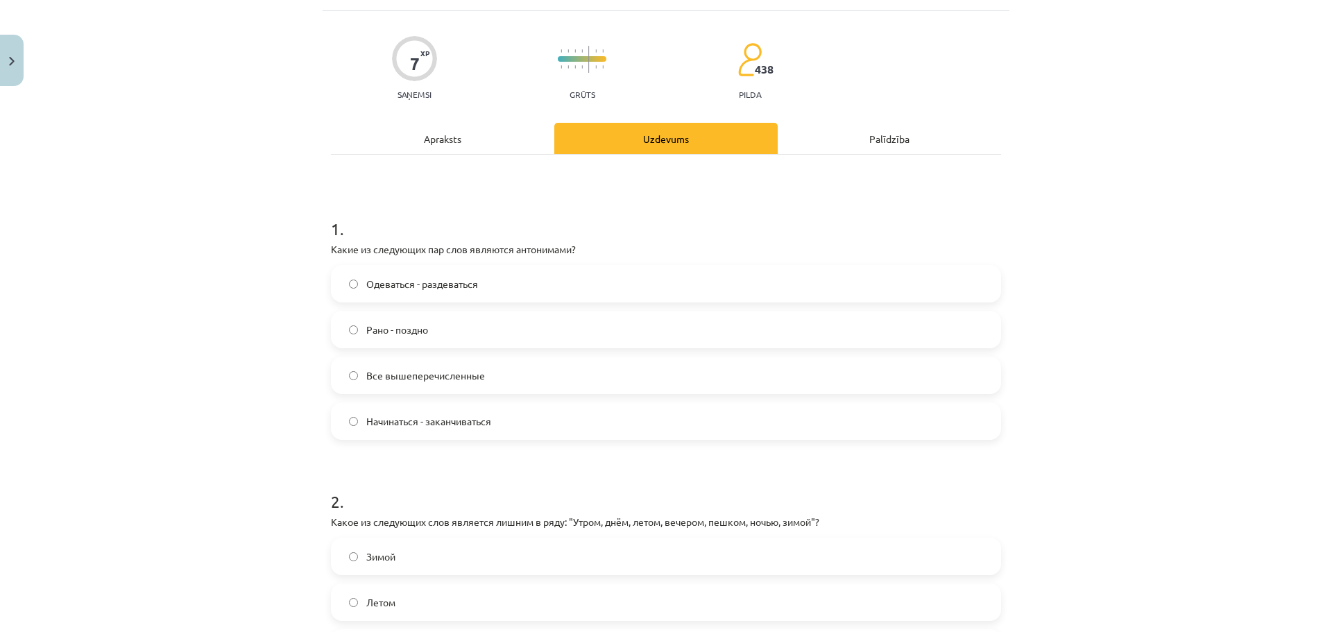
click at [431, 296] on label "Одеваться - раздеваться" at bounding box center [666, 283] width 668 height 35
click at [432, 359] on label "Все вышеперечисленные" at bounding box center [666, 375] width 668 height 35
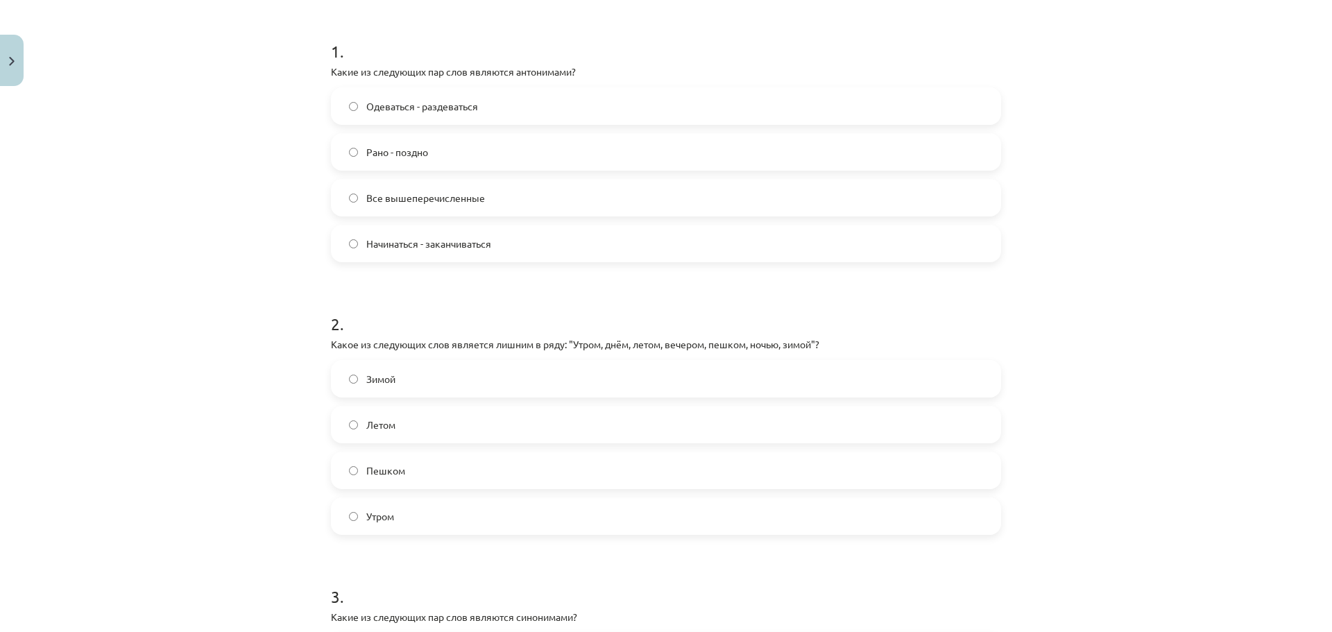
scroll to position [266, 0]
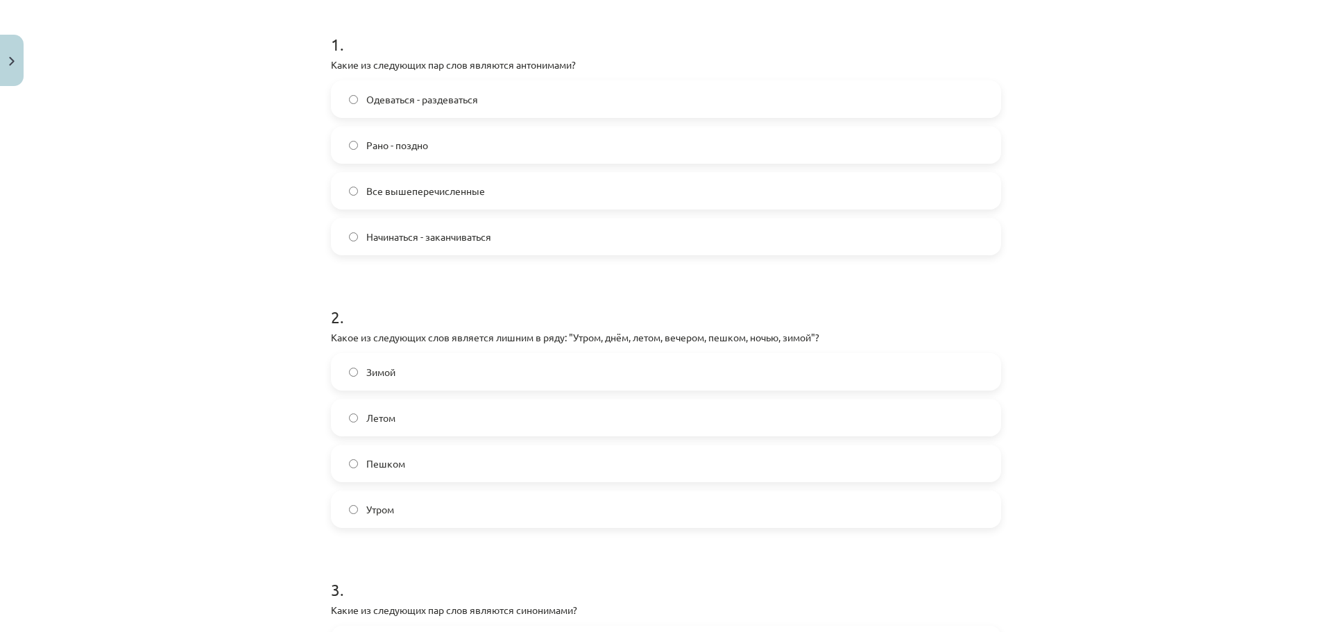
click at [419, 453] on label "Пешком" at bounding box center [666, 463] width 668 height 35
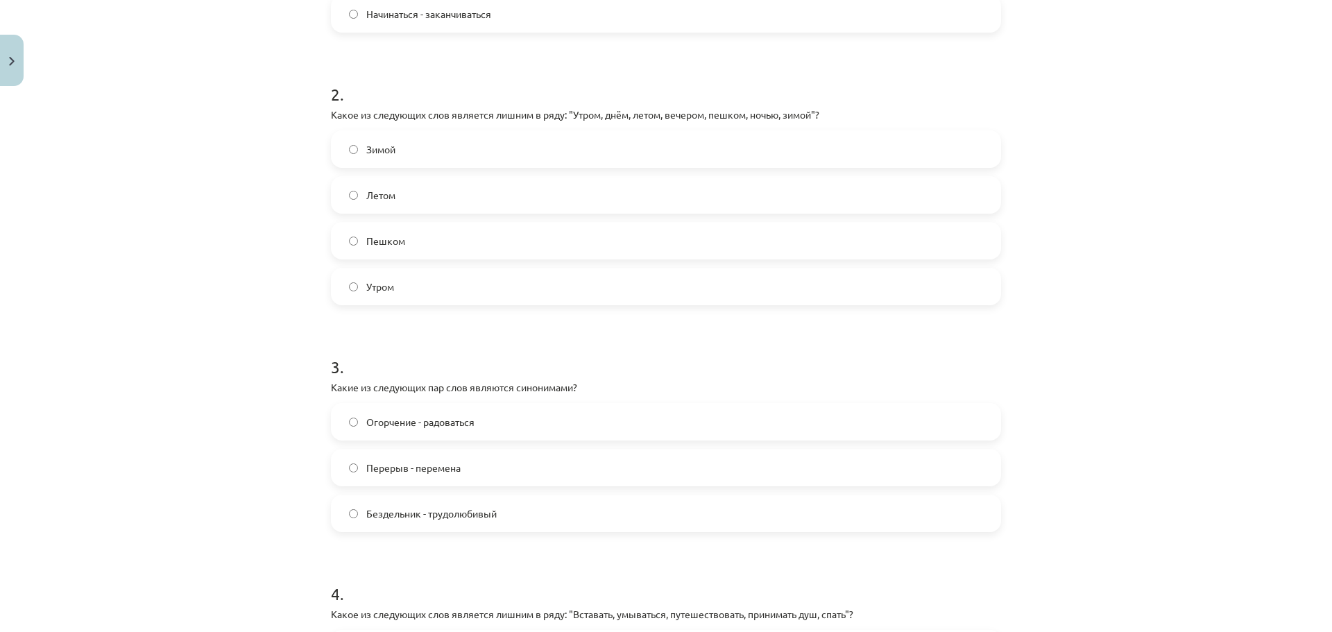
scroll to position [520, 0]
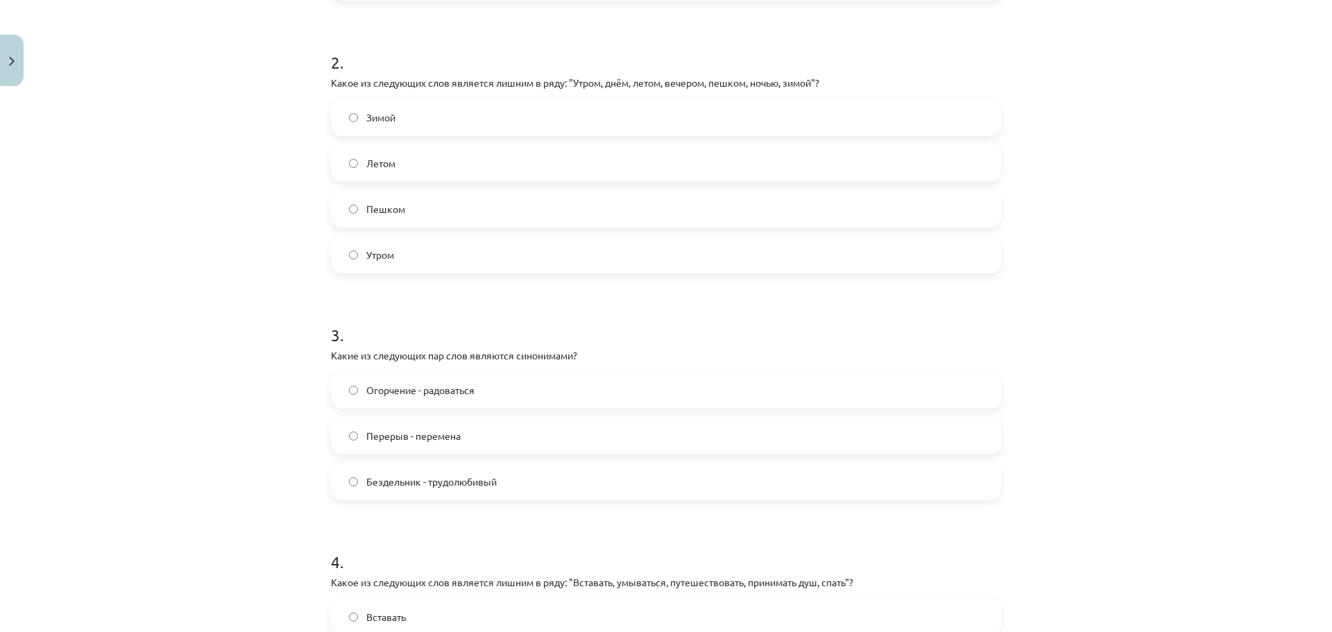
click at [453, 447] on label "Перерыв - перемена" at bounding box center [666, 435] width 668 height 35
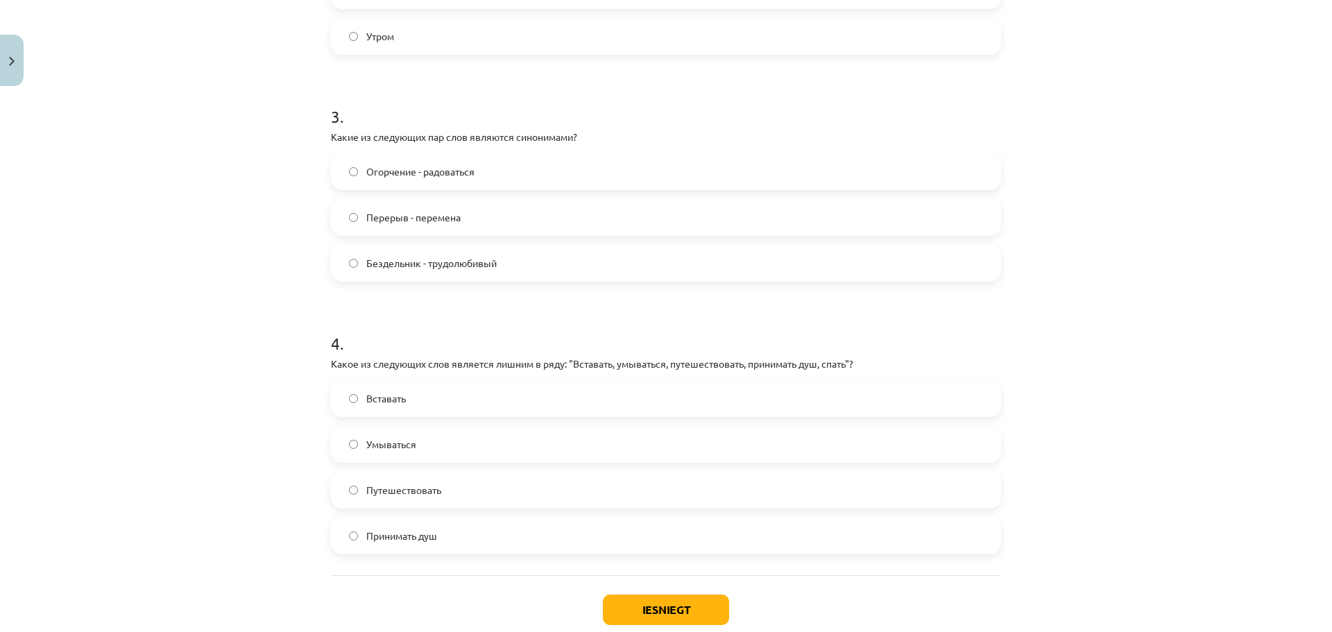
scroll to position [752, 0]
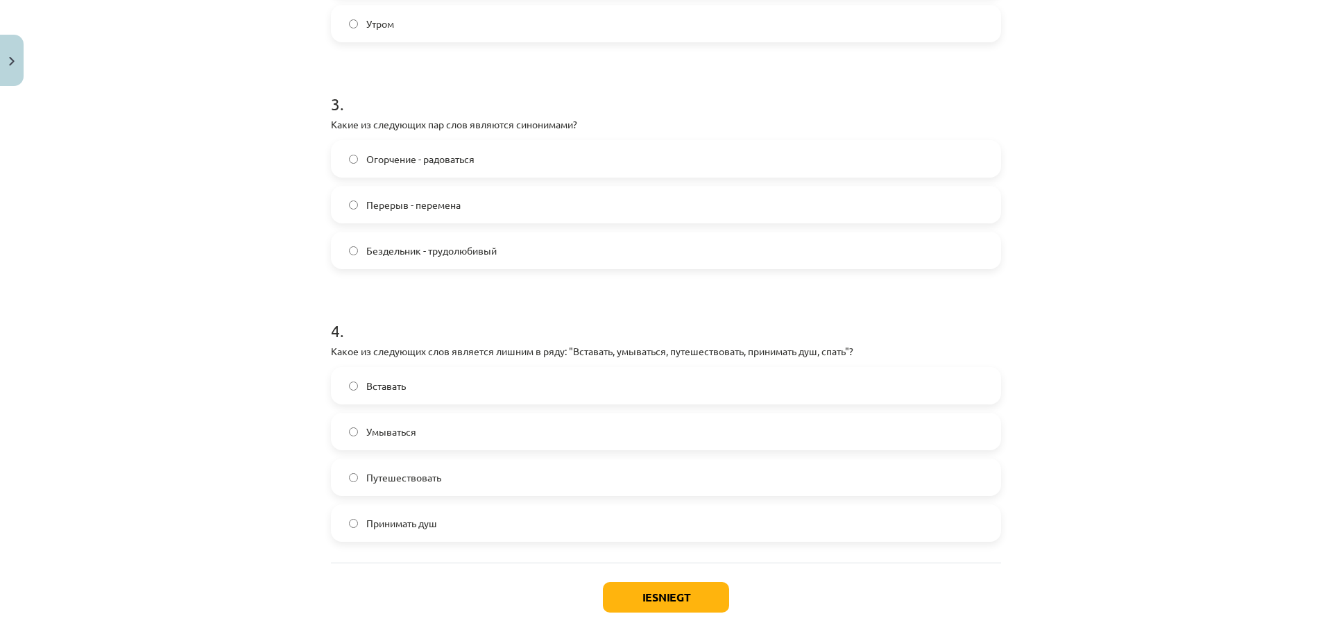
click at [396, 475] on span "Путешествовать" at bounding box center [403, 478] width 75 height 15
click at [614, 591] on button "Iesniegt" at bounding box center [666, 597] width 126 height 31
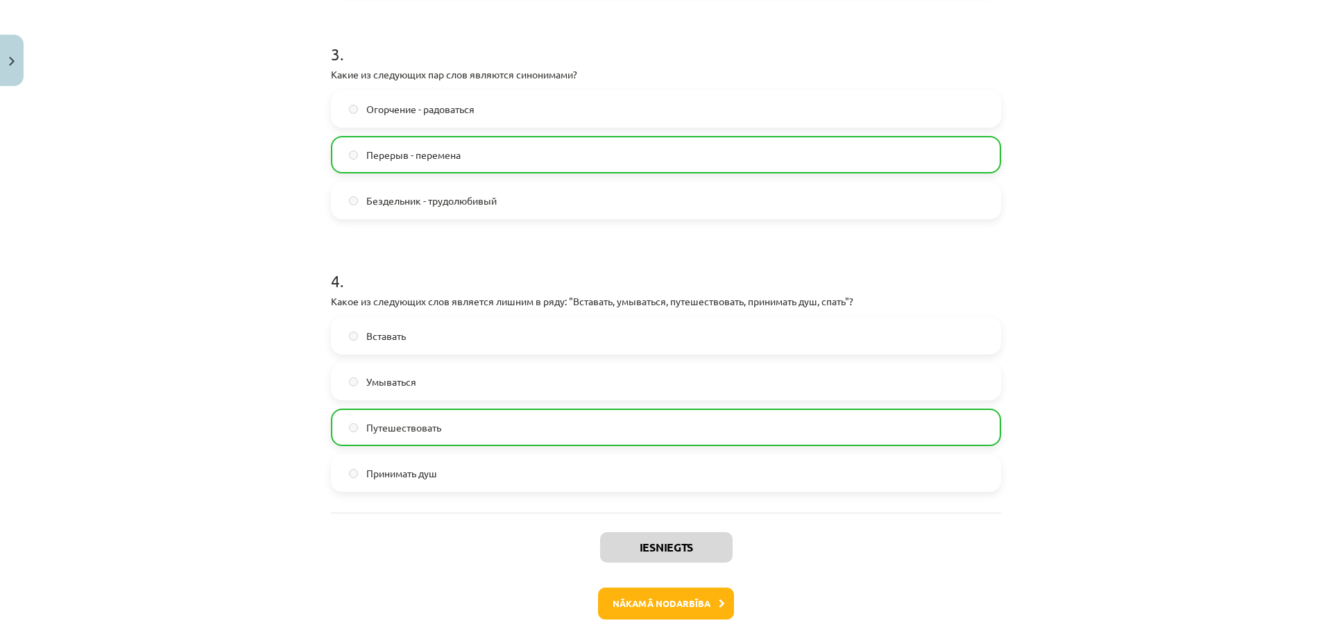
scroll to position [867, 0]
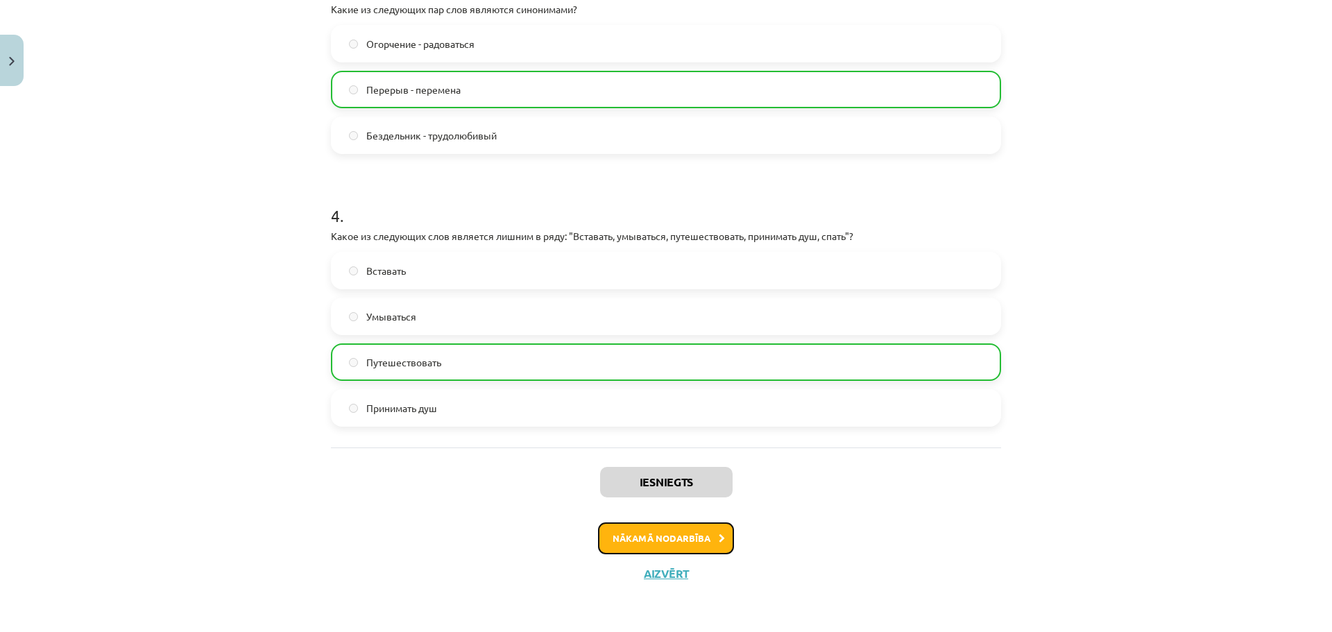
click at [647, 532] on button "Nākamā nodarbība" at bounding box center [666, 539] width 136 height 32
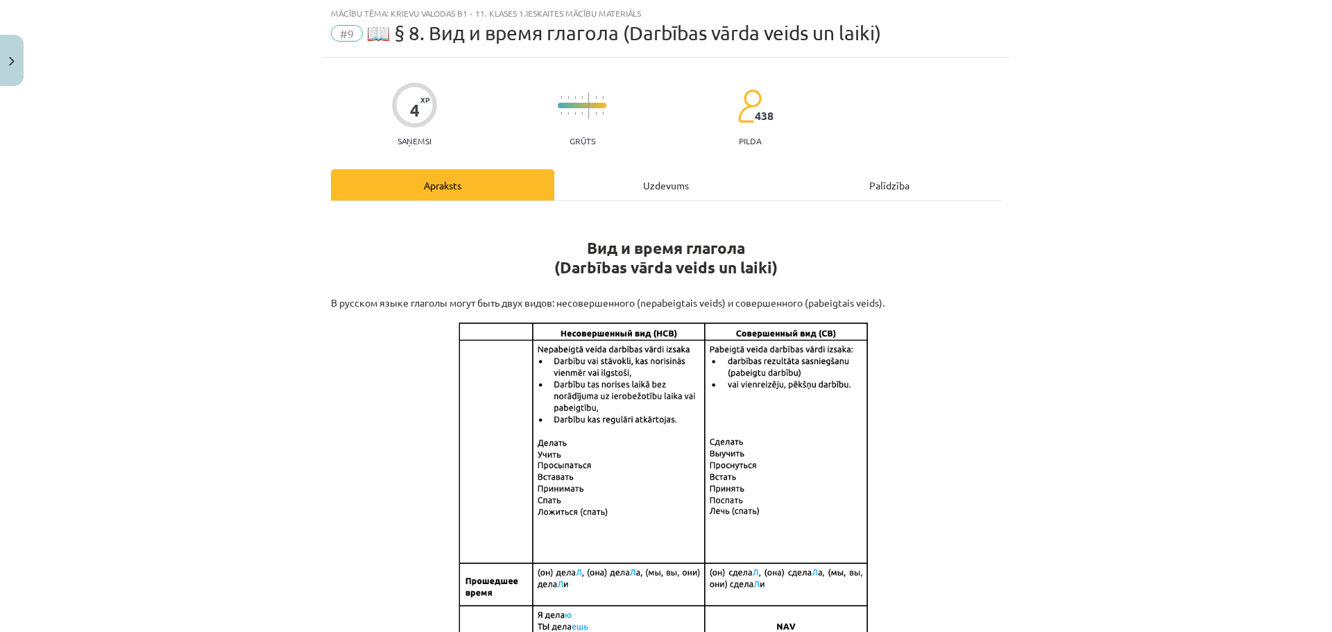
drag, startPoint x: 647, startPoint y: 532, endPoint x: 1108, endPoint y: 342, distance: 497.9
click at [1110, 345] on div "Mācību tēma: Krievu valodas b1 - 11. klases 1.ieskaites mācību materiāls #9 📖 §…" at bounding box center [666, 316] width 1332 height 632
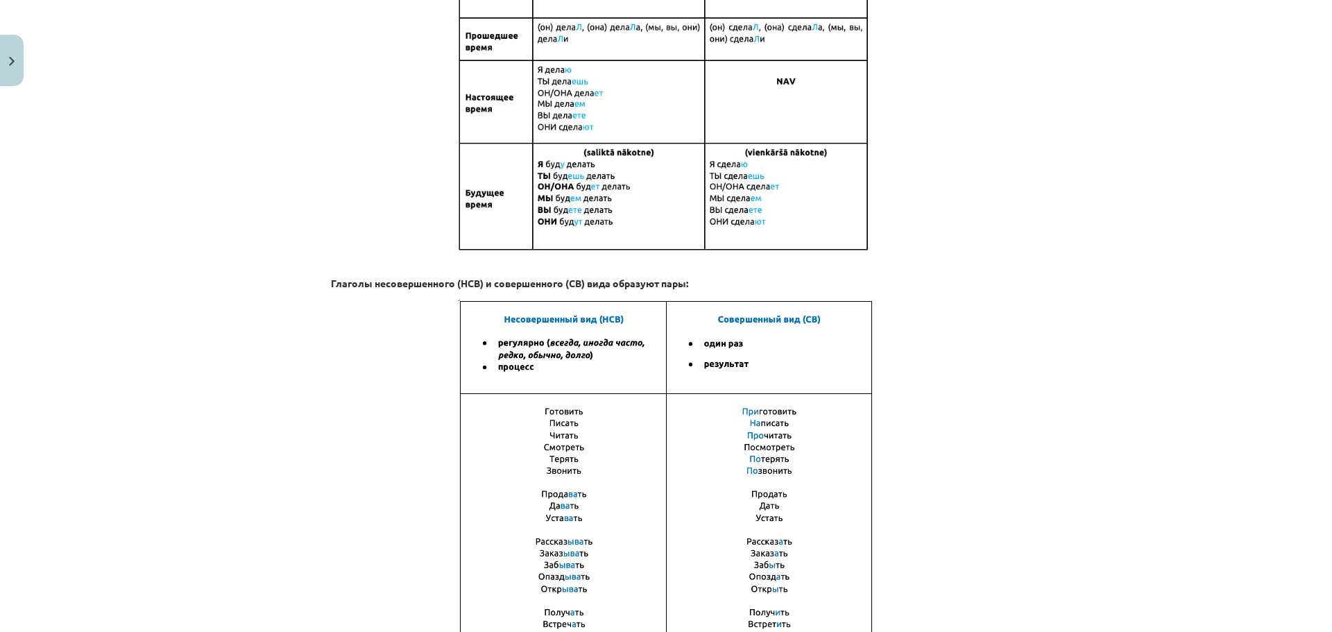
scroll to position [581, 0]
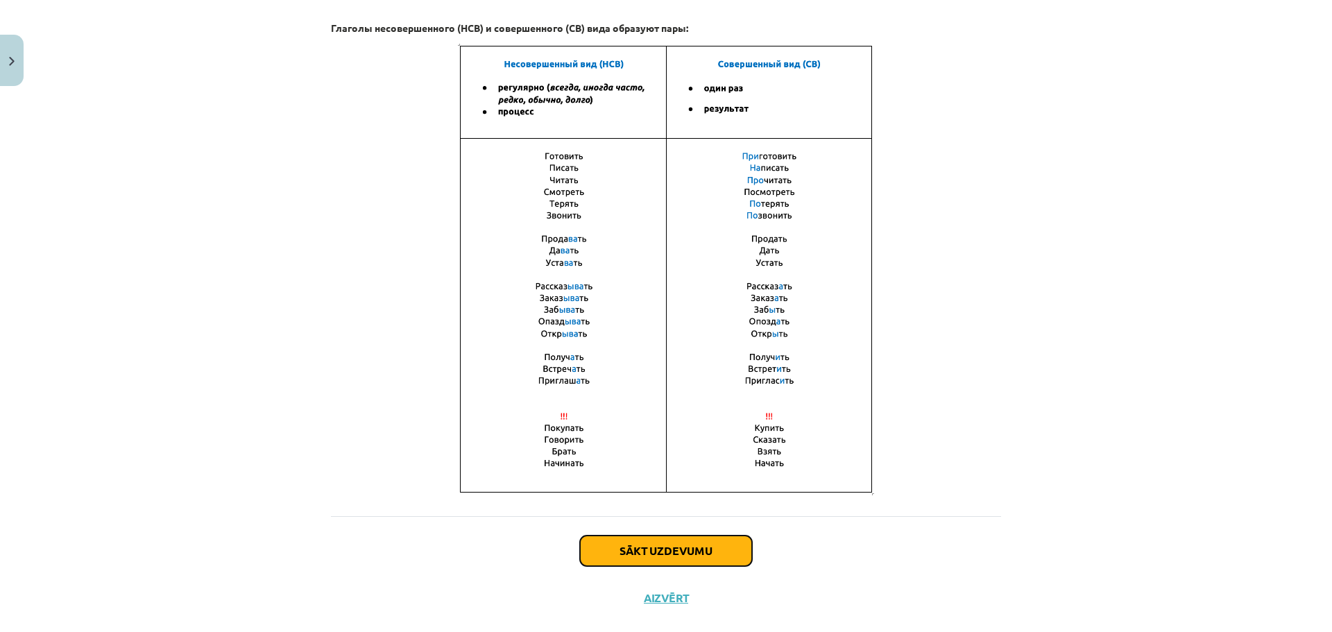
click at [684, 547] on button "Sākt uzdevumu" at bounding box center [666, 551] width 172 height 31
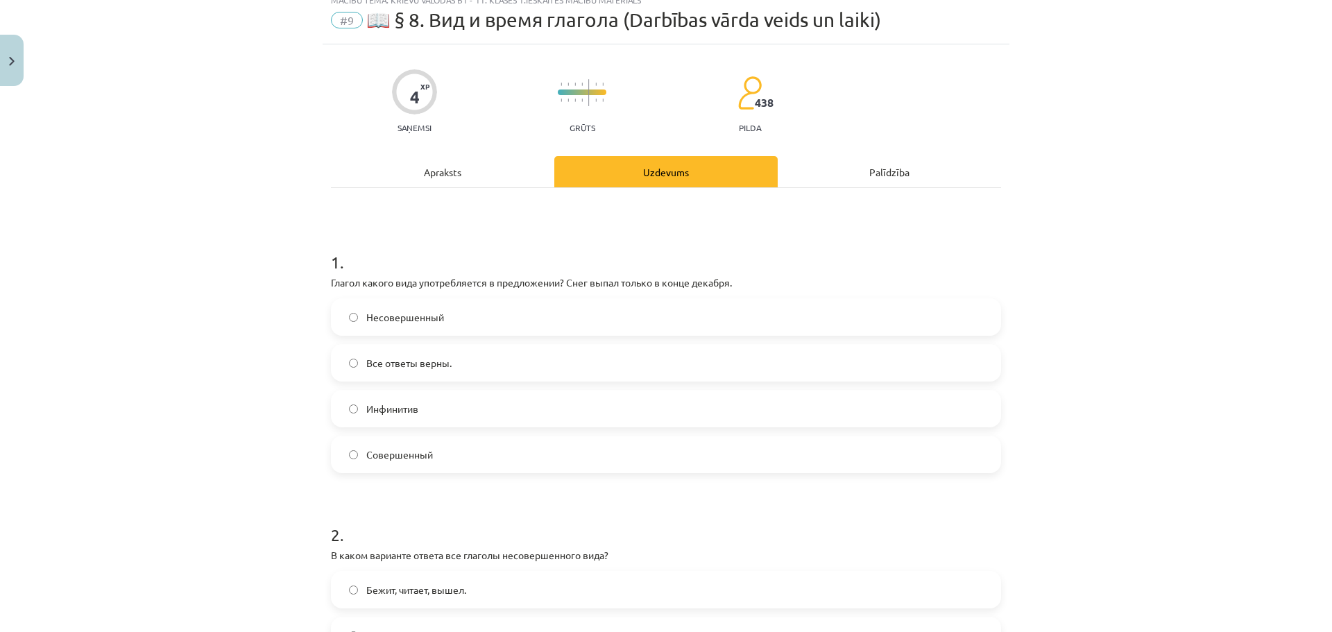
scroll to position [35, 0]
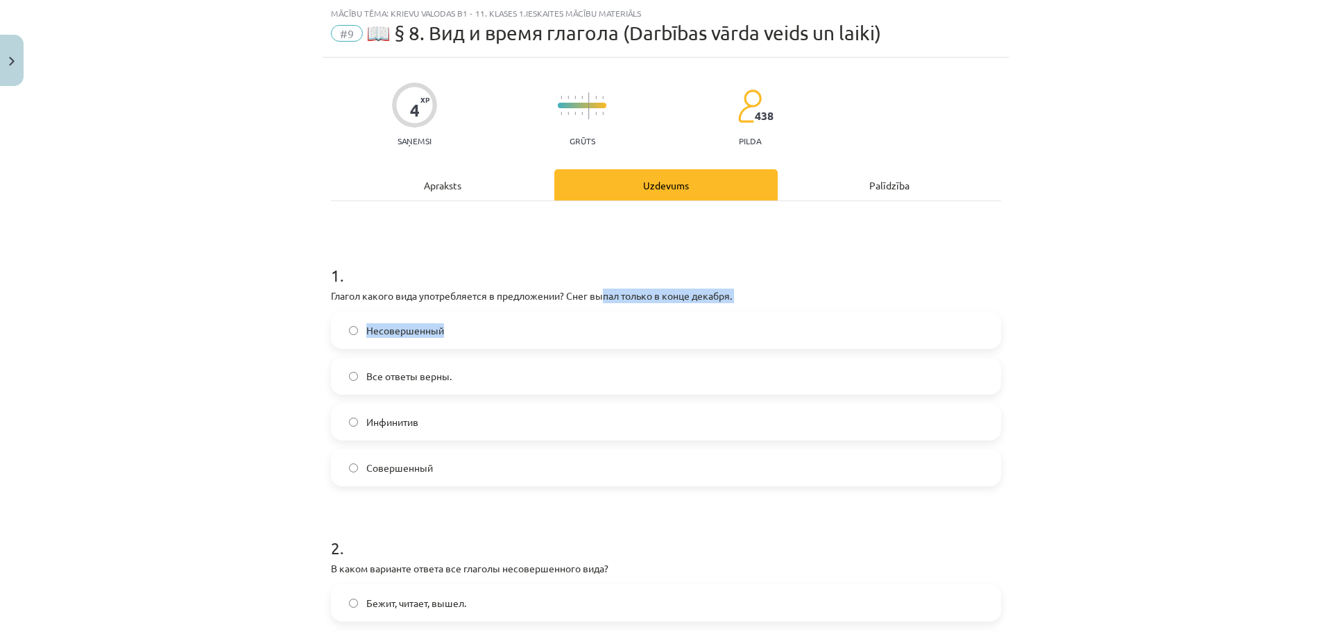
drag, startPoint x: 649, startPoint y: 301, endPoint x: 790, endPoint y: 262, distance: 147.0
click at [736, 304] on div "1 . Глагол какого вида употребляется в предложении? Снег выпал только в конце д…" at bounding box center [666, 364] width 670 height 245
click at [807, 255] on h1 "1 ." at bounding box center [666, 263] width 670 height 43
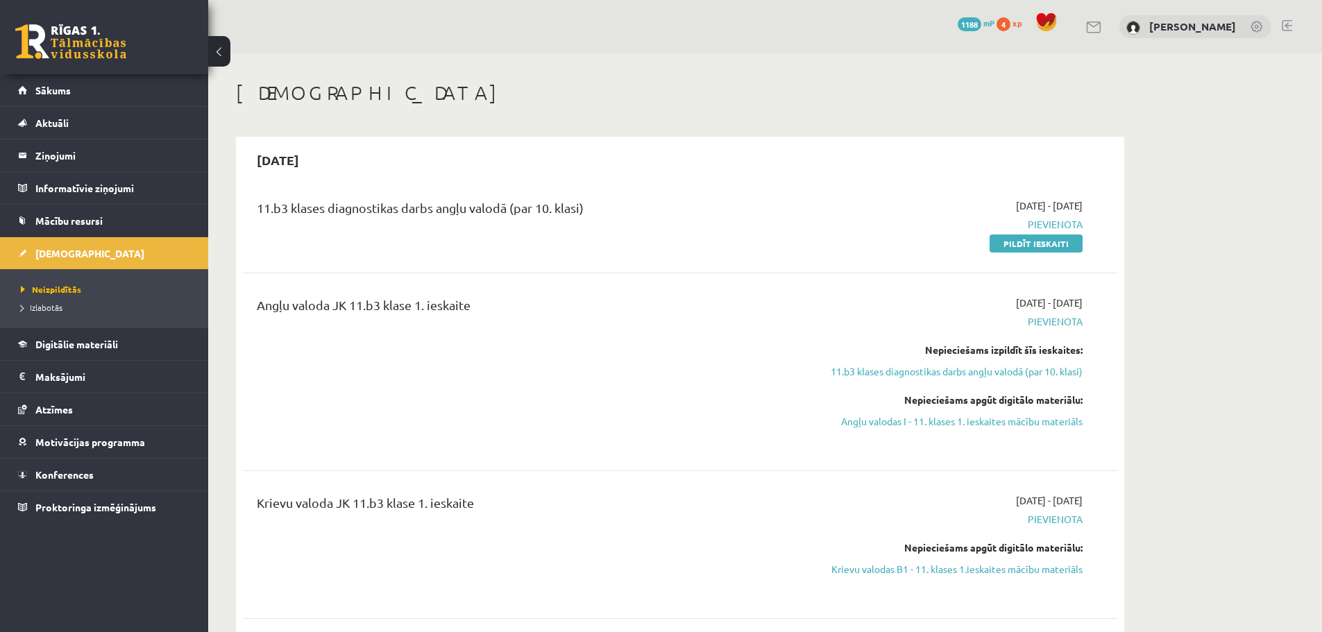
scroll to position [185, 0]
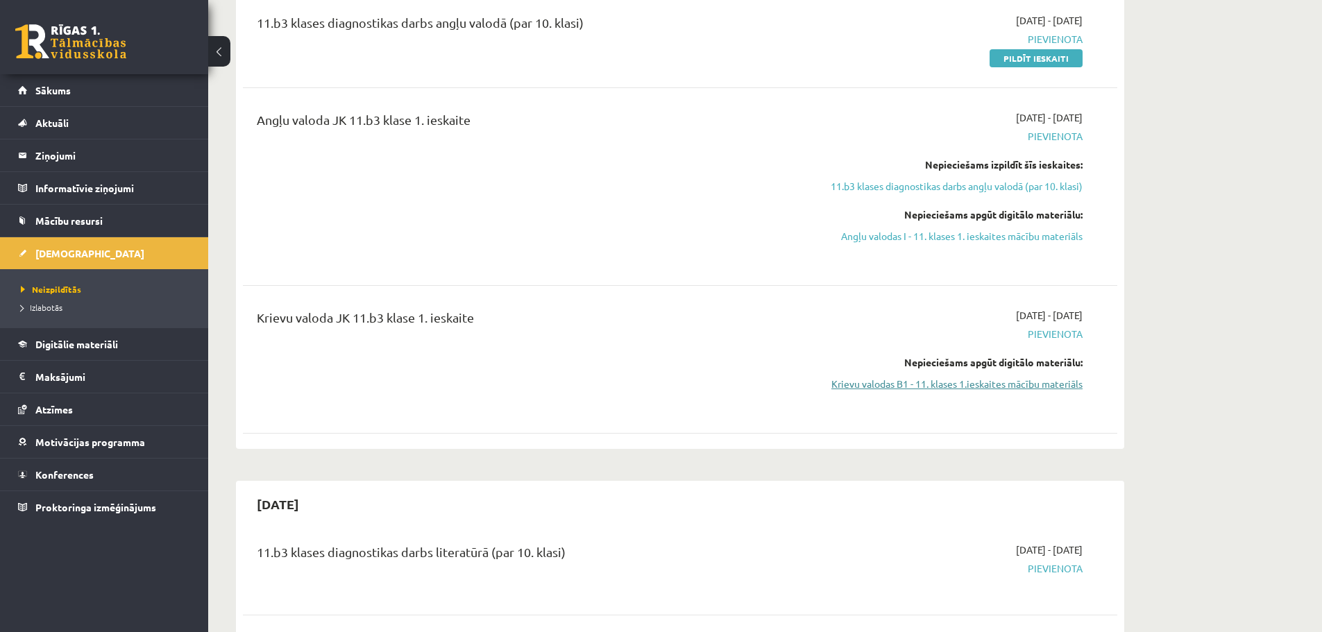
click at [971, 388] on link "Krievu valodas B1 - 11. klases 1.ieskaites mācību materiāls" at bounding box center [952, 384] width 262 height 15
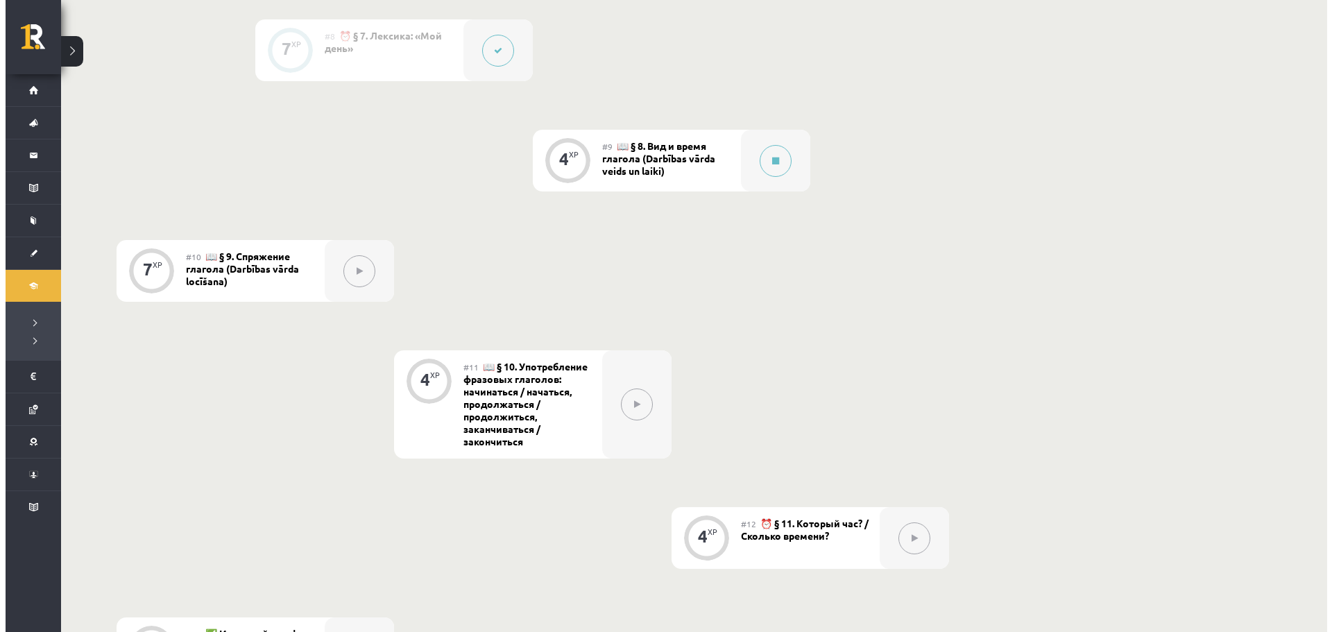
scroll to position [1319, 0]
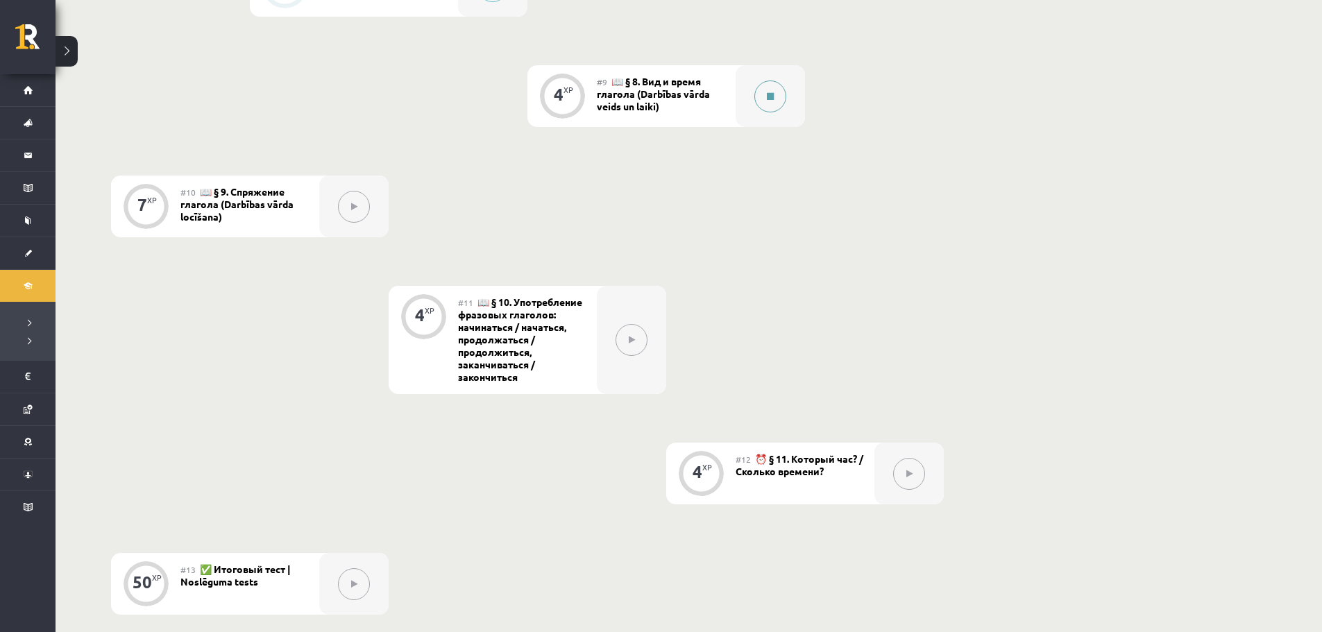
click at [750, 94] on div at bounding box center [770, 96] width 69 height 62
